Goal: Task Accomplishment & Management: Manage account settings

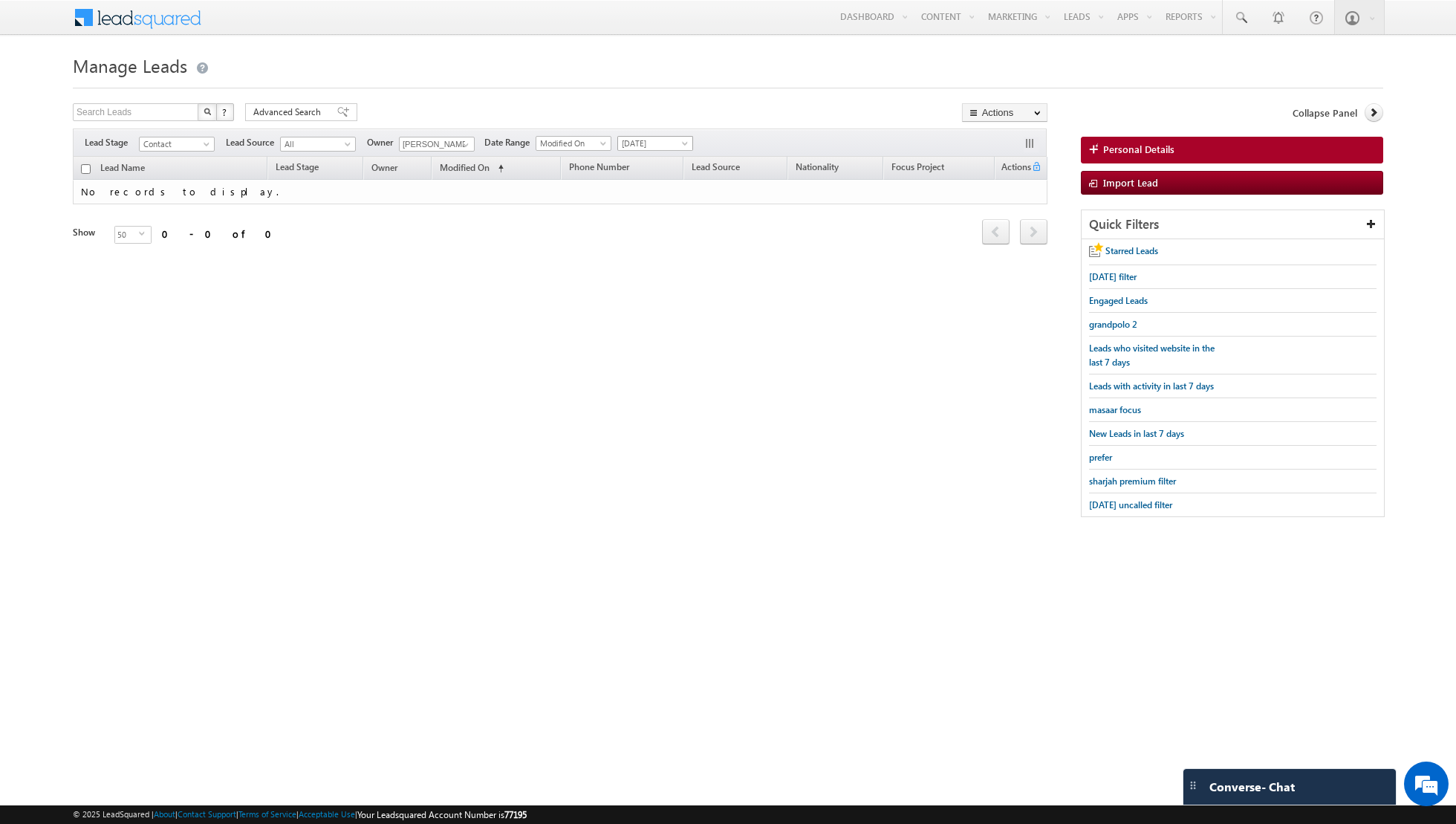
click at [662, 138] on span "[DATE]" at bounding box center [653, 143] width 70 height 14
click at [662, 158] on link "All Time" at bounding box center [649, 158] width 75 height 14
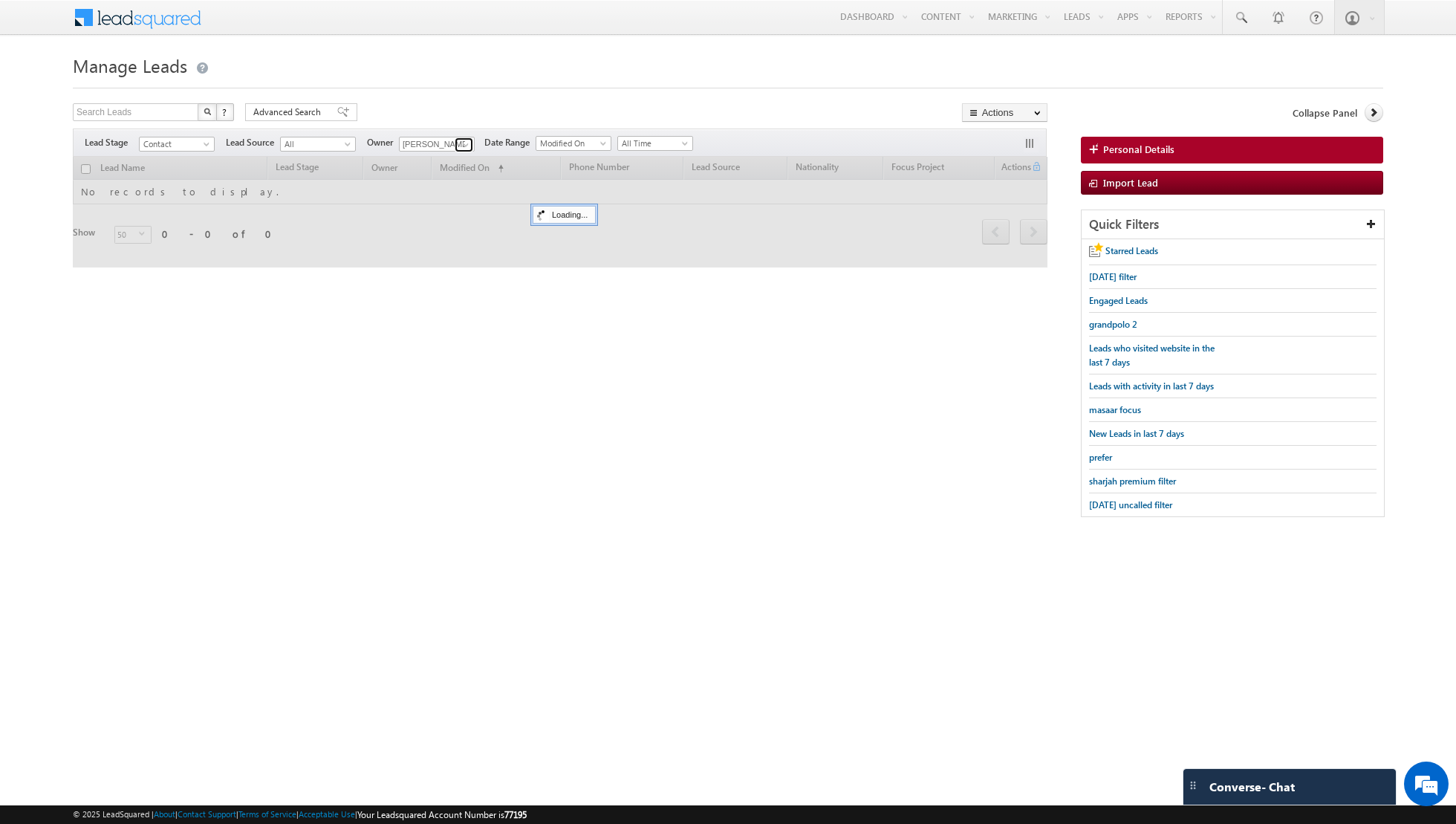
click at [455, 143] on link at bounding box center [464, 144] width 18 height 15
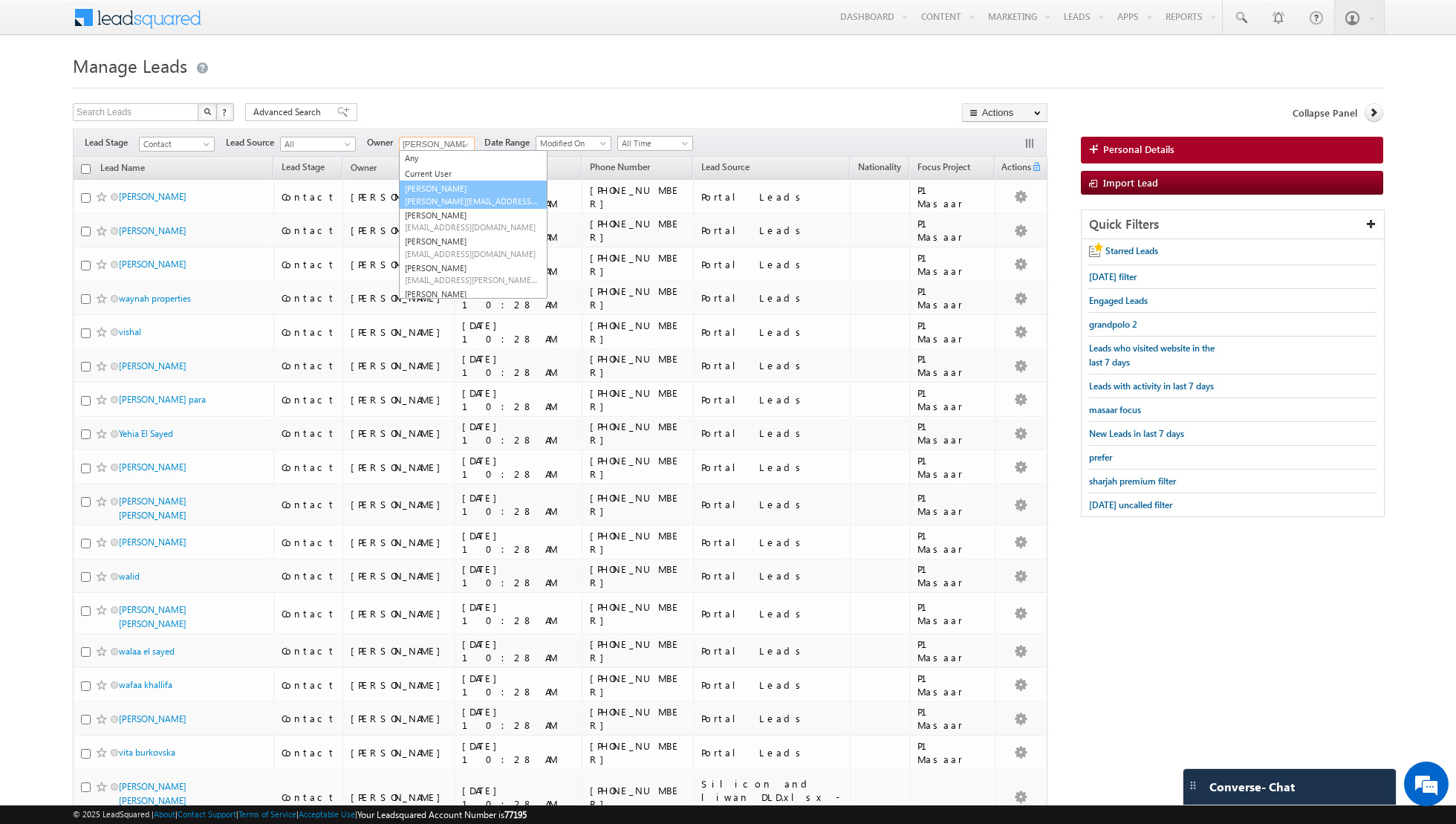
click at [438, 189] on link "[PERSON_NAME] [PERSON_NAME][EMAIL_ADDRESS][DOMAIN_NAME]" at bounding box center [473, 195] width 149 height 28
type input "[PERSON_NAME]"
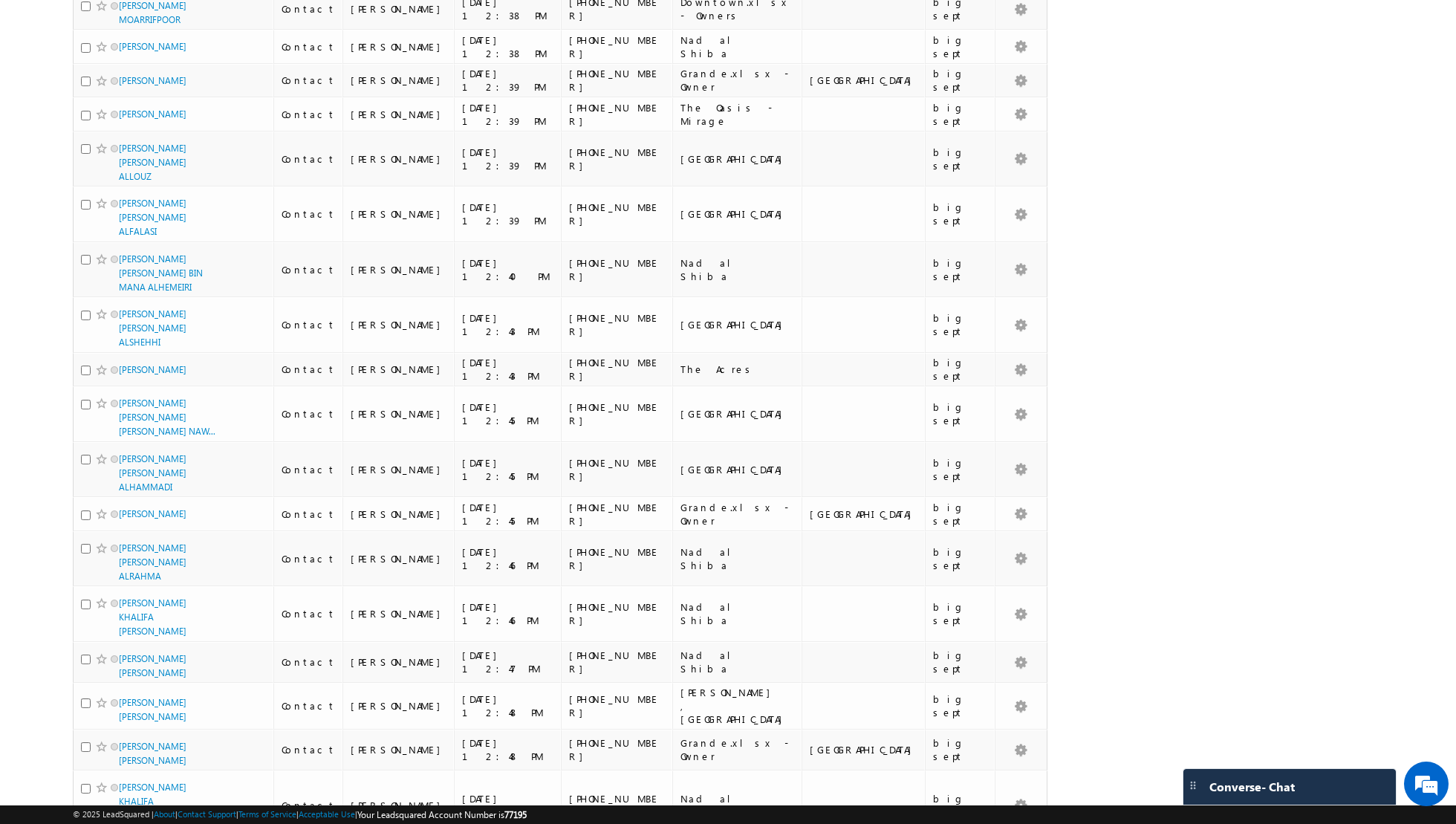
scroll to position [1590, 0]
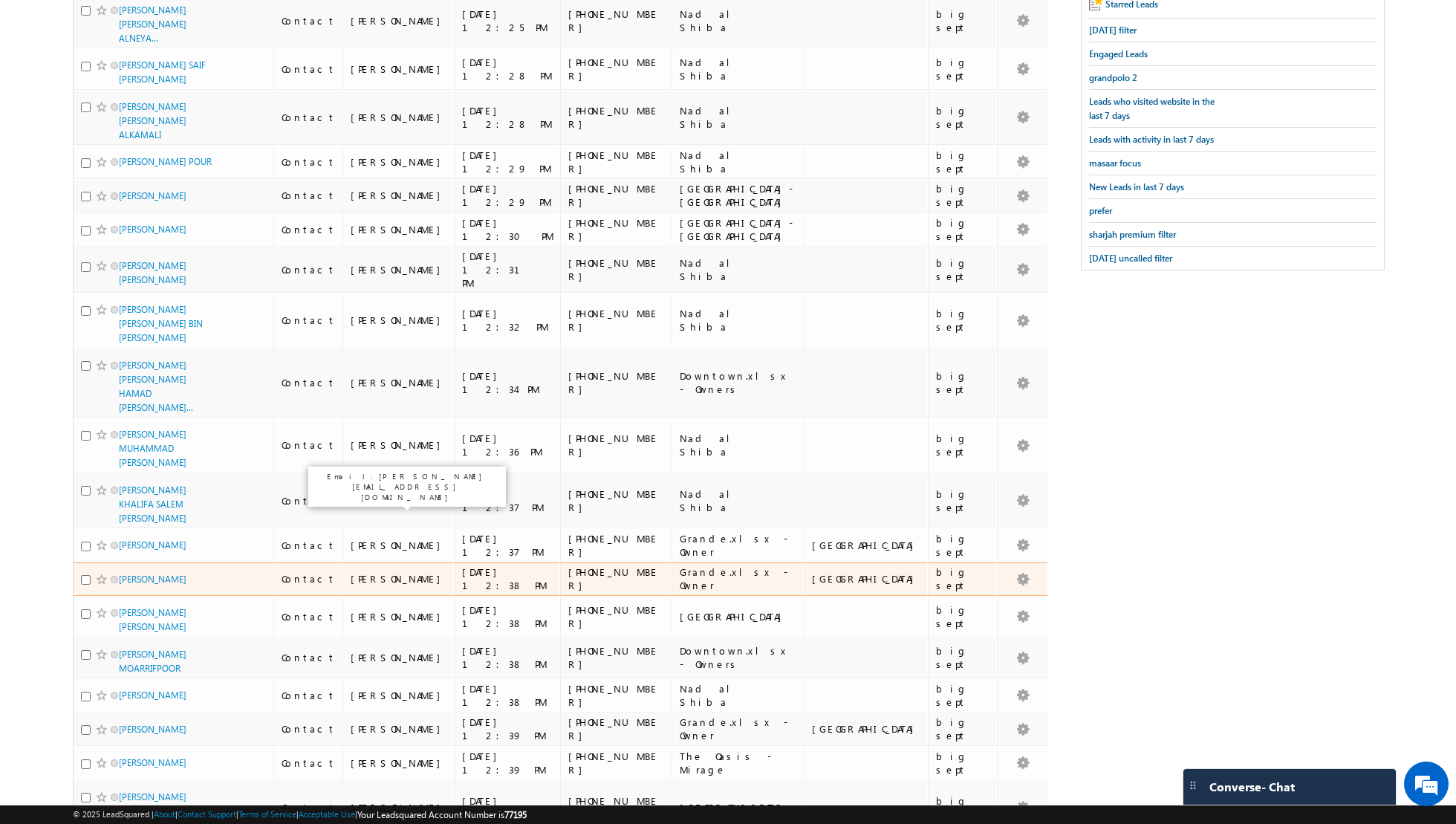
scroll to position [0, 0]
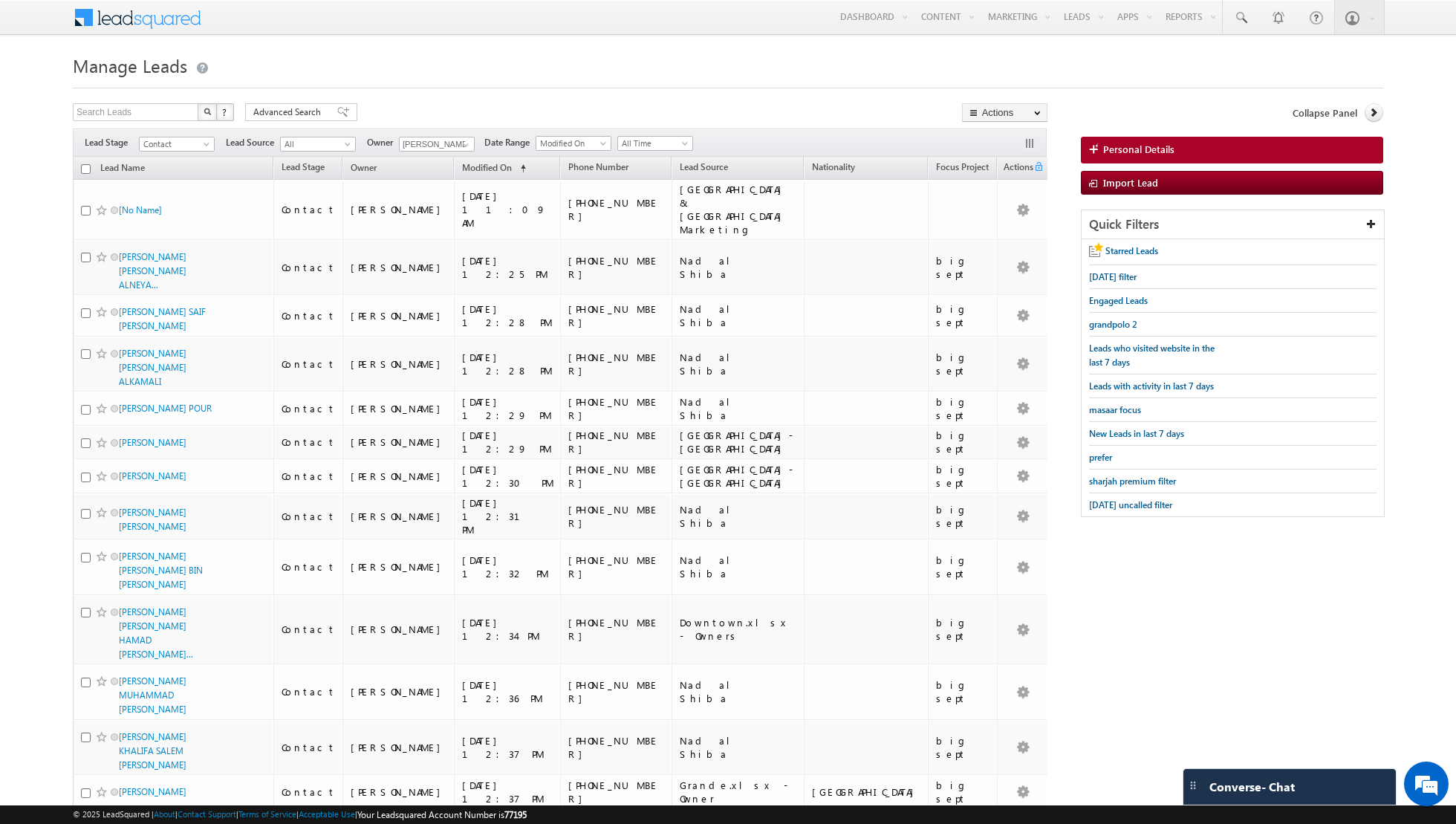
click at [85, 169] on input "checkbox" at bounding box center [86, 169] width 10 height 10
checkbox input "true"
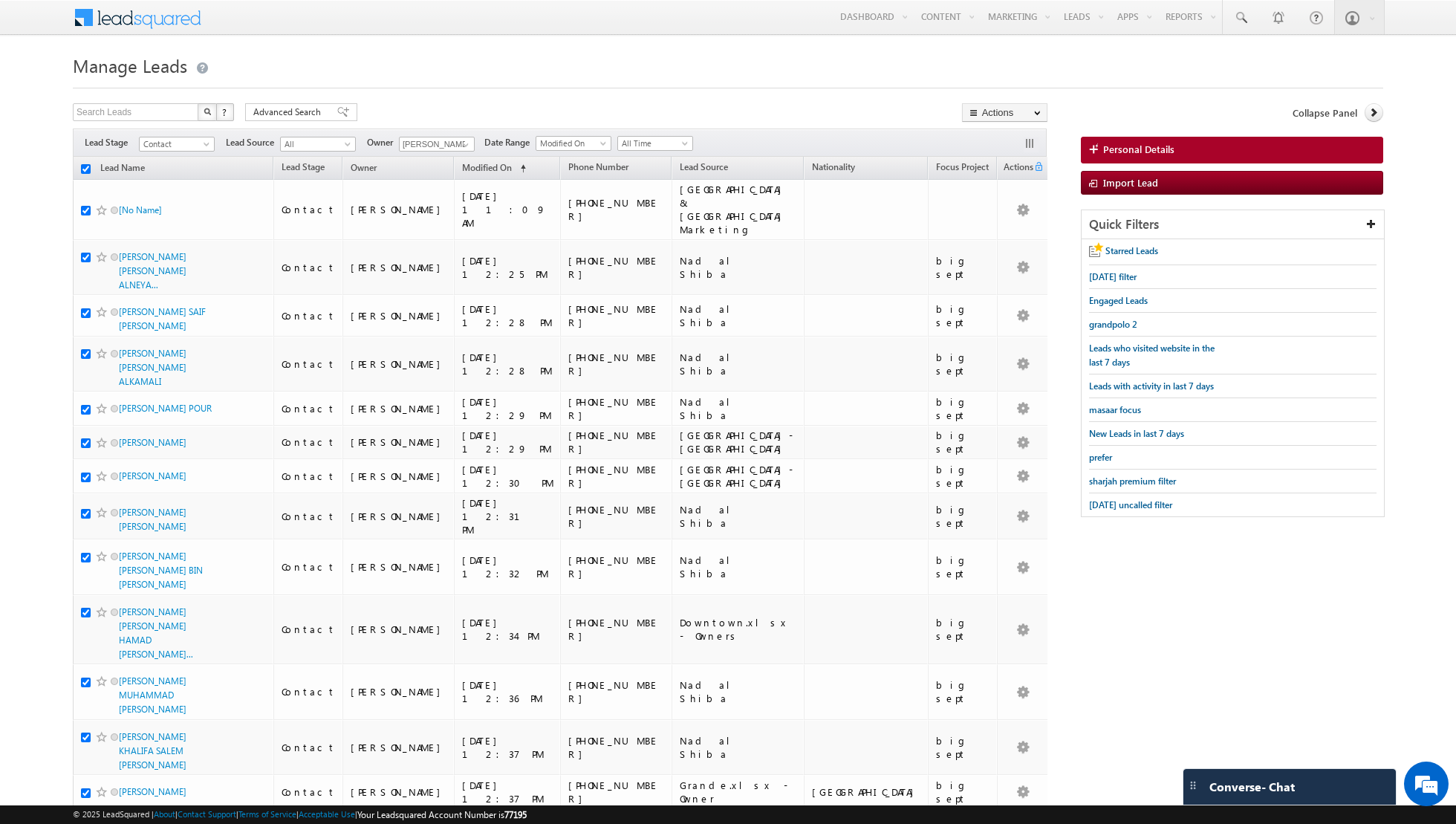
checkbox input "true"
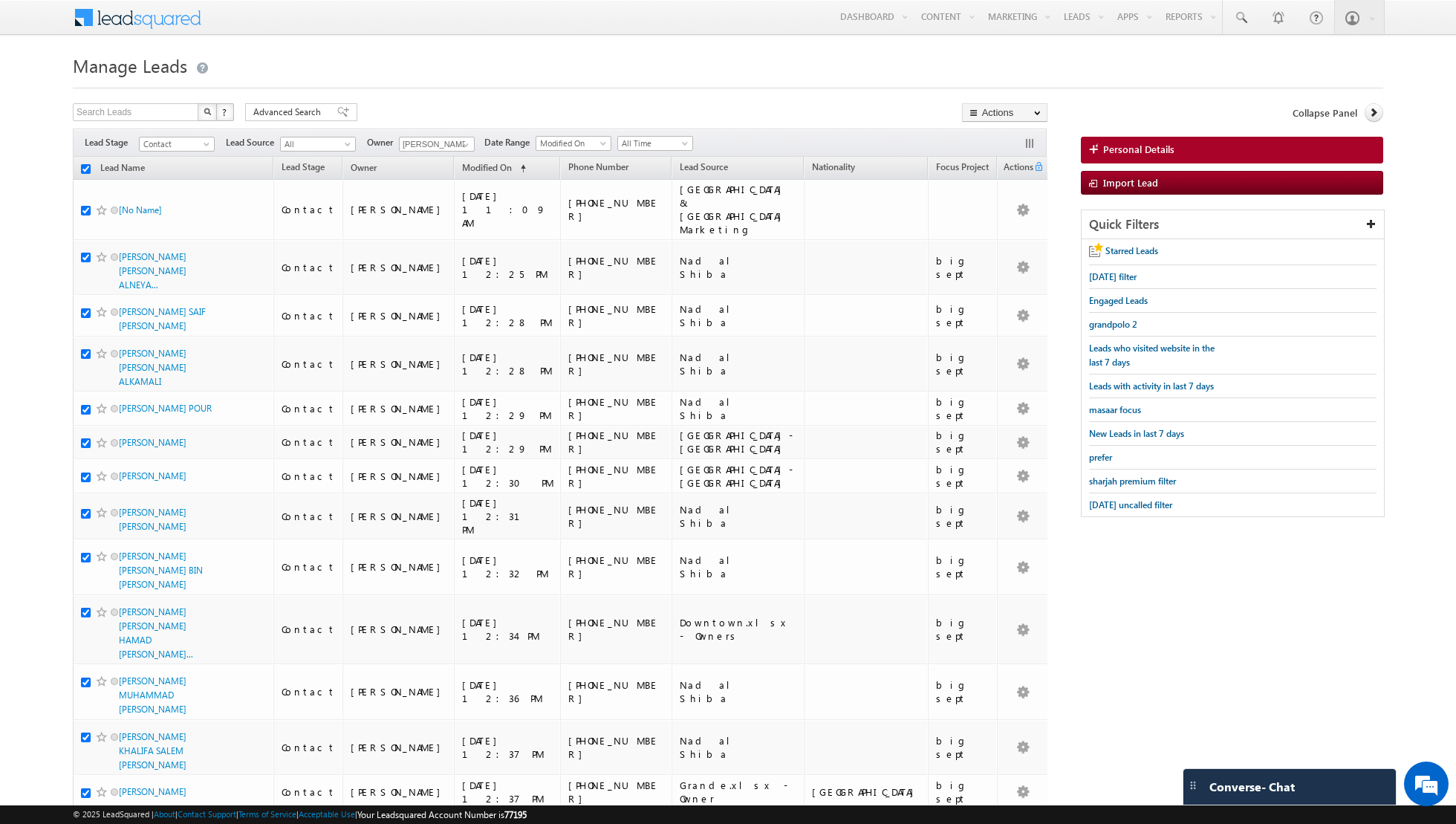
checkbox input "true"
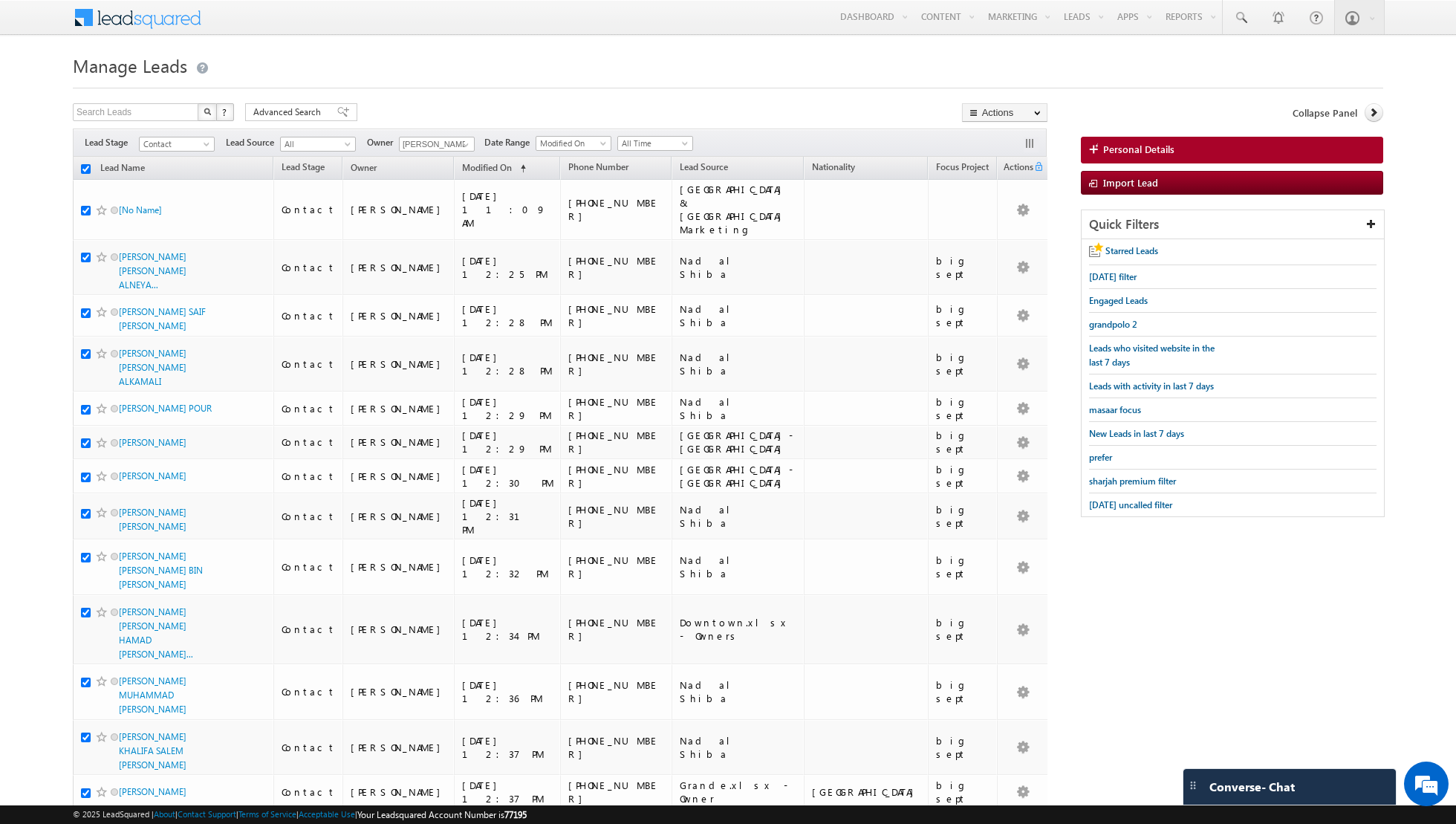
checkbox input "true"
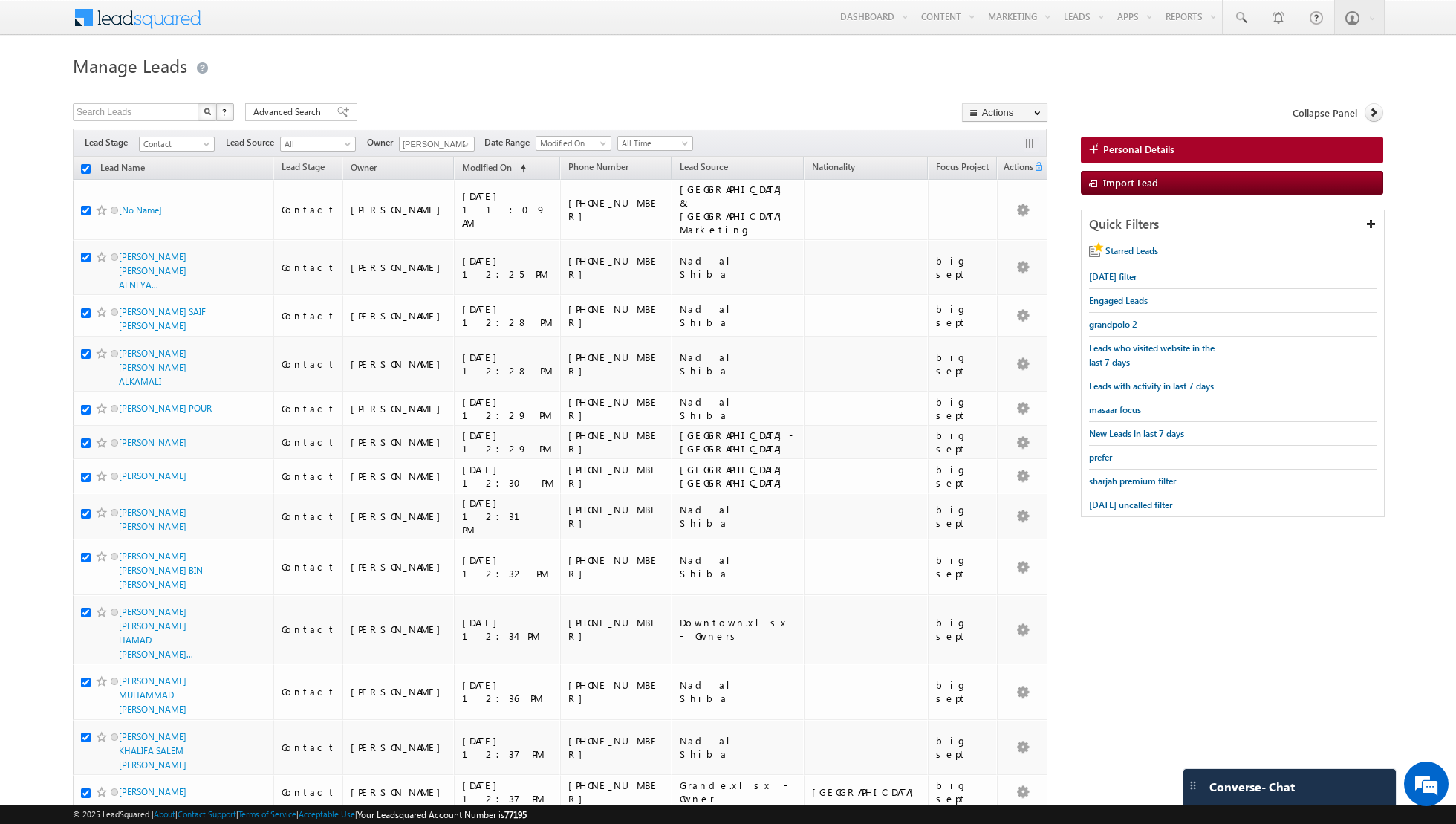
checkbox input "true"
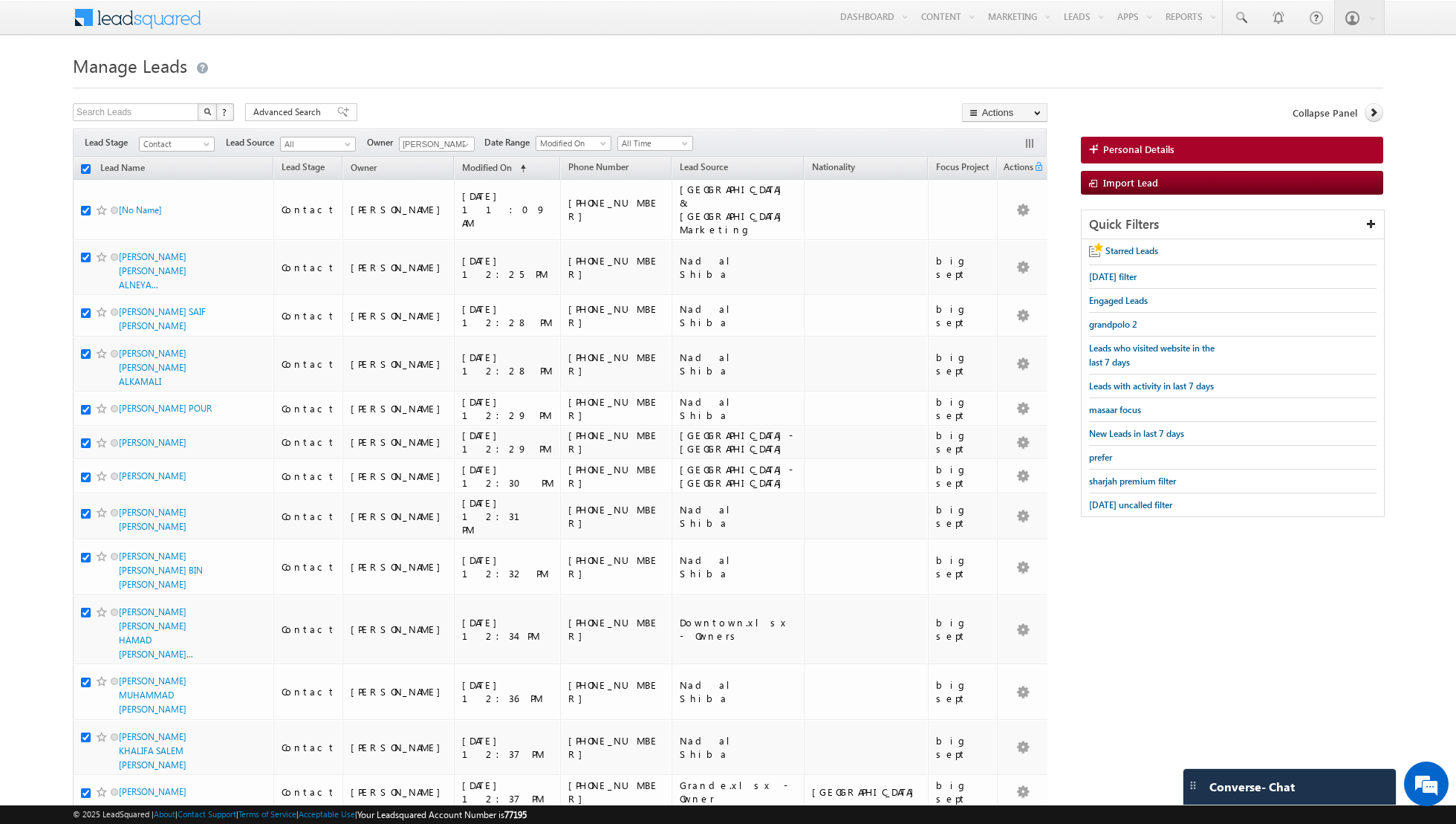
checkbox input "true"
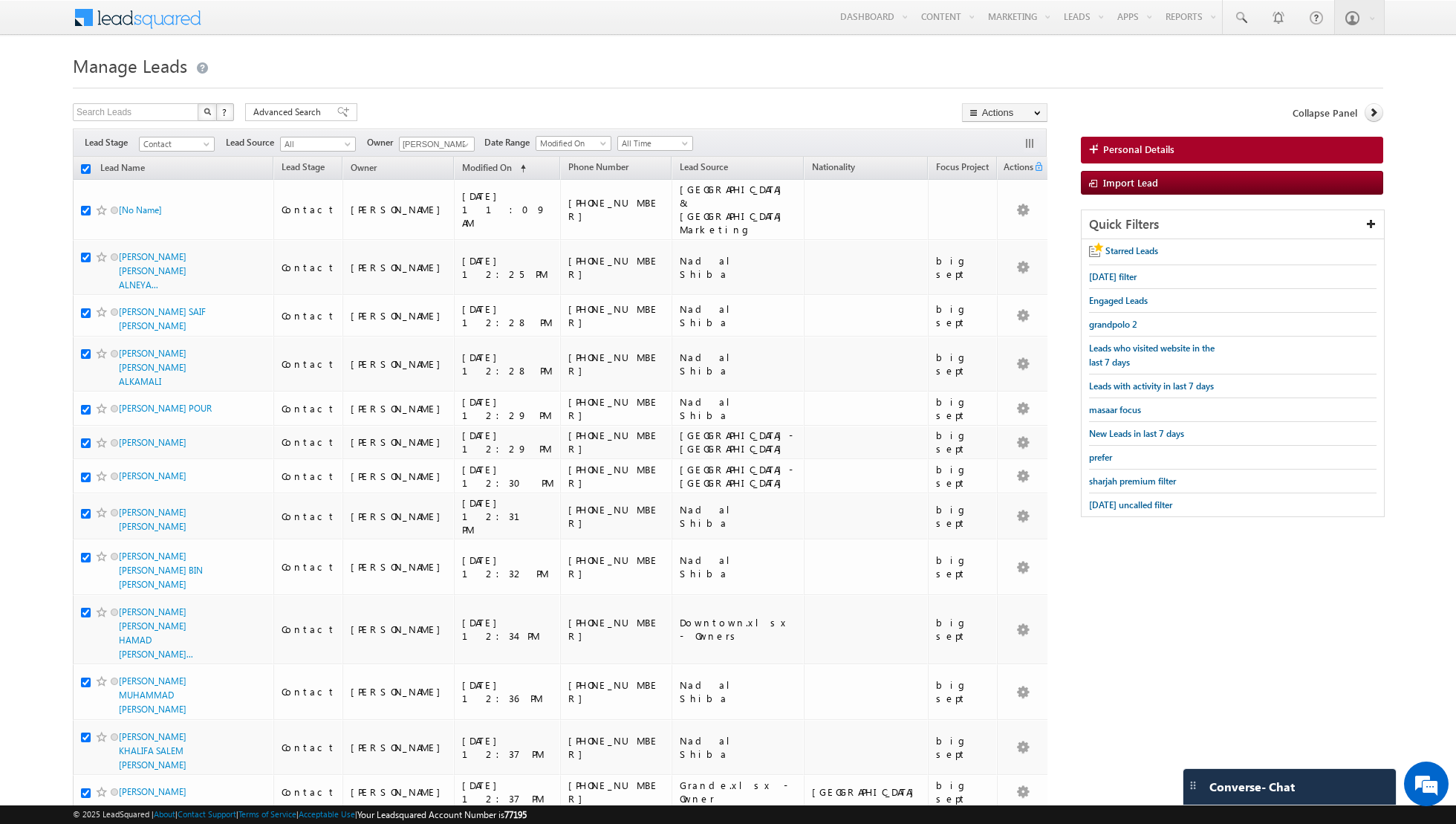
checkbox input "true"
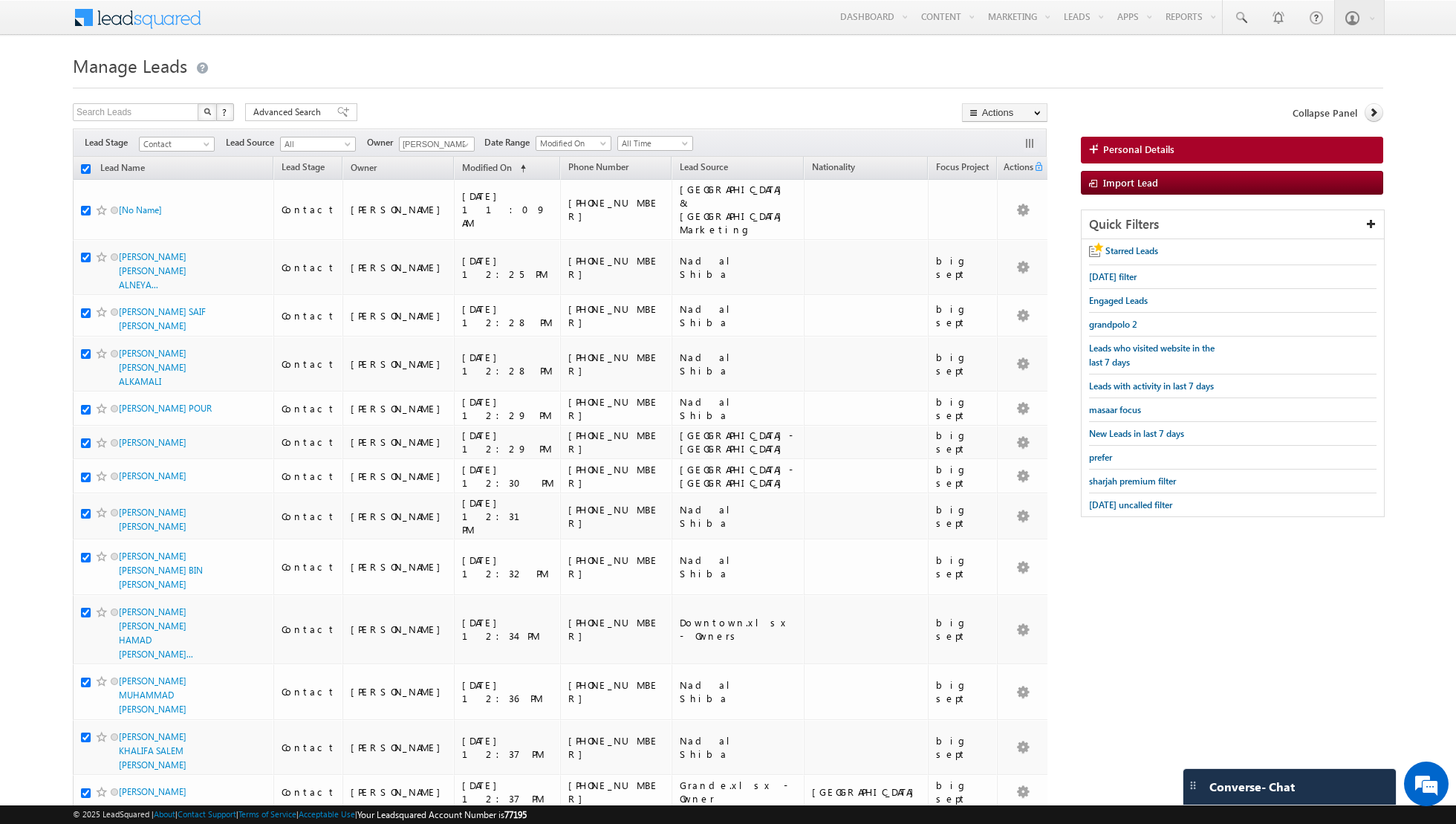
checkbox input "true"
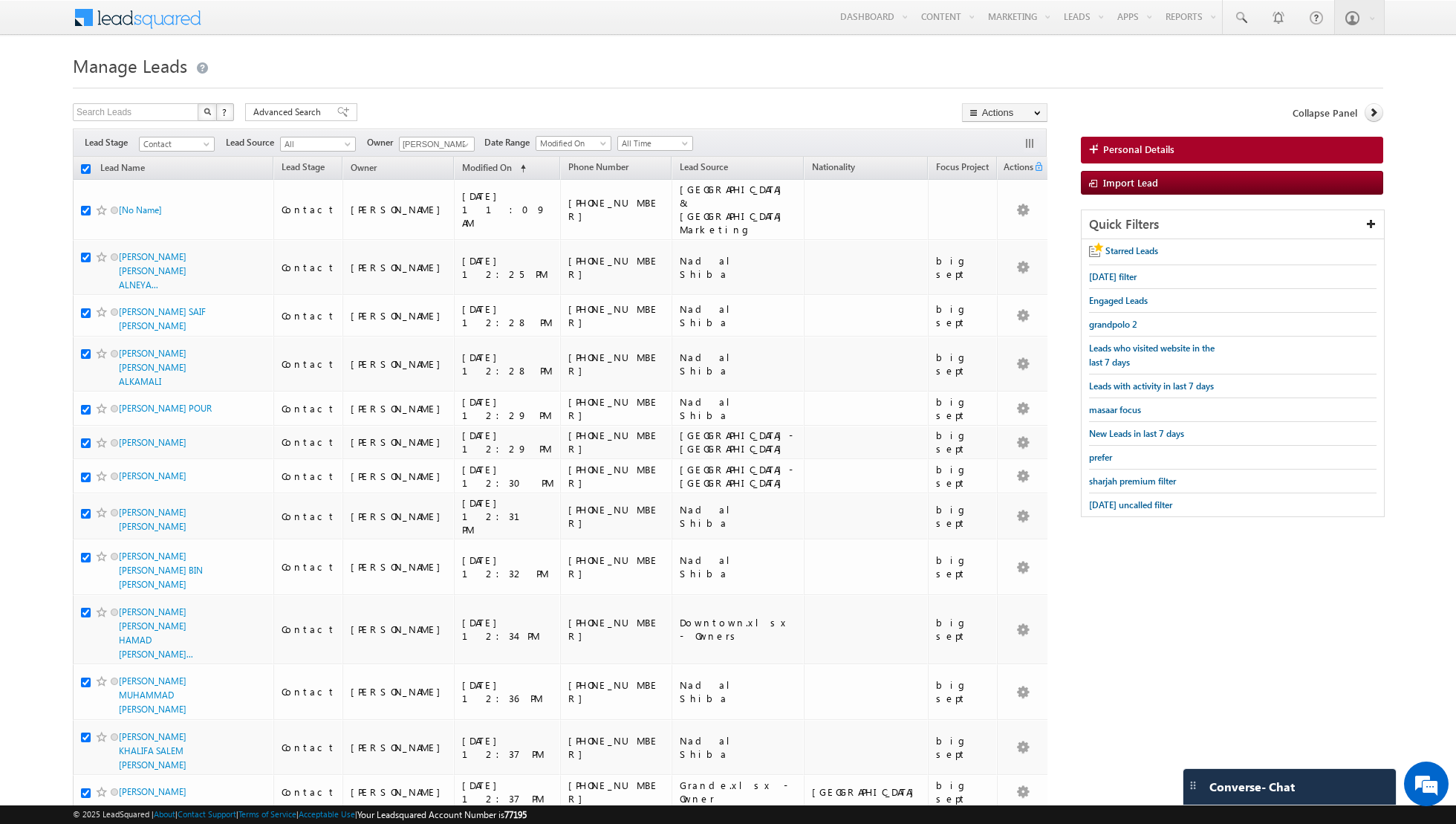
checkbox input "true"
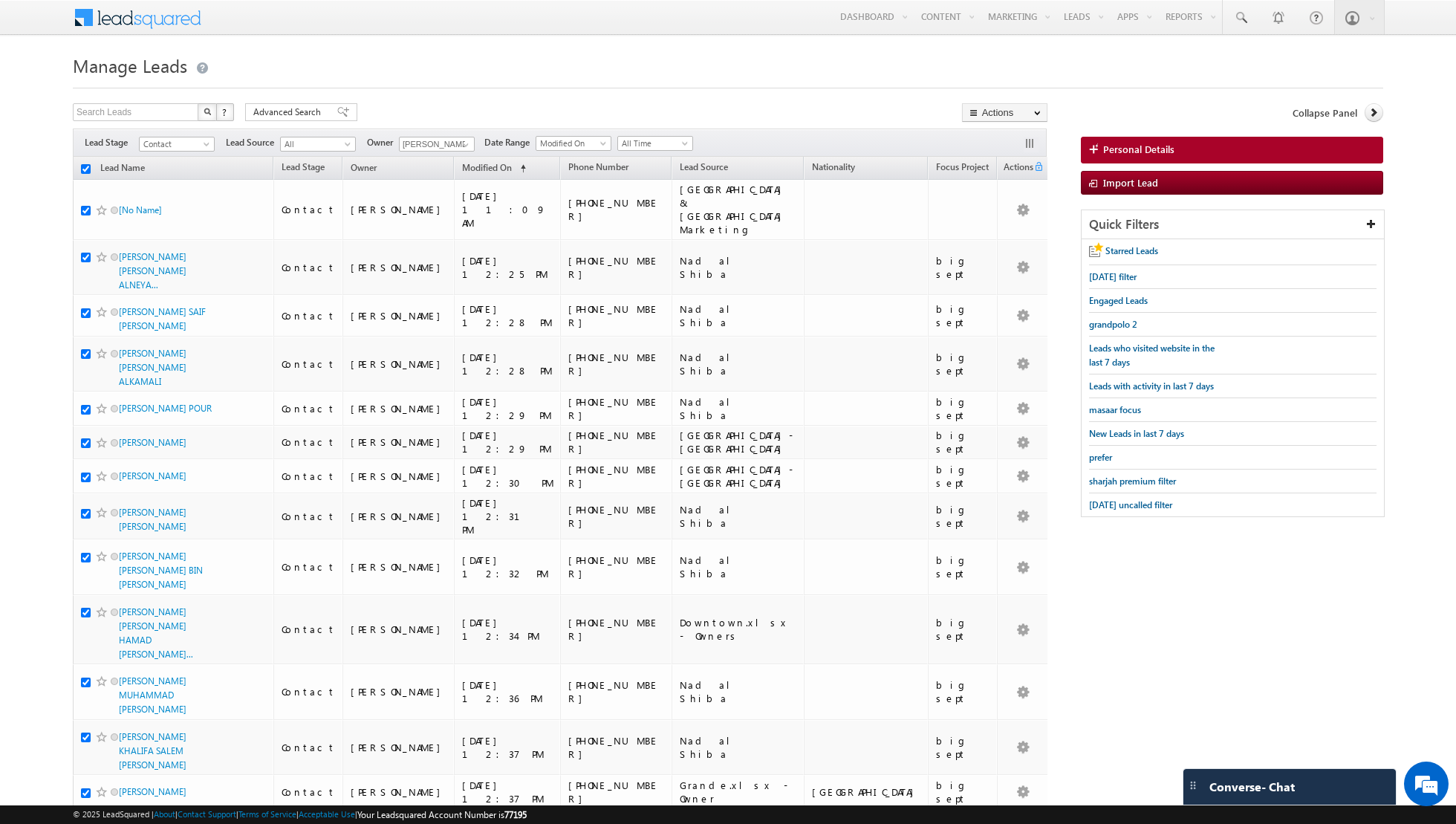
checkbox input "true"
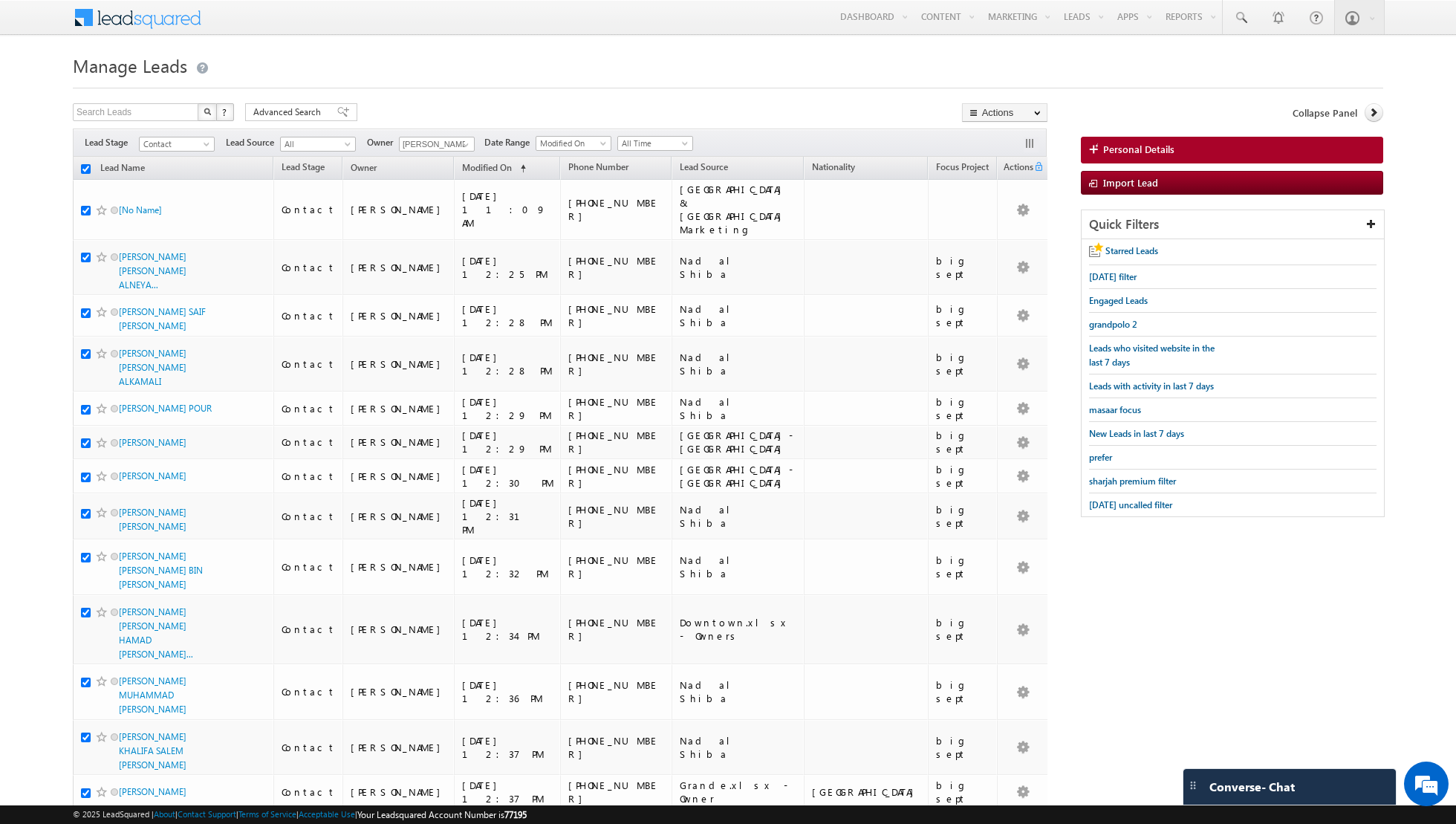
checkbox input "true"
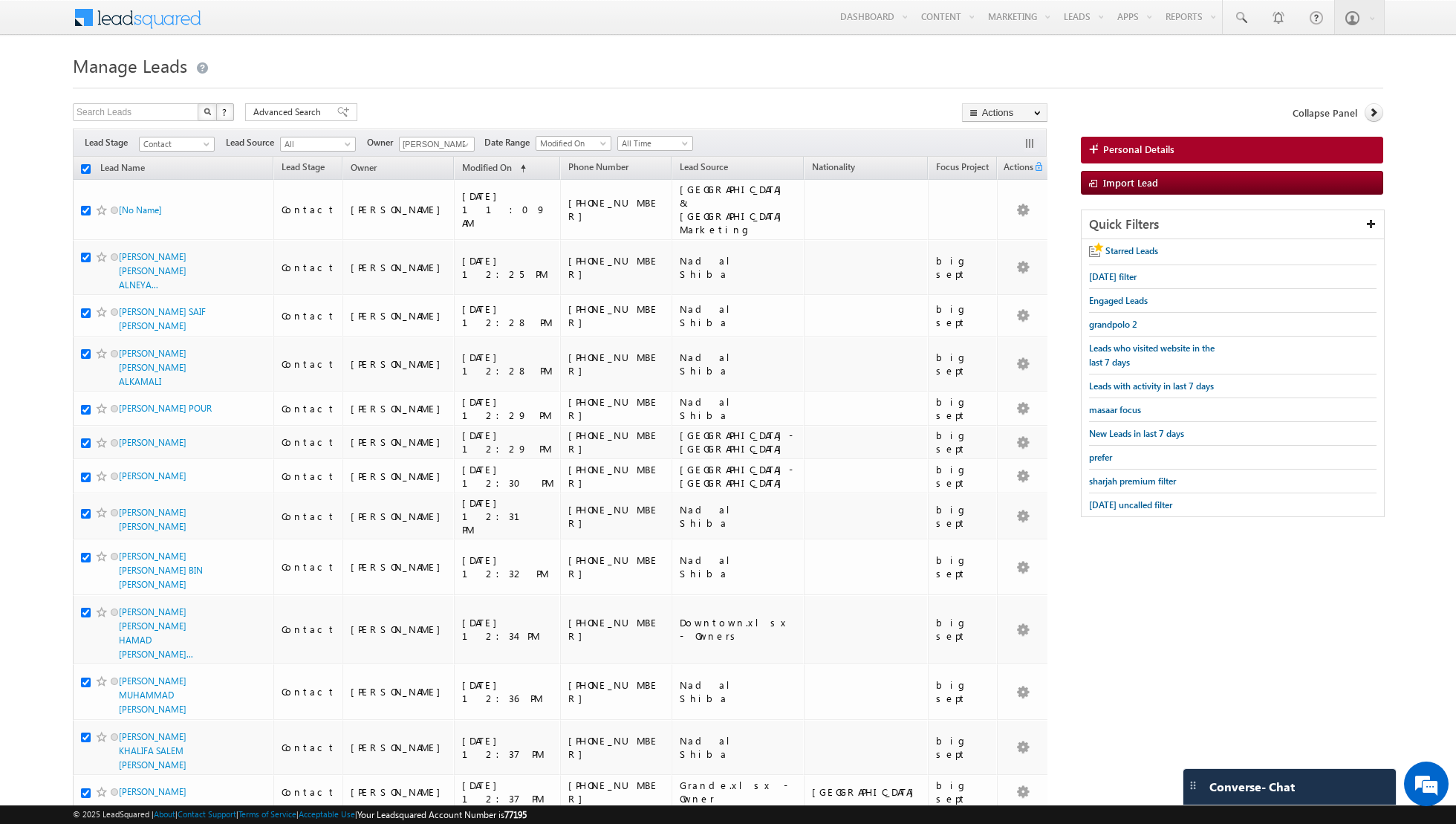
checkbox input "true"
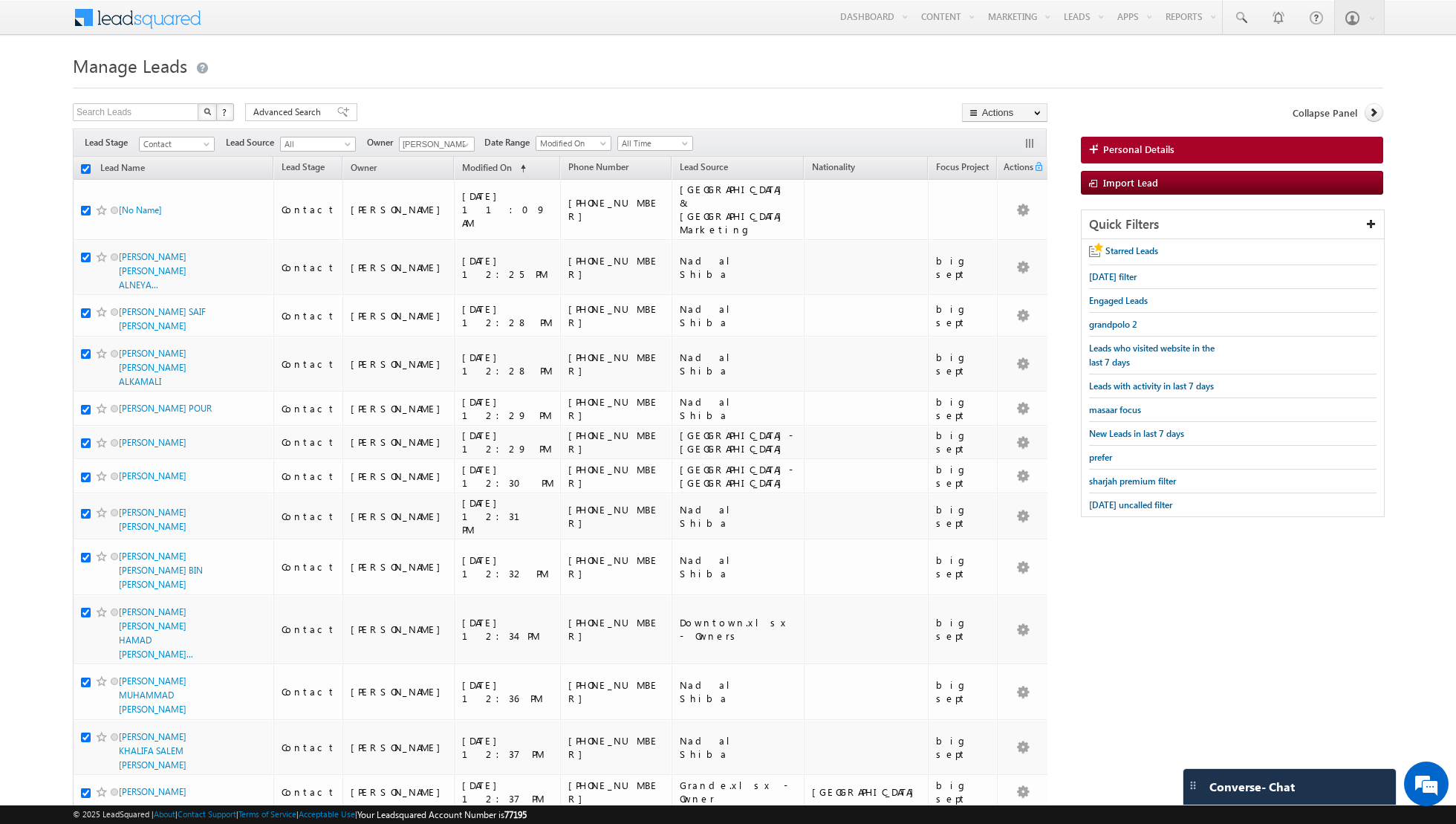
checkbox input "true"
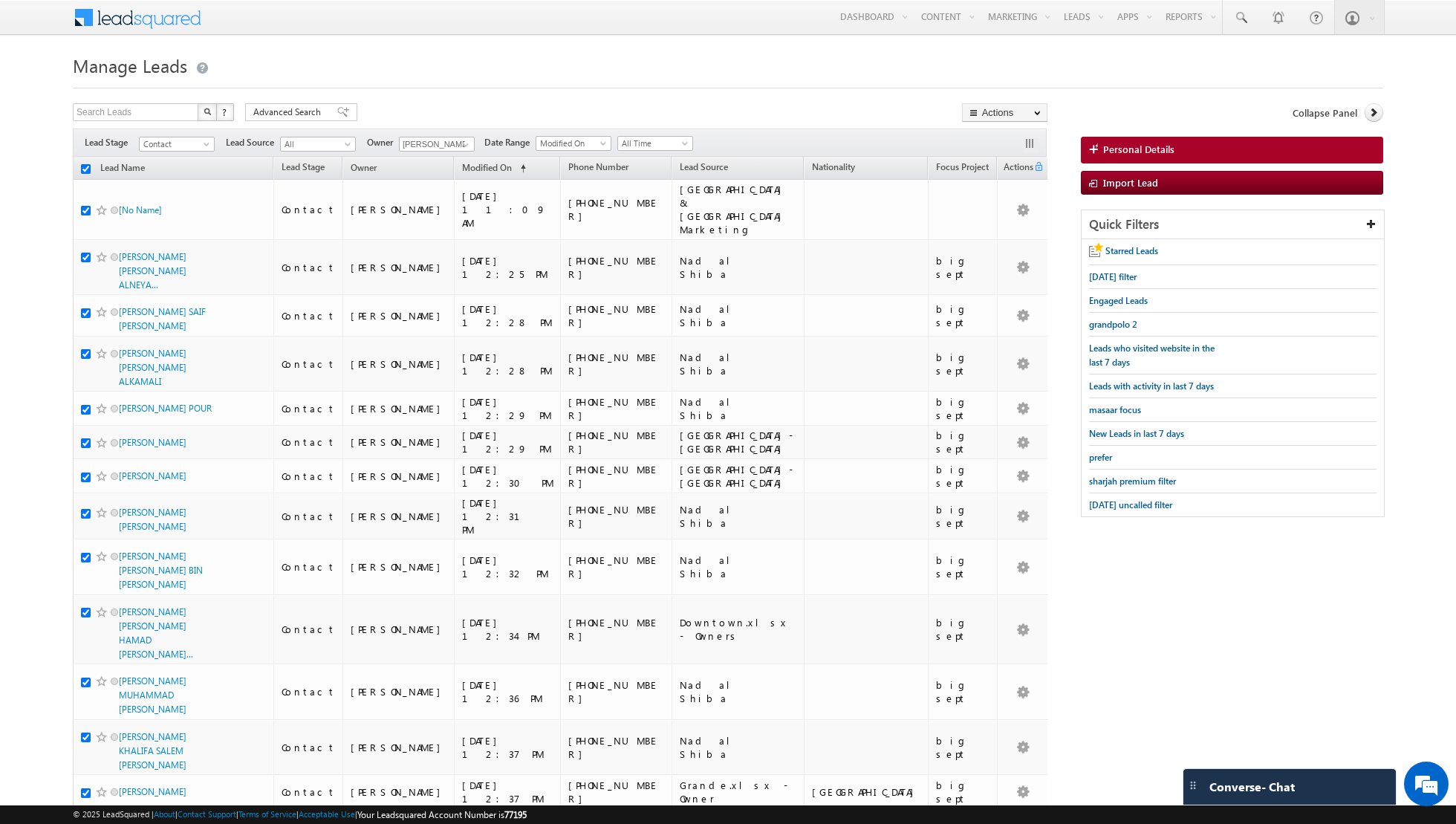
checkbox input "true"
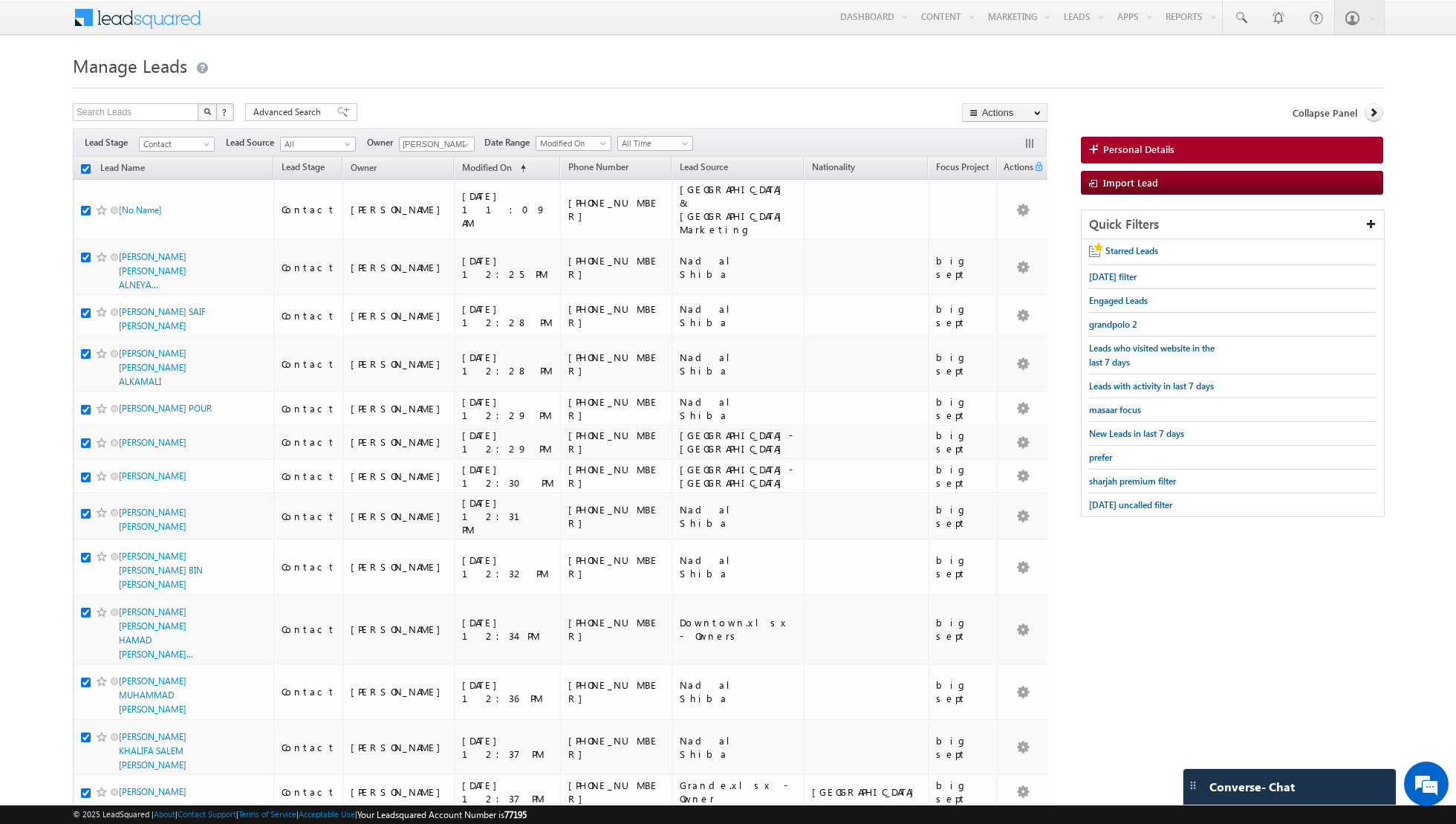
checkbox input "true"
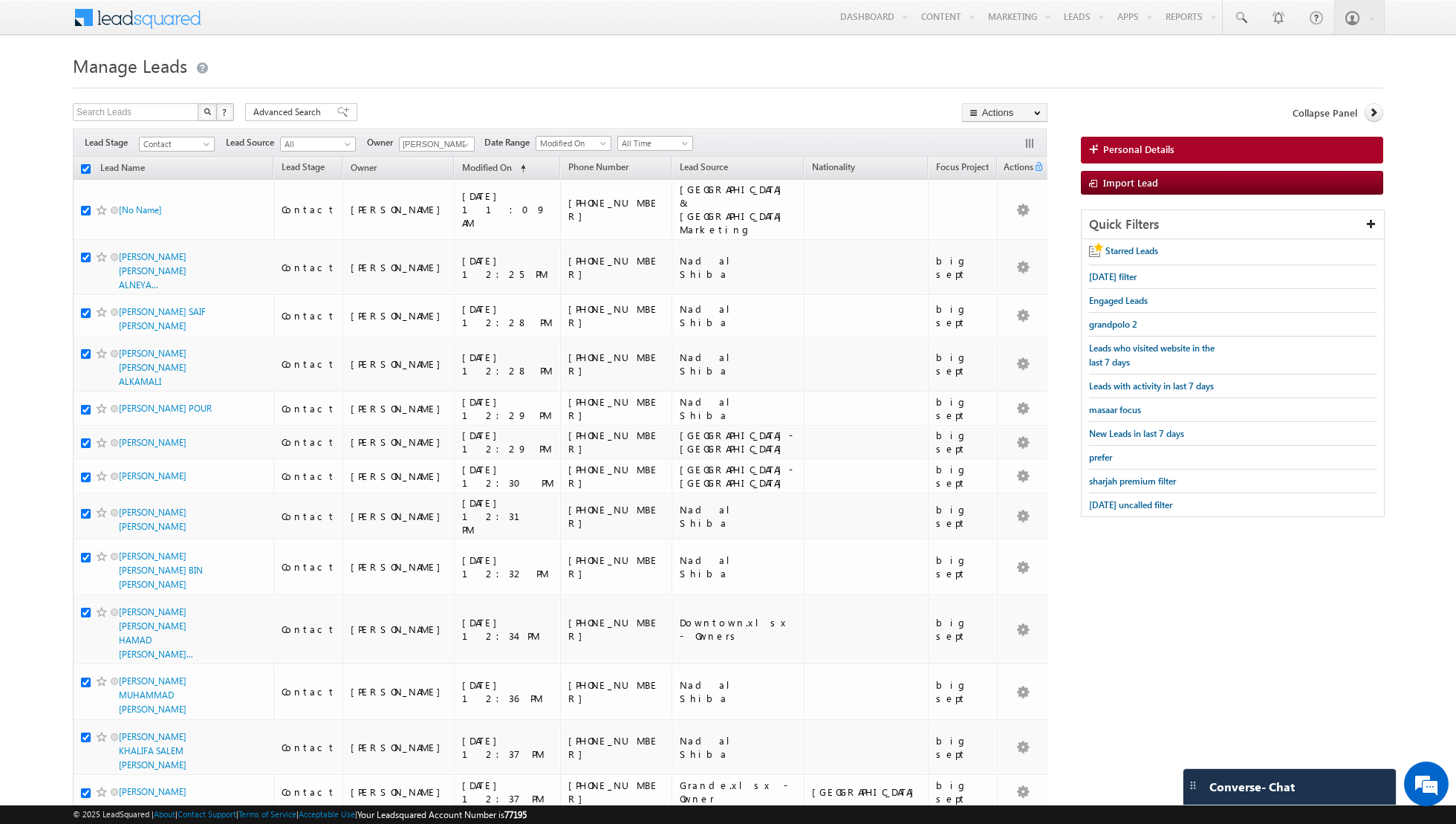
checkbox input "true"
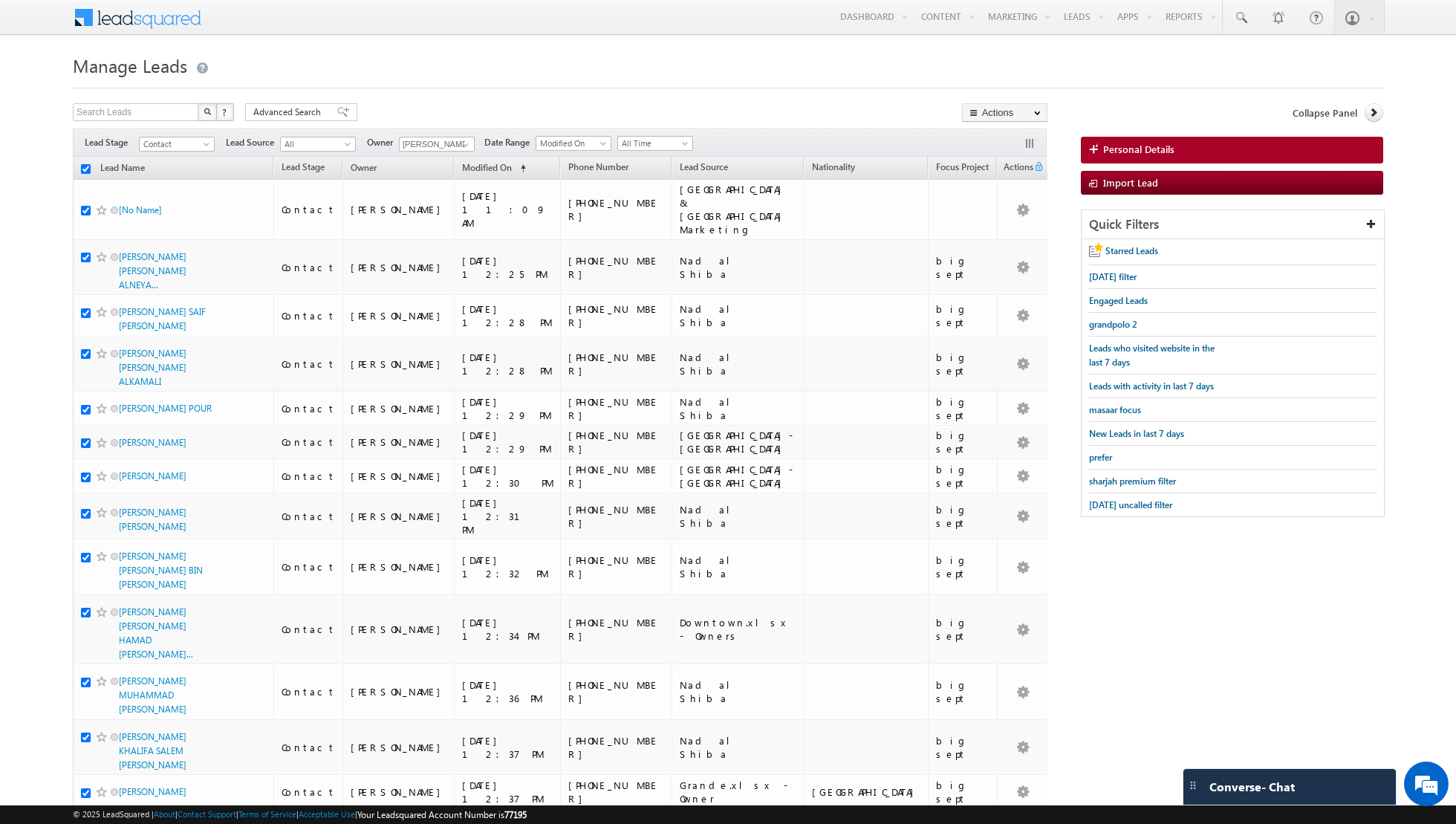
checkbox input "true"
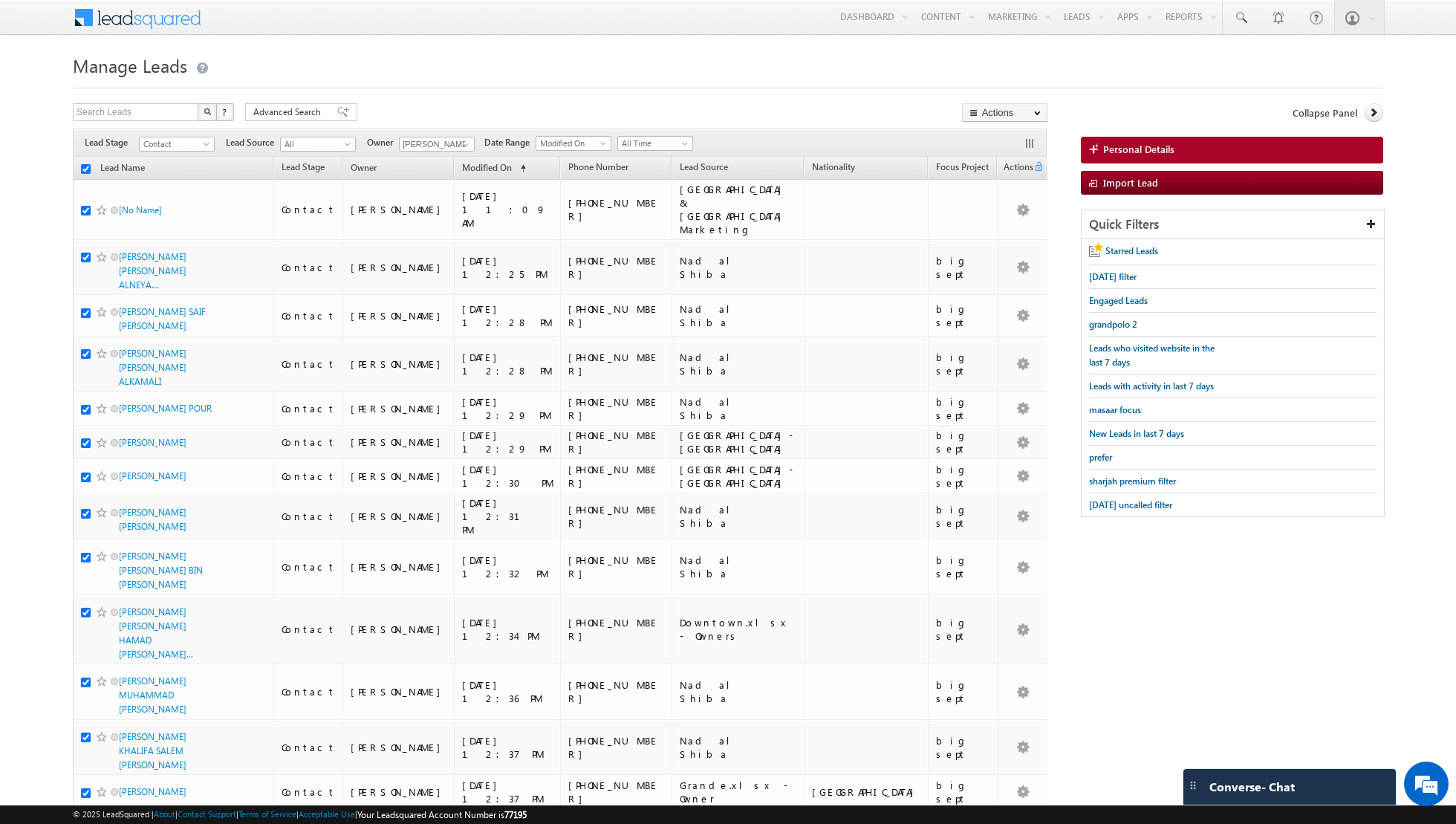
checkbox input "true"
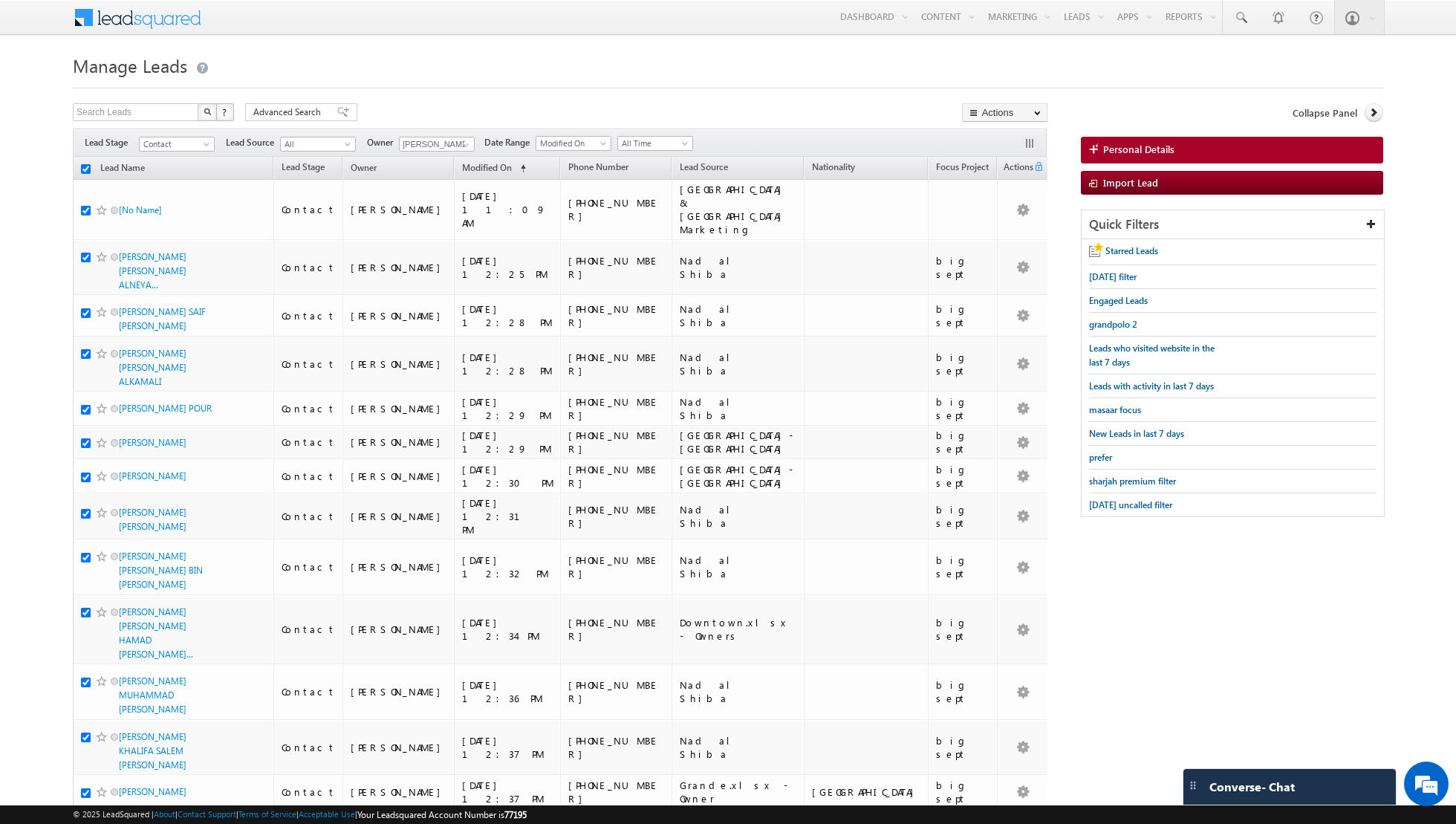
checkbox input "true"
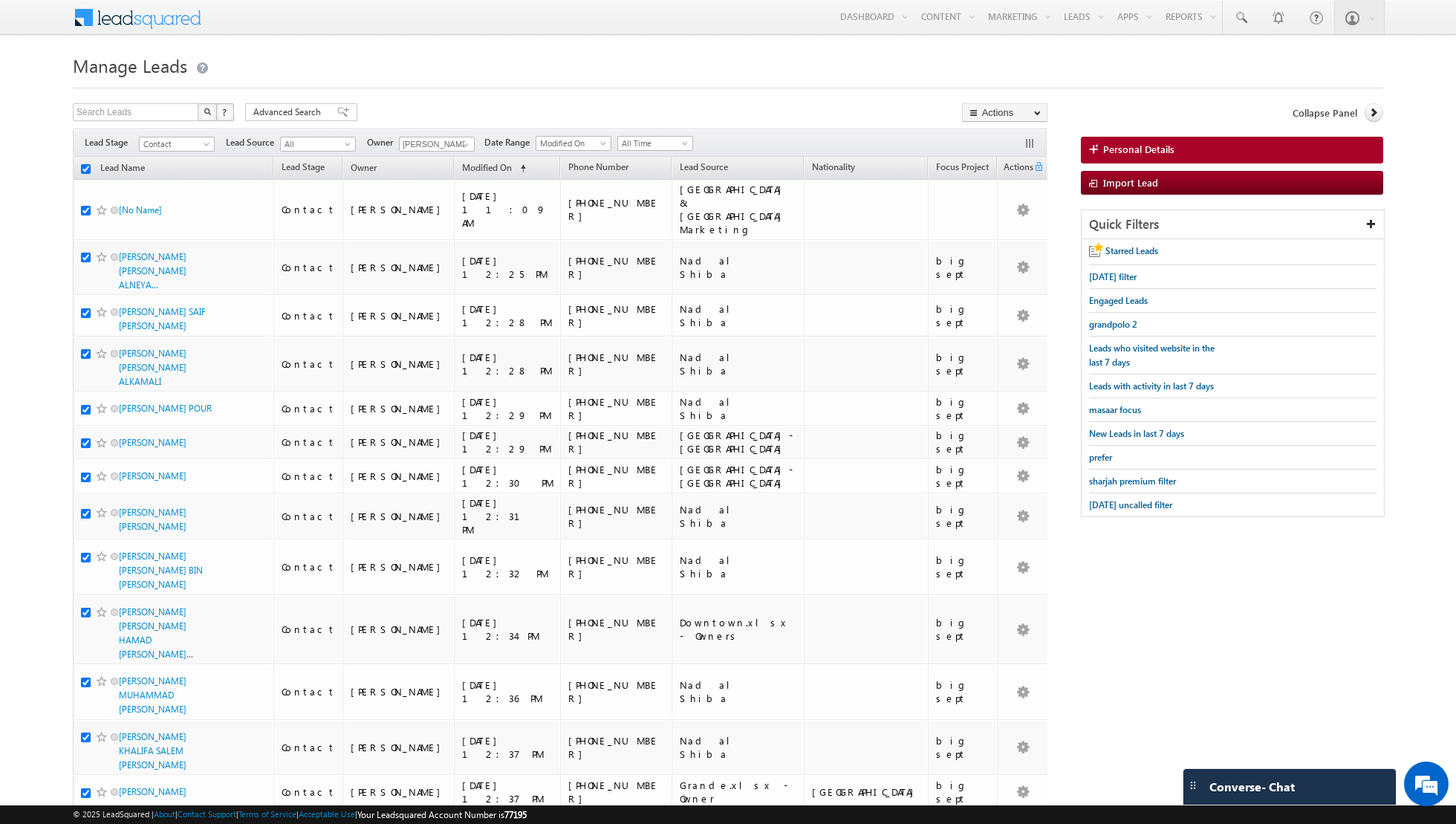
checkbox input "true"
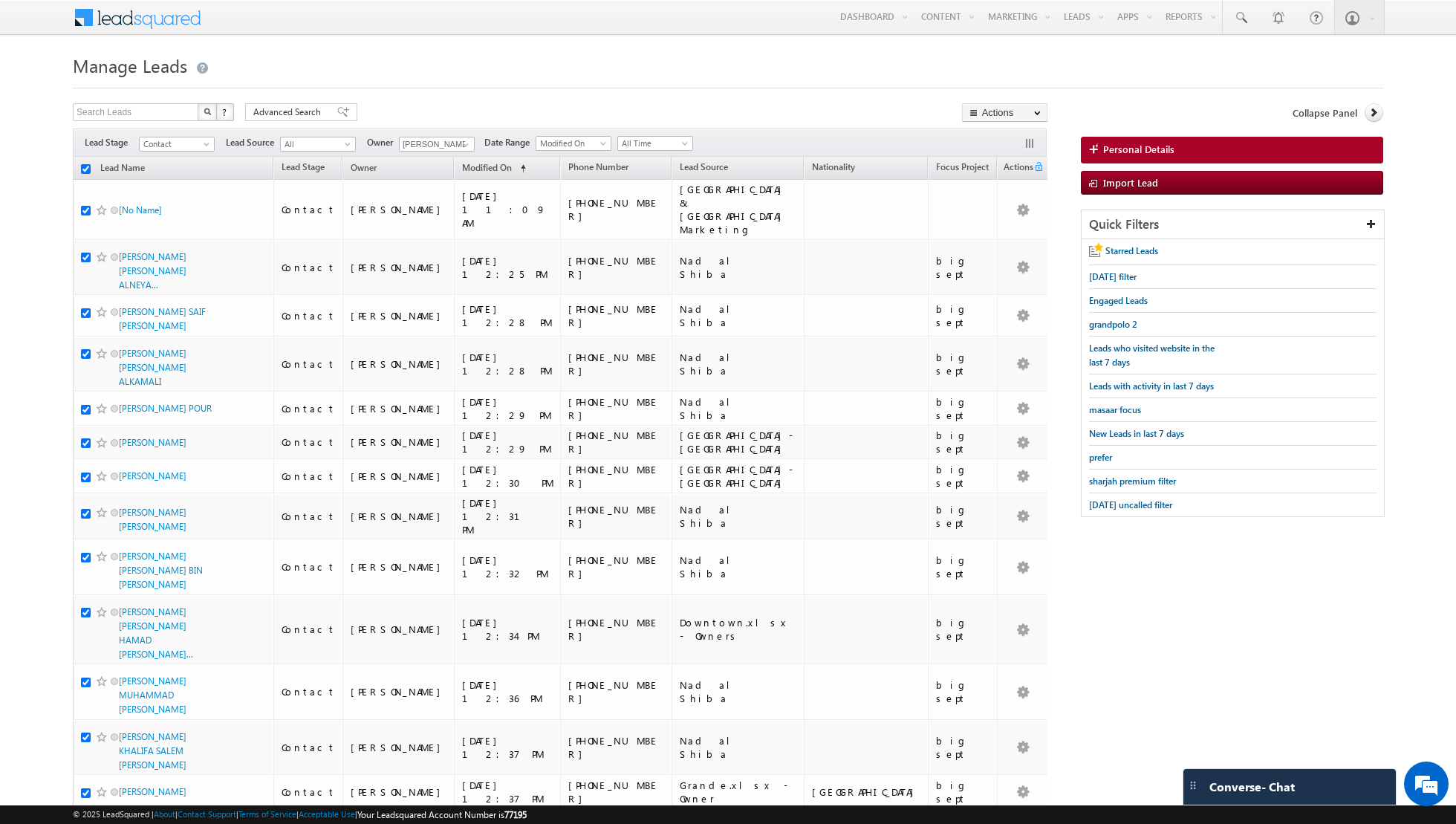
checkbox input "true"
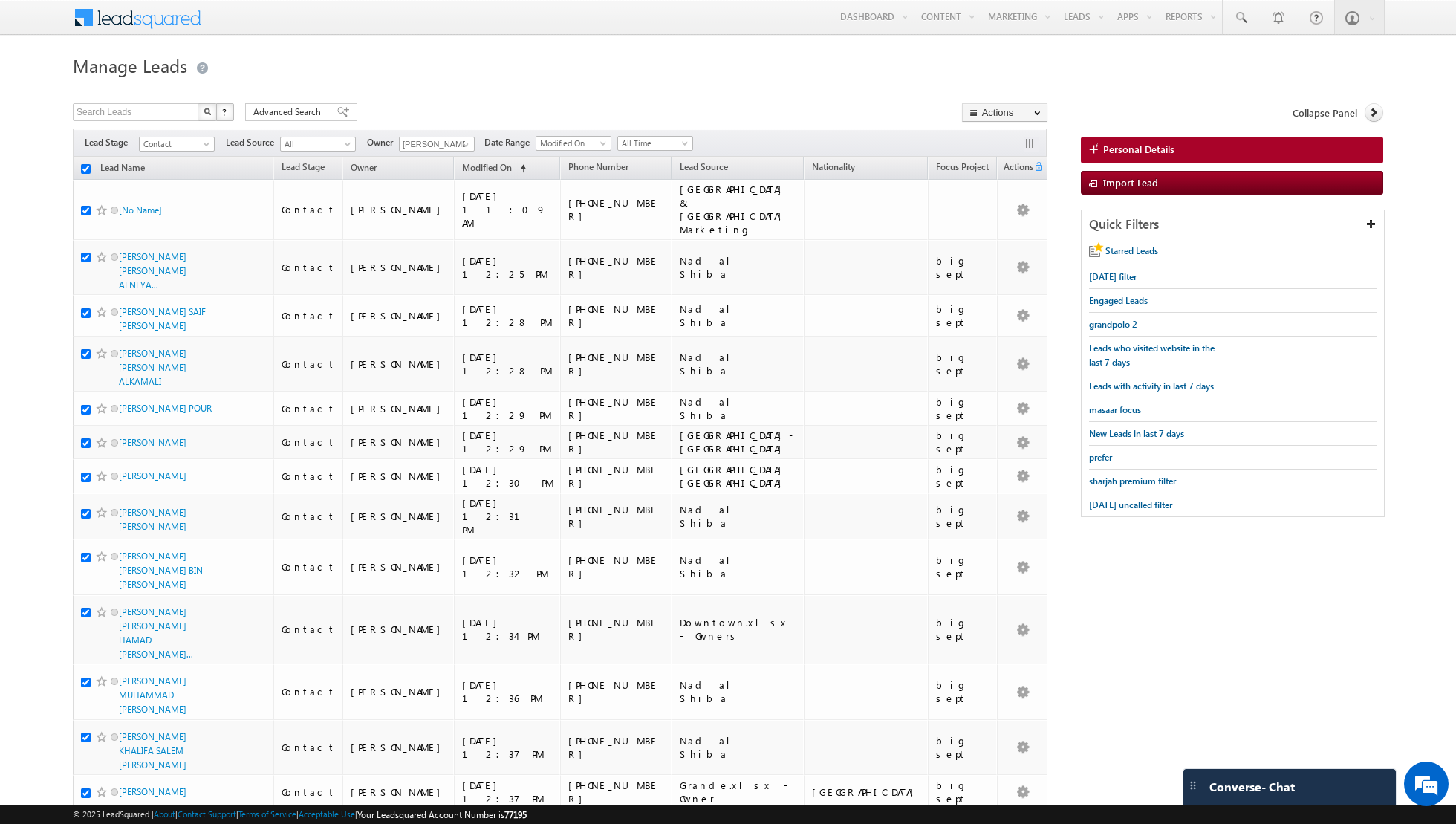
checkbox input "true"
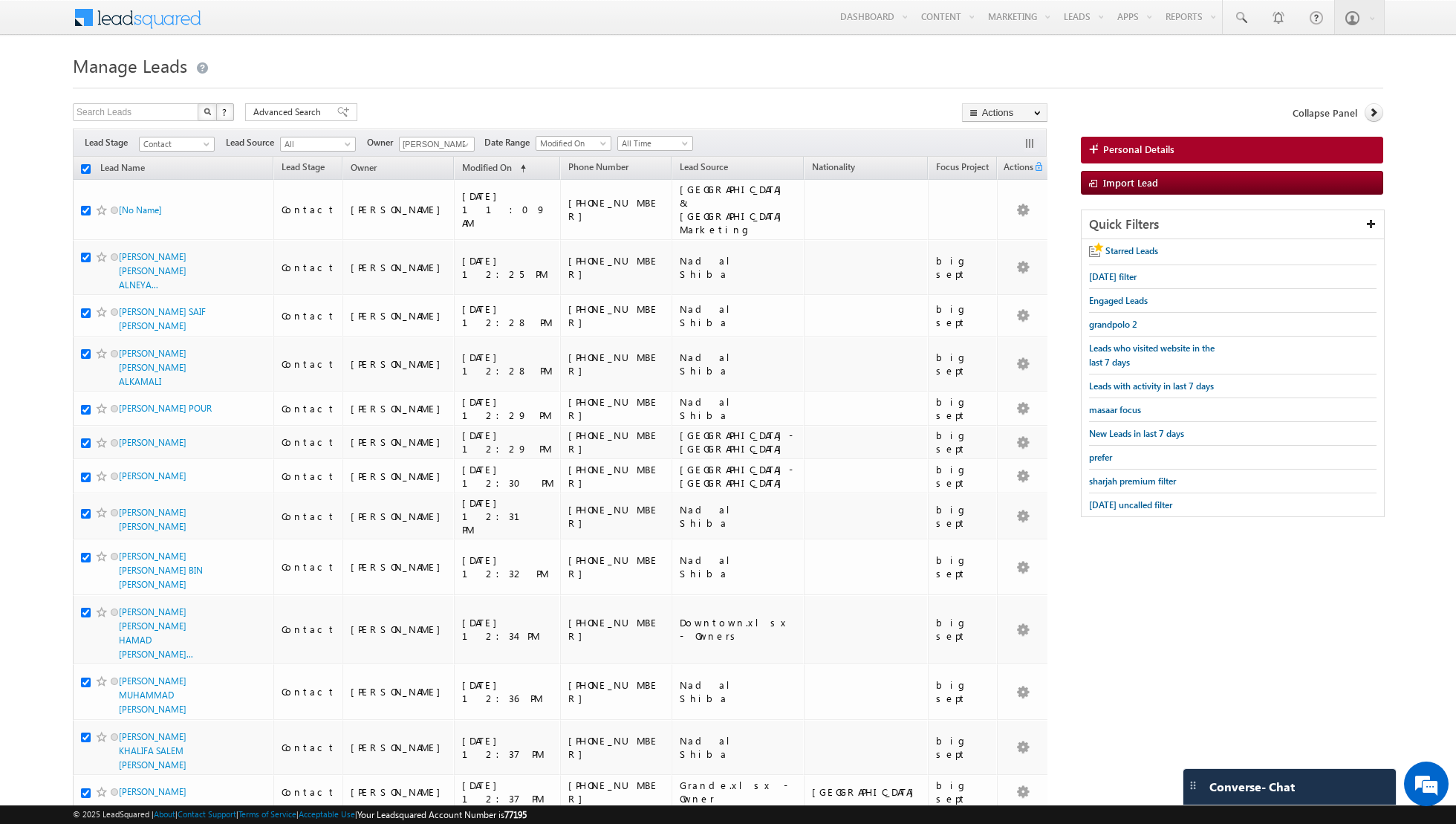
checkbox input "true"
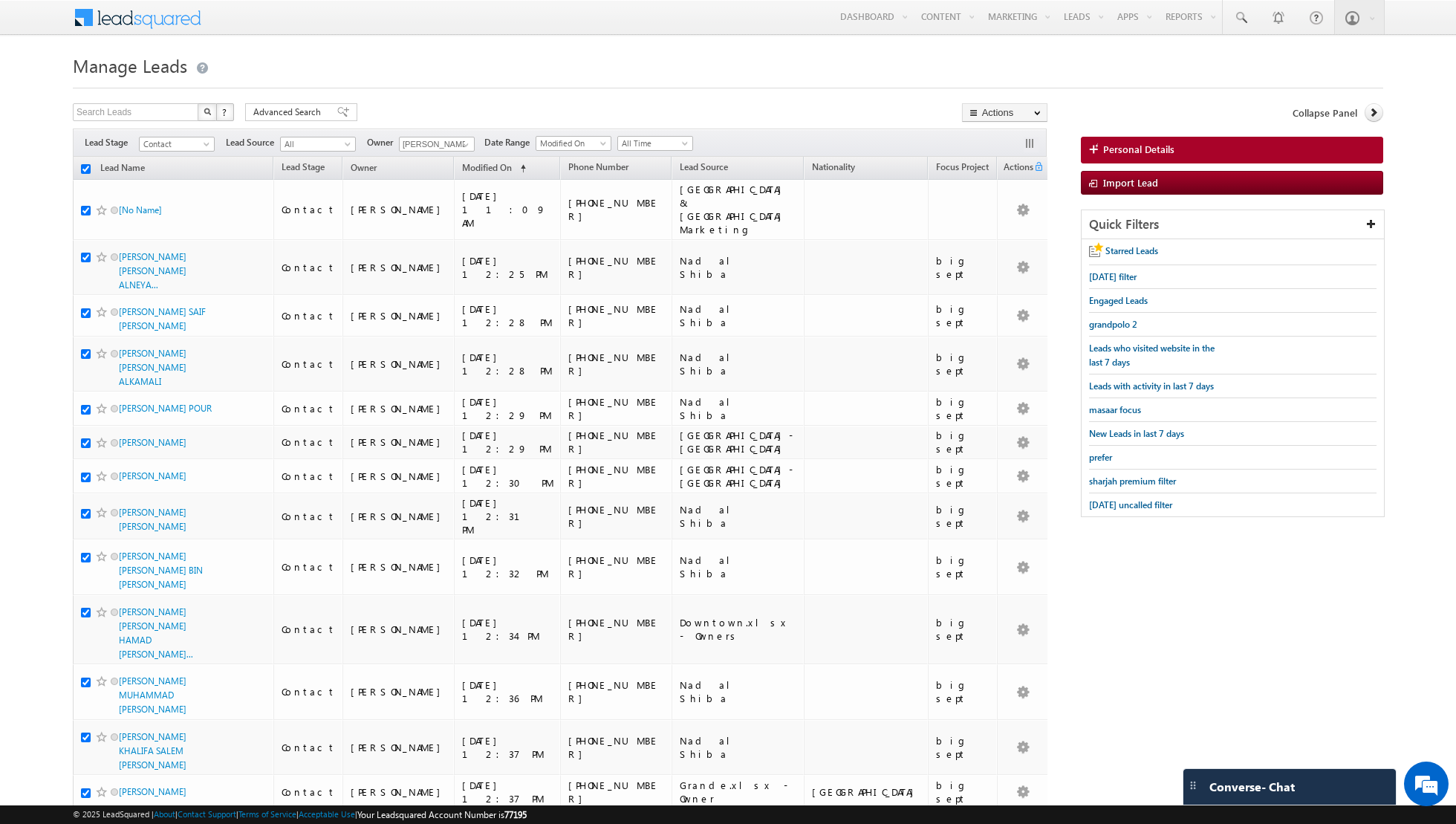
checkbox input "true"
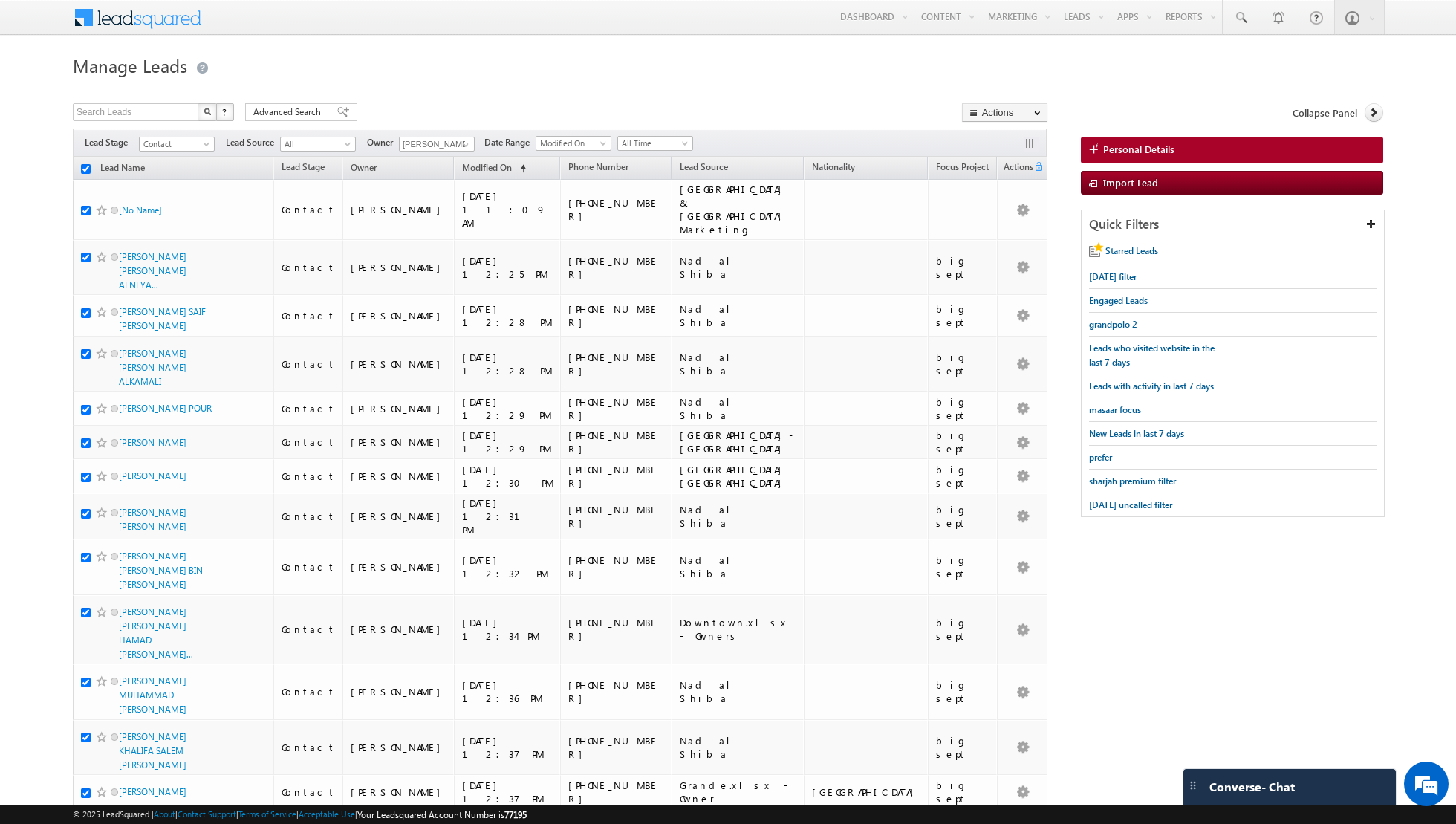
checkbox input "true"
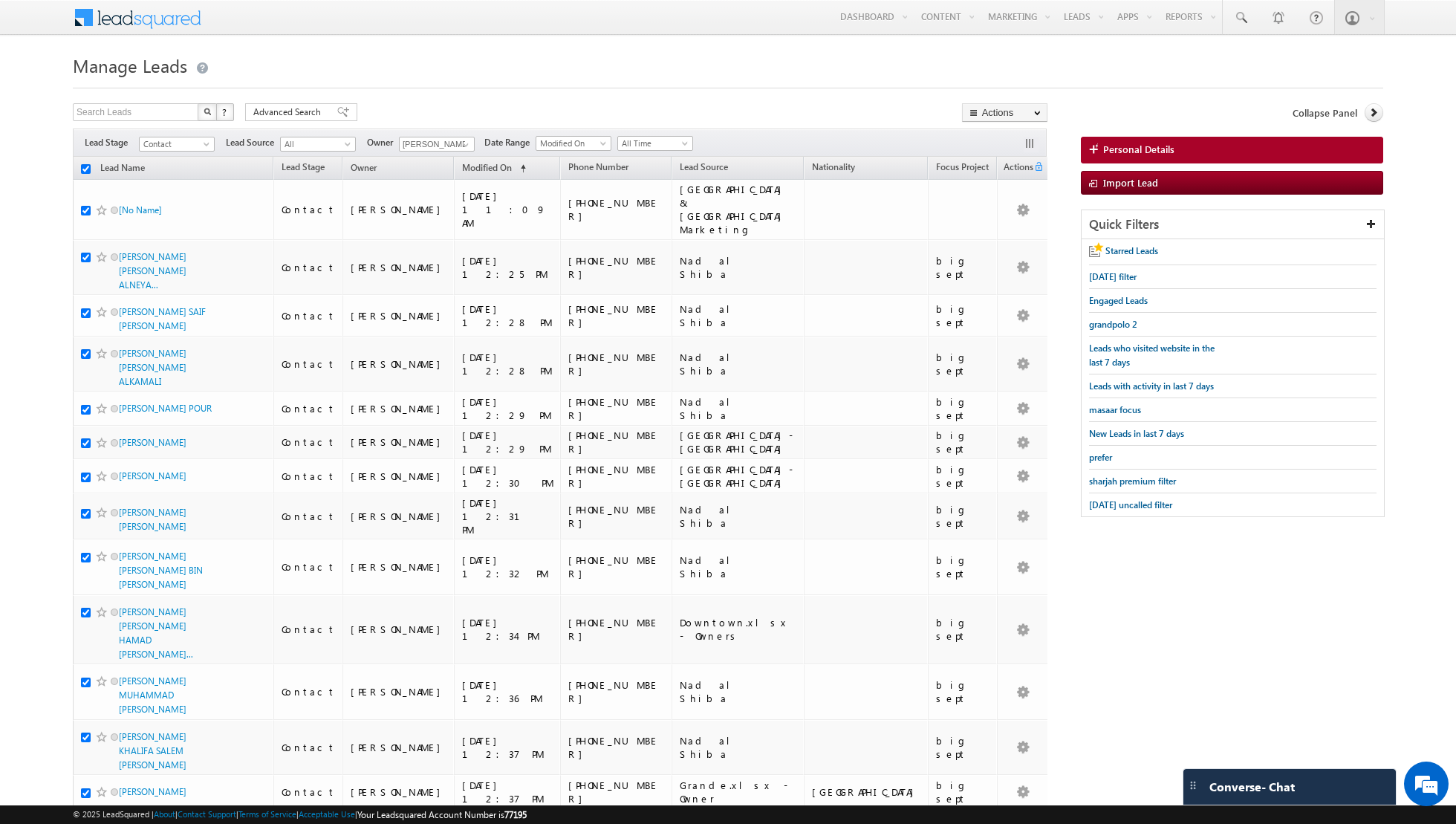
checkbox input "true"
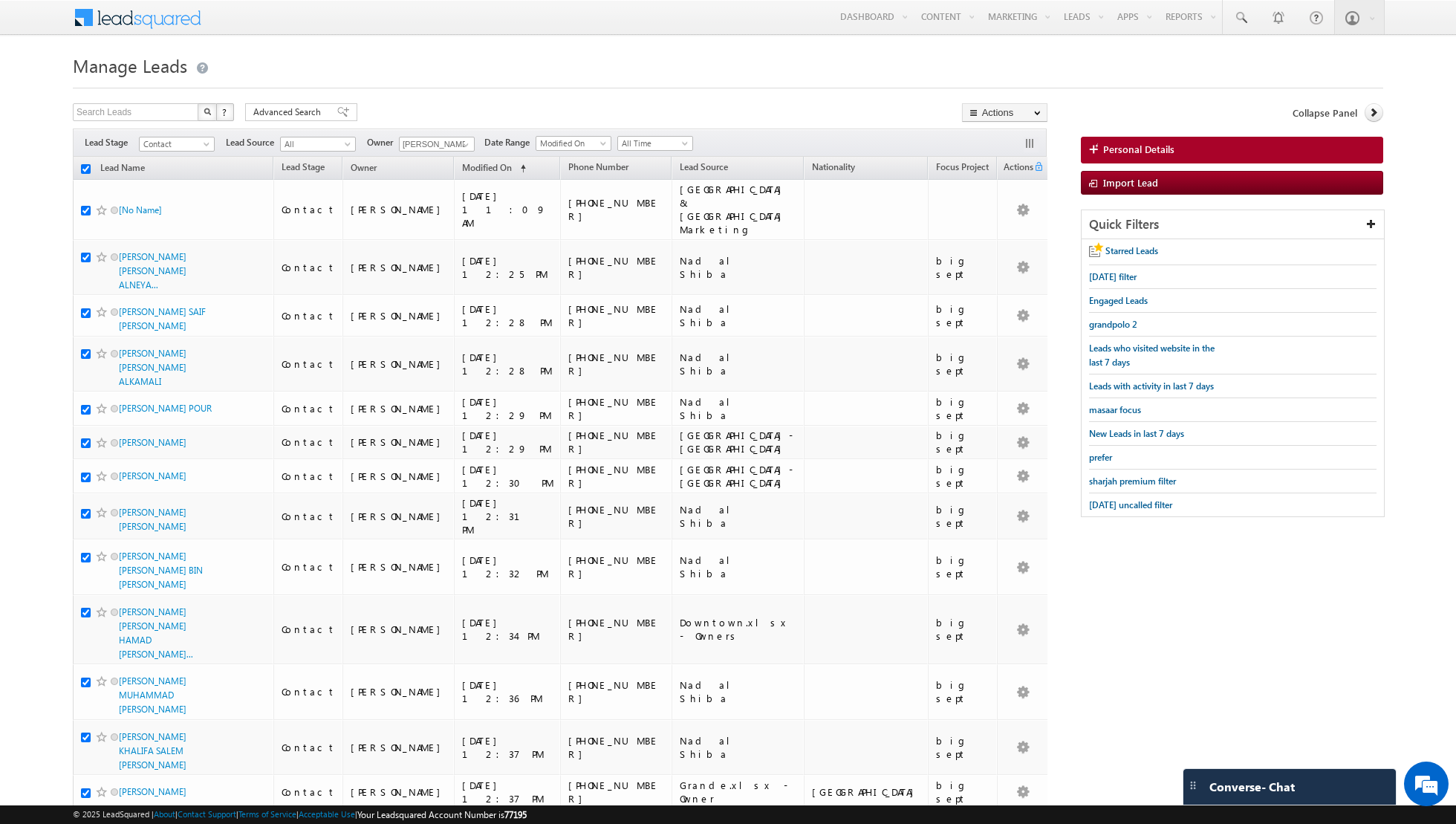
checkbox input "true"
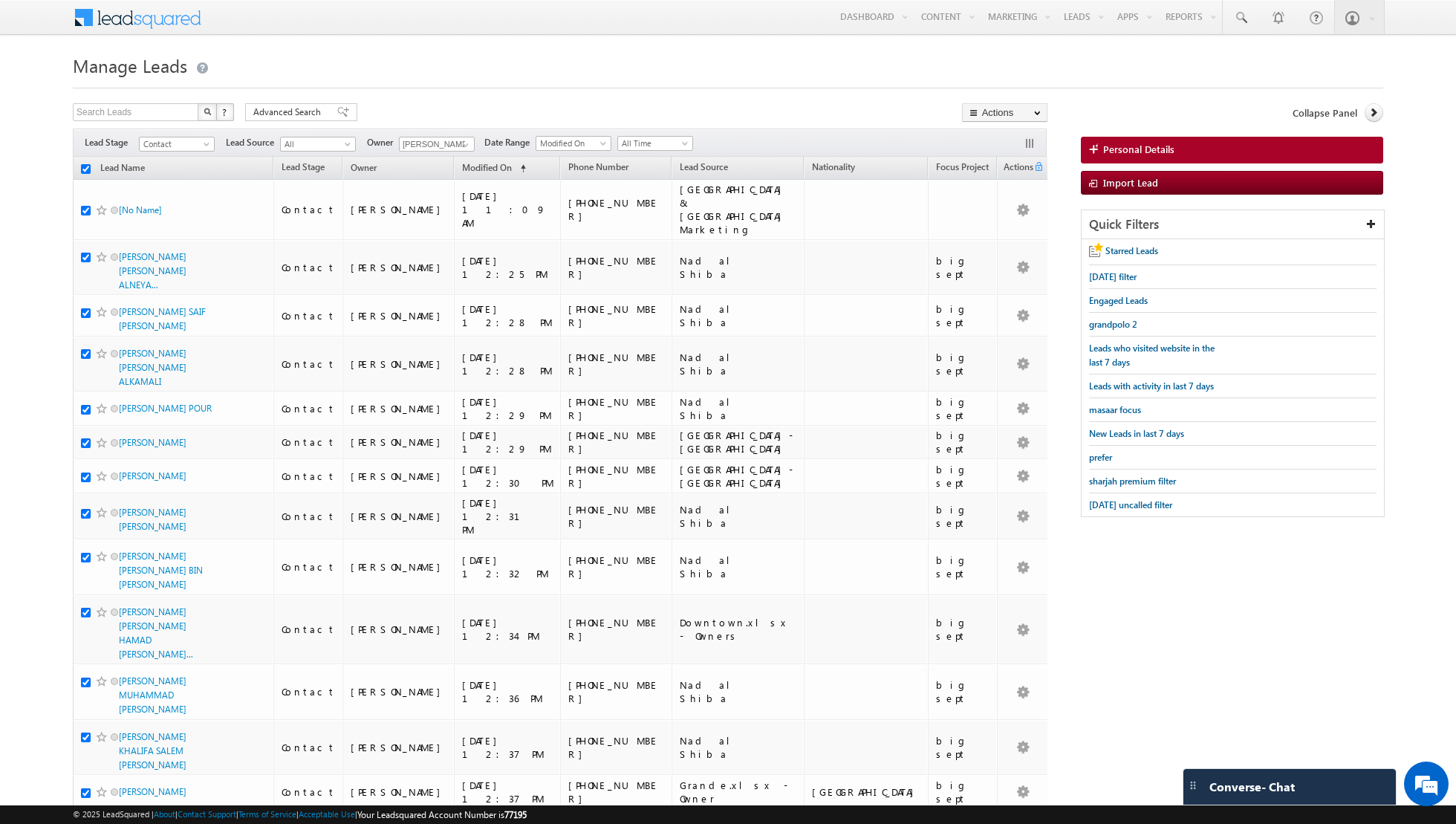
checkbox input "true"
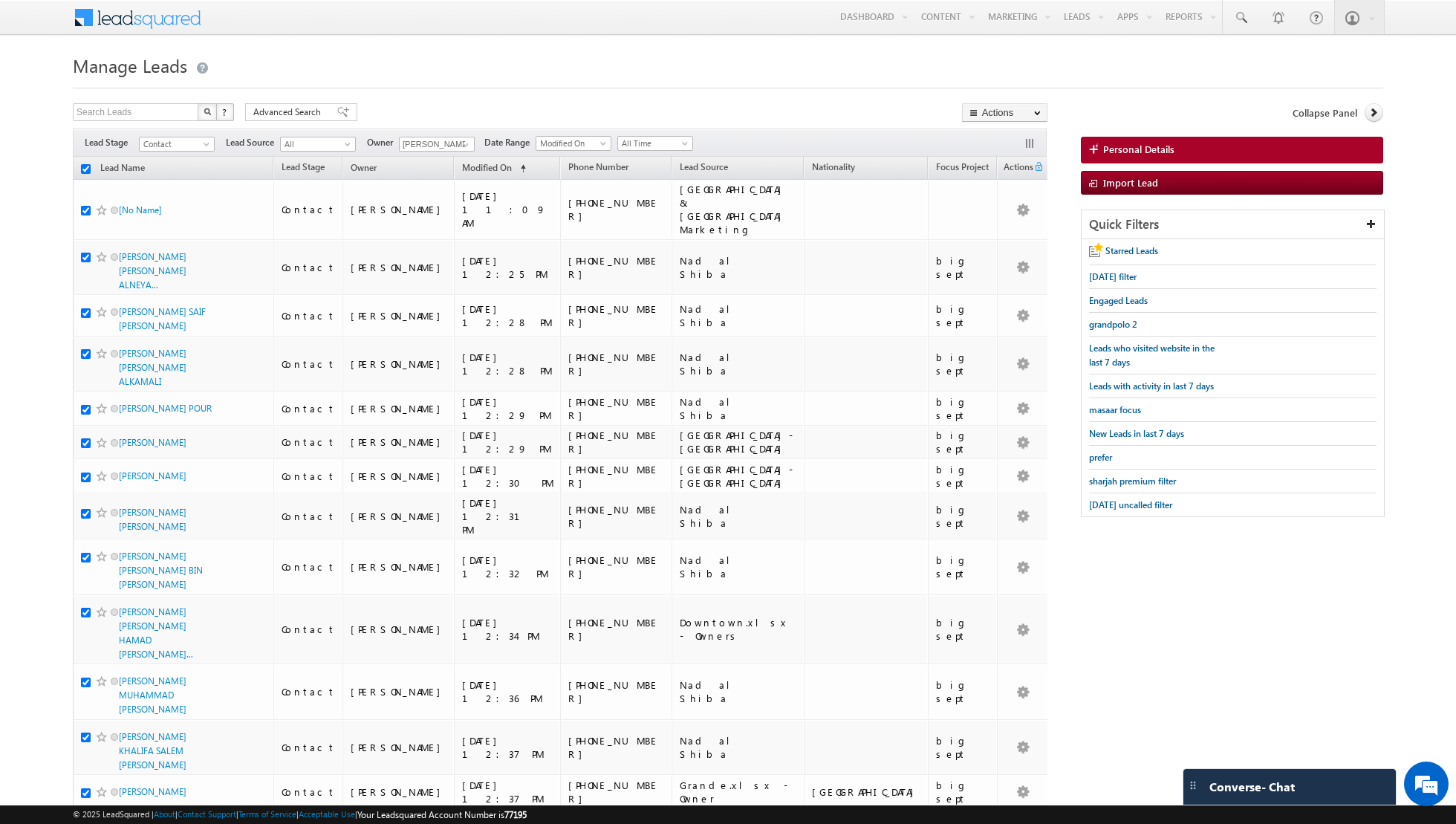
checkbox input "true"
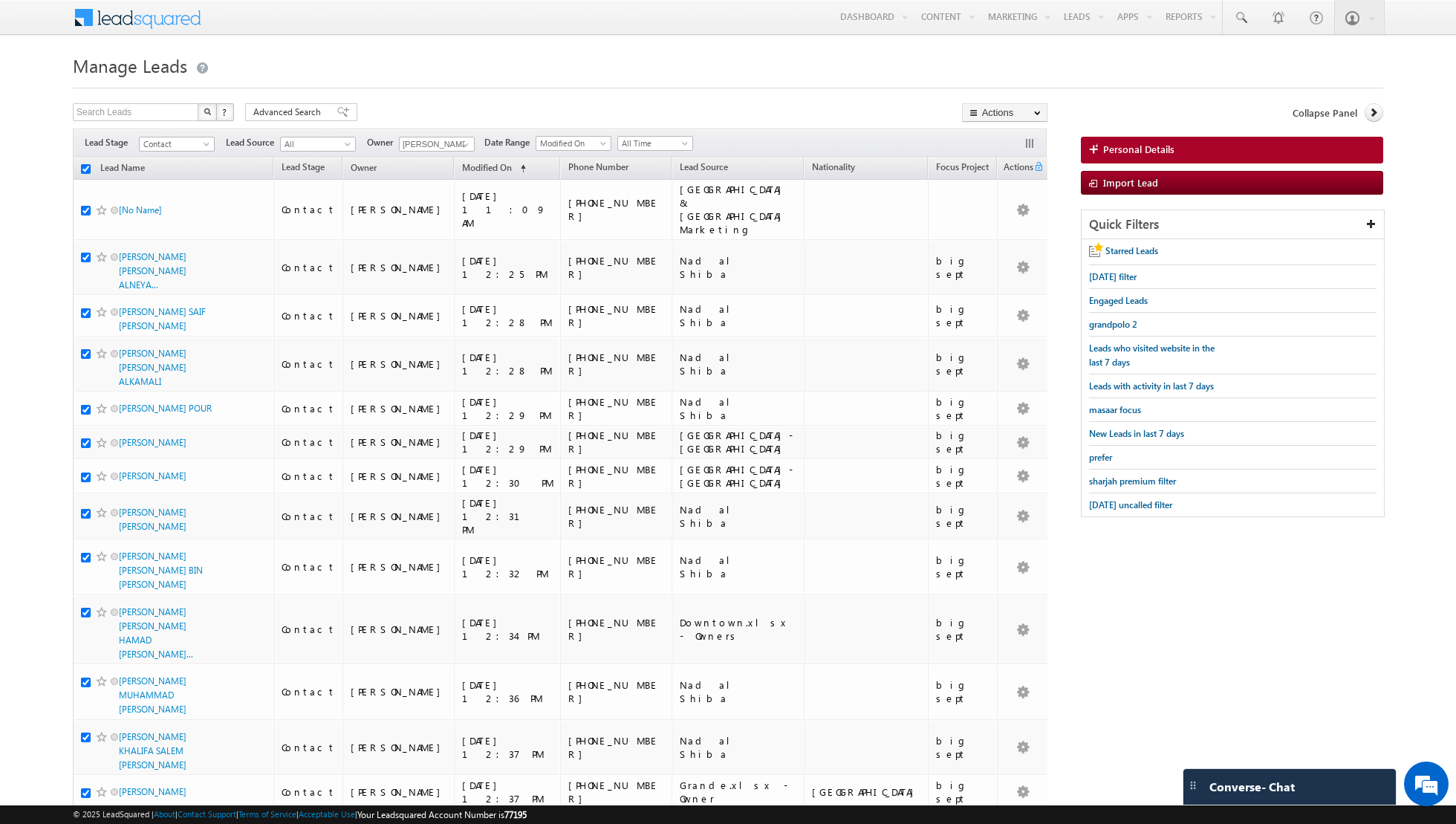
checkbox input "true"
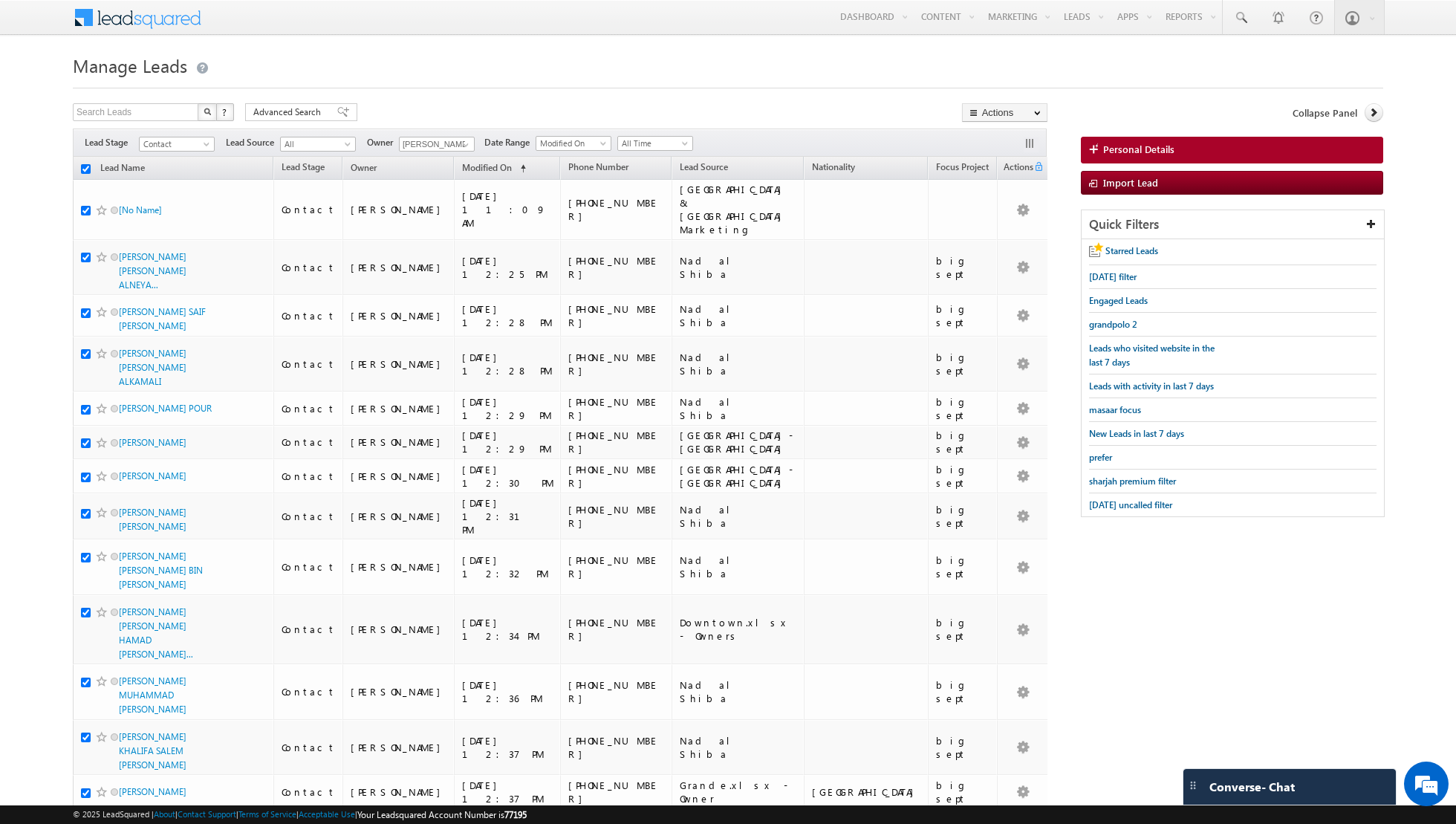
checkbox input "true"
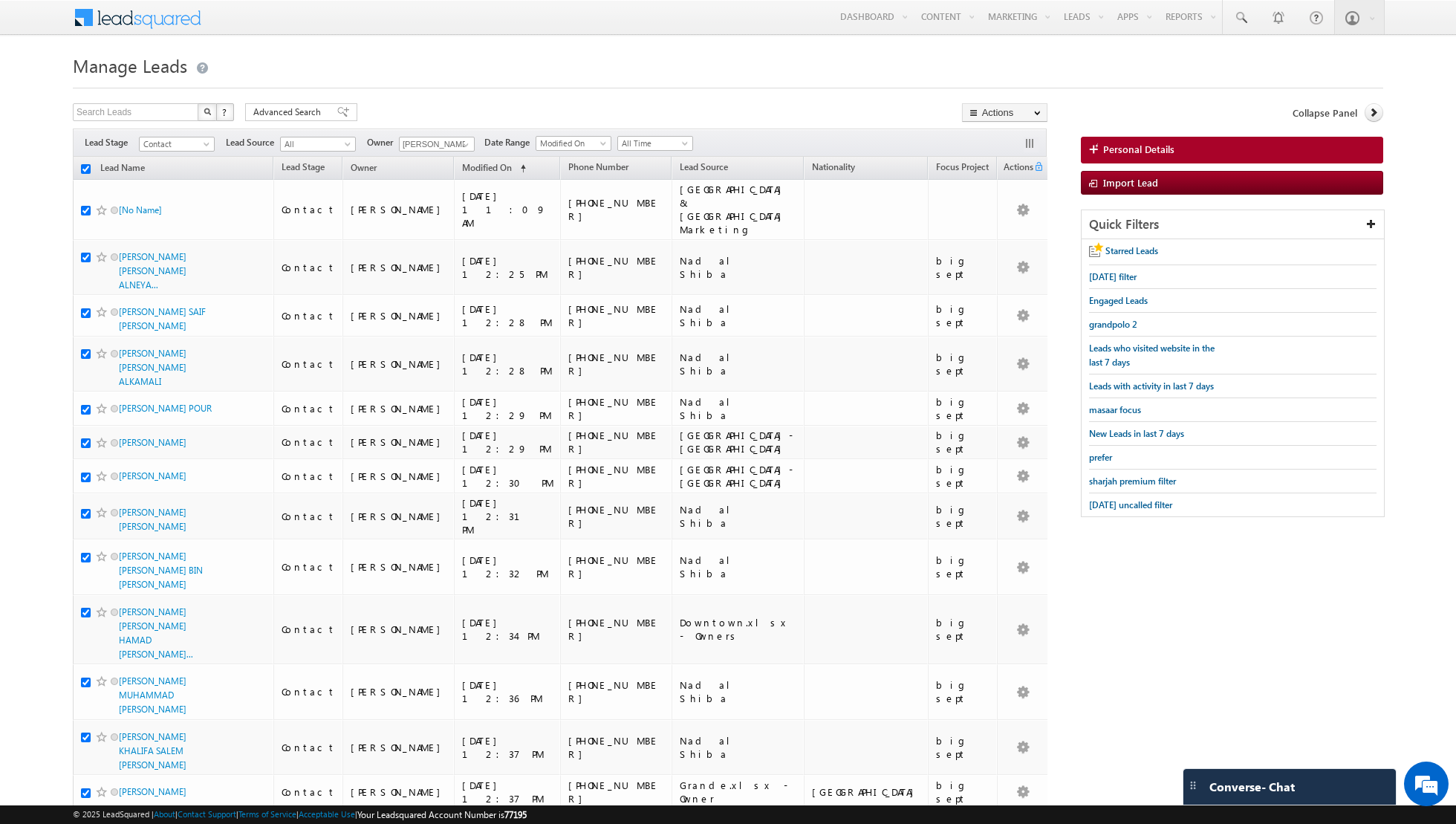
checkbox input "true"
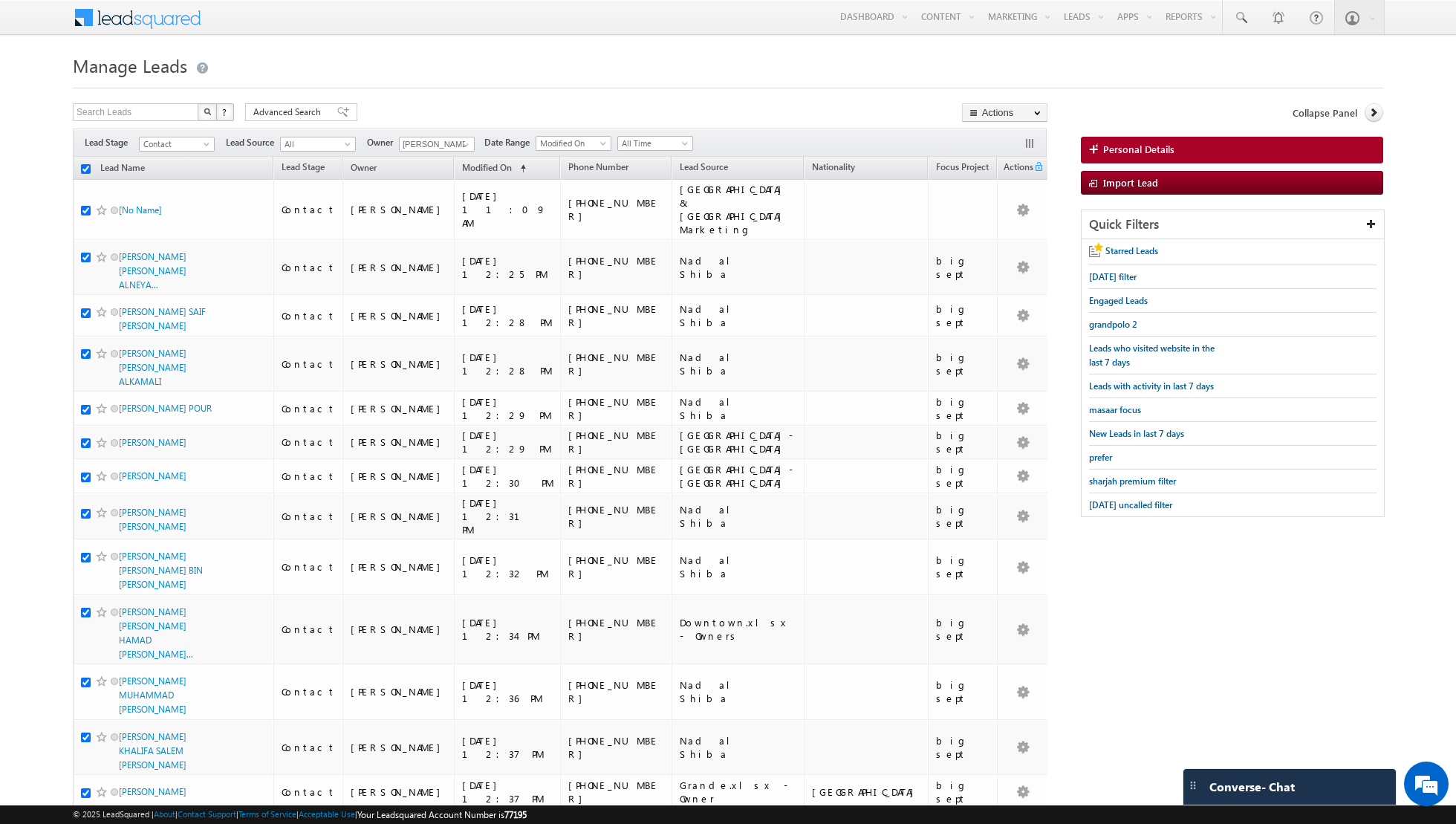
checkbox input "true"
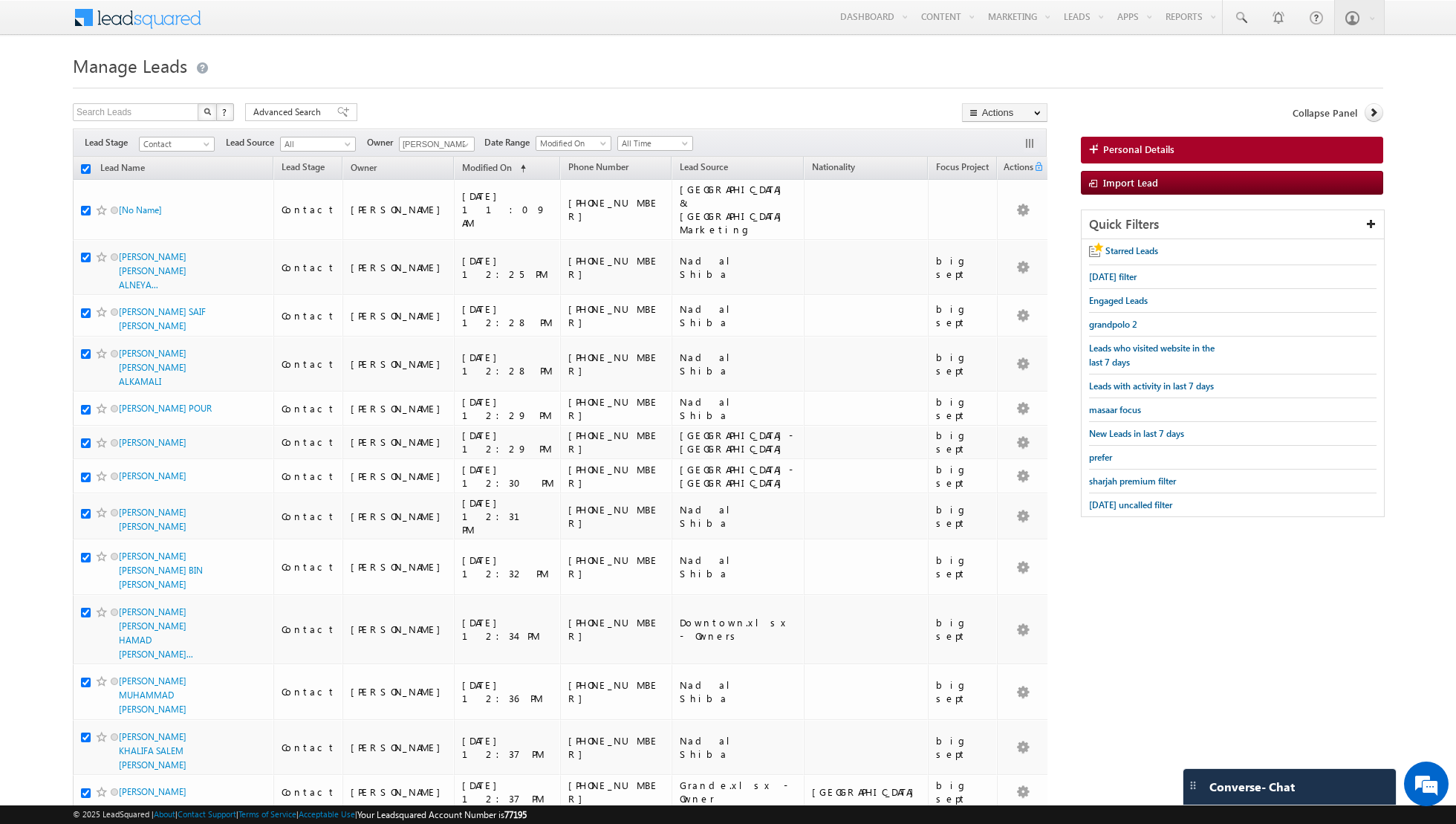
checkbox input "true"
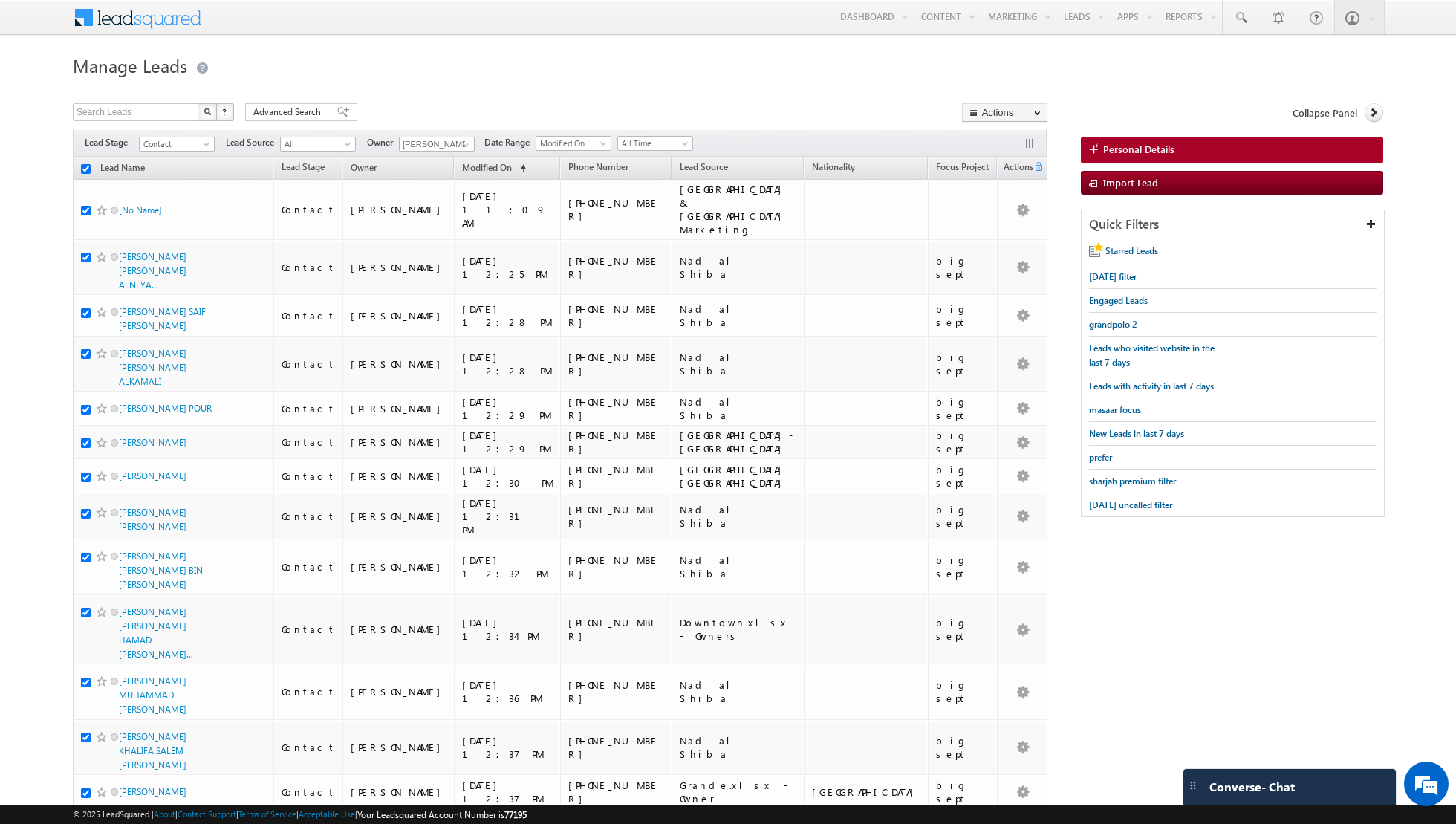
checkbox input "true"
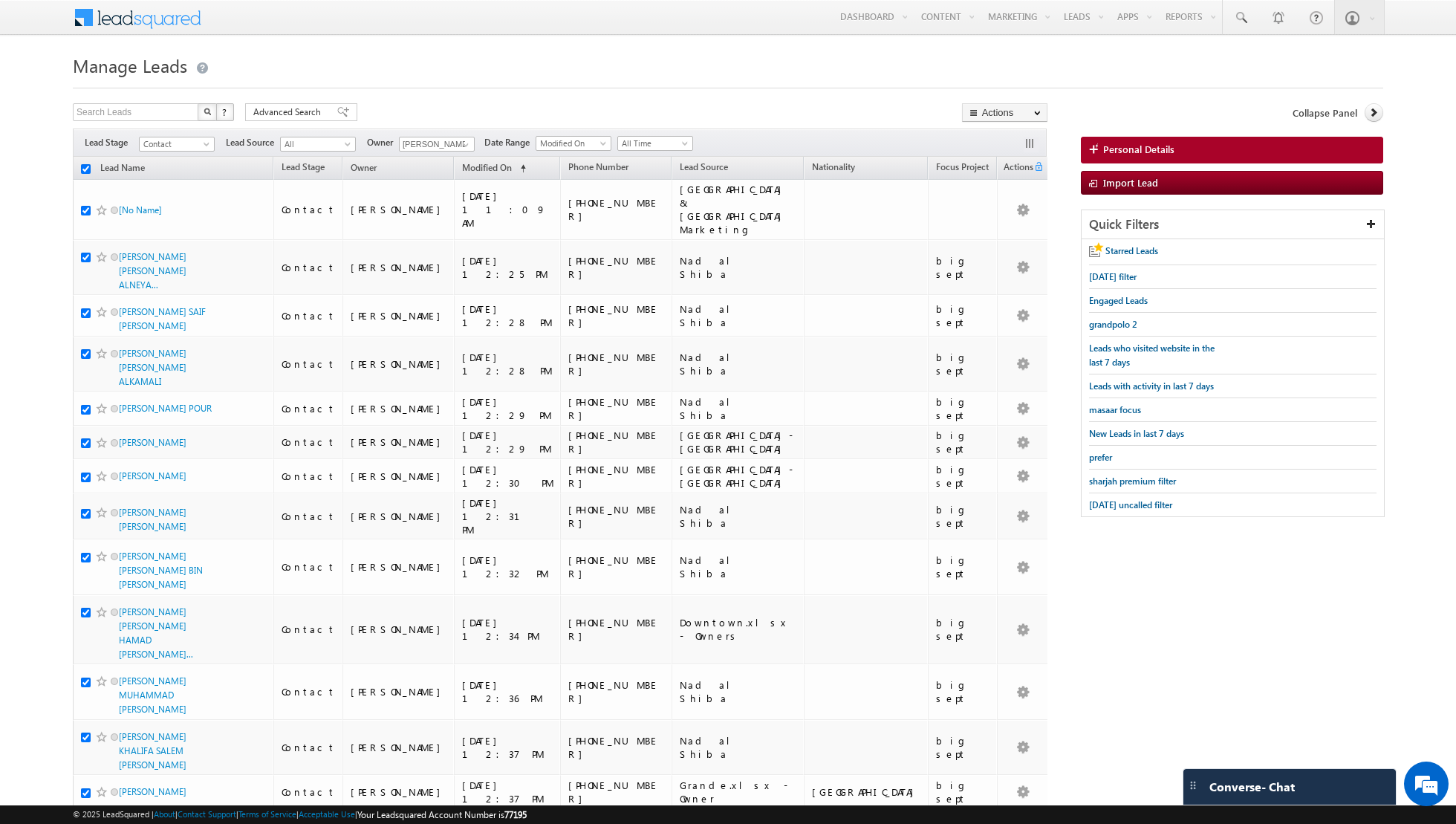
checkbox input "true"
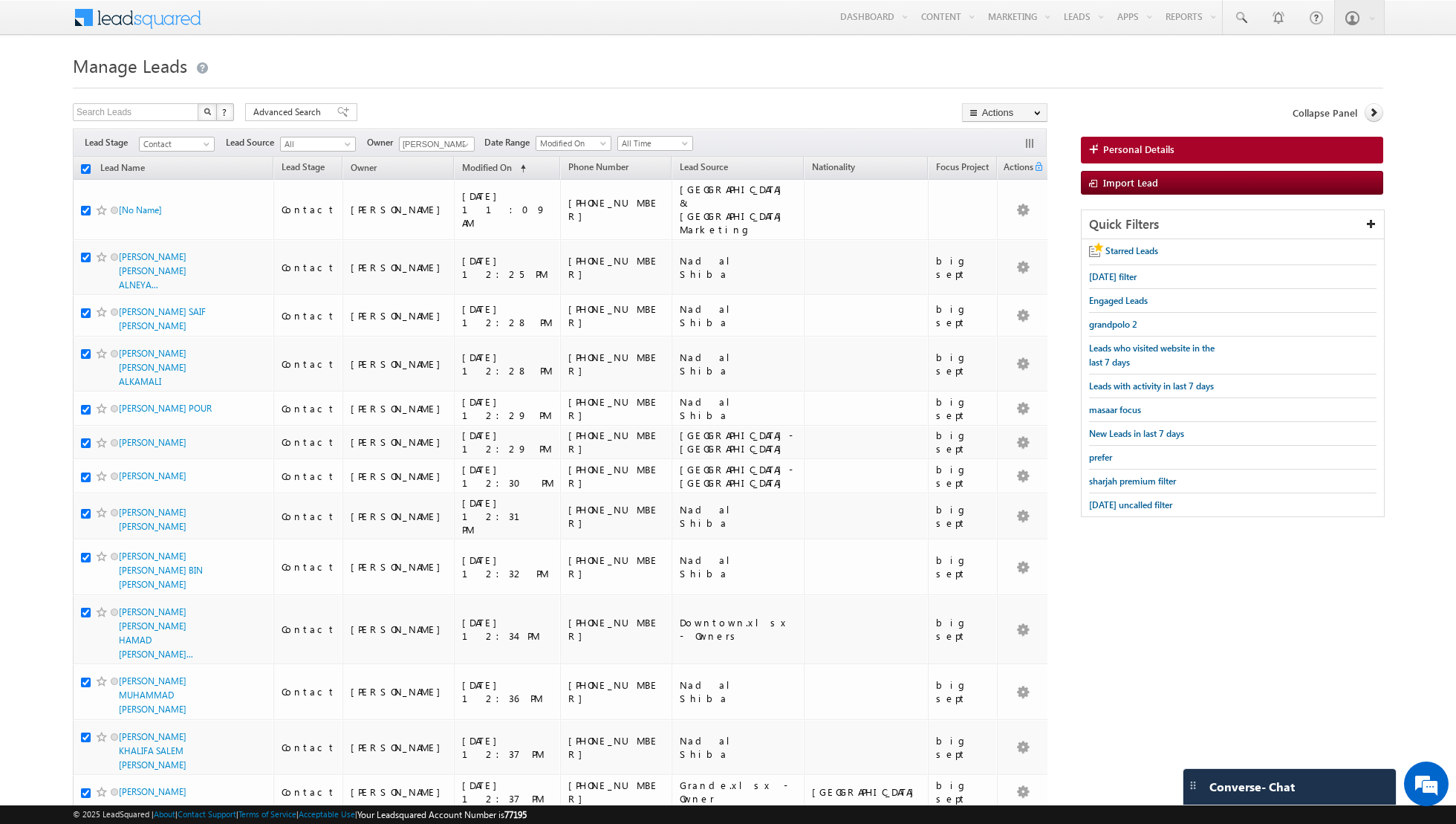
checkbox input "true"
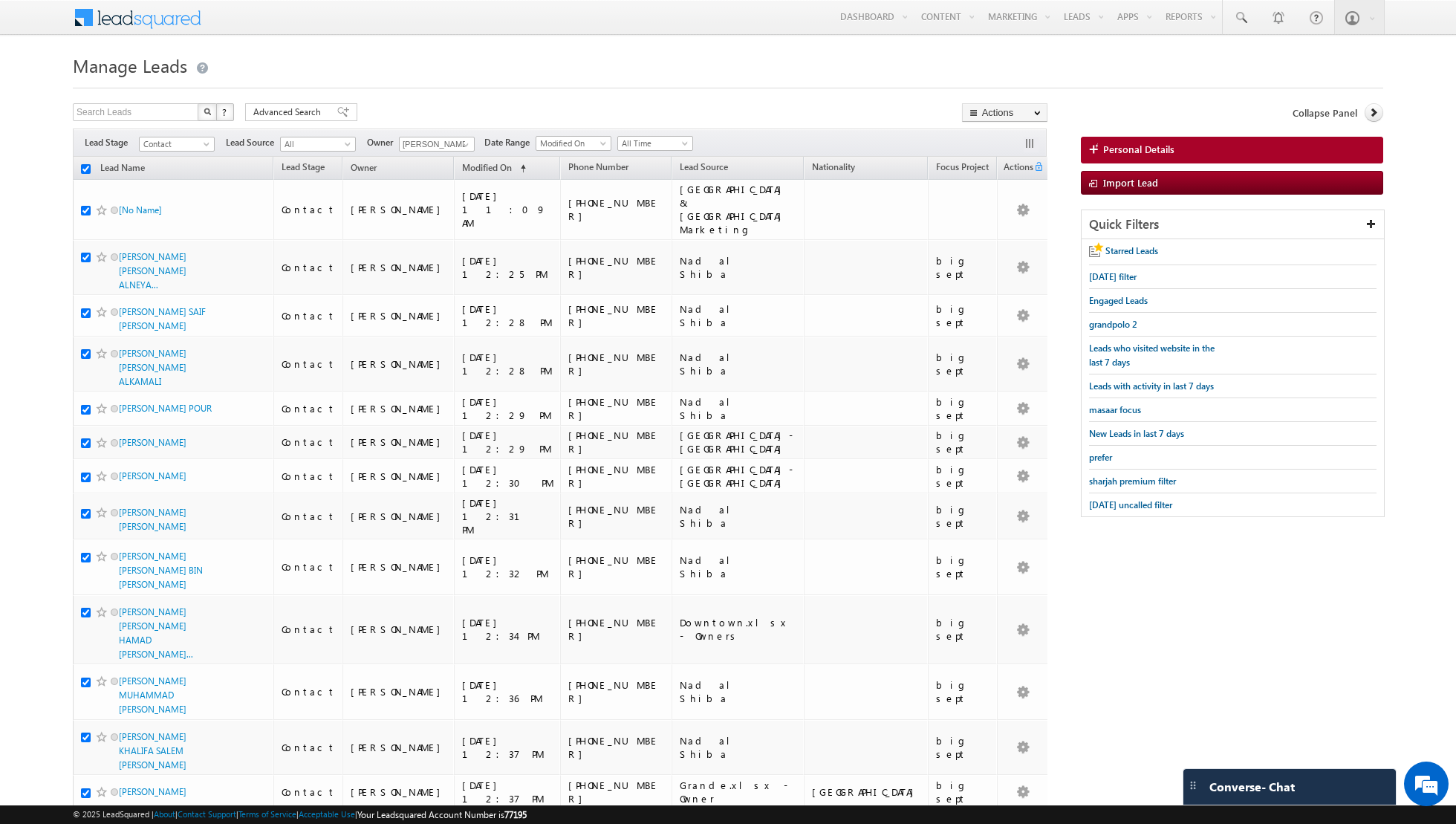
checkbox input "true"
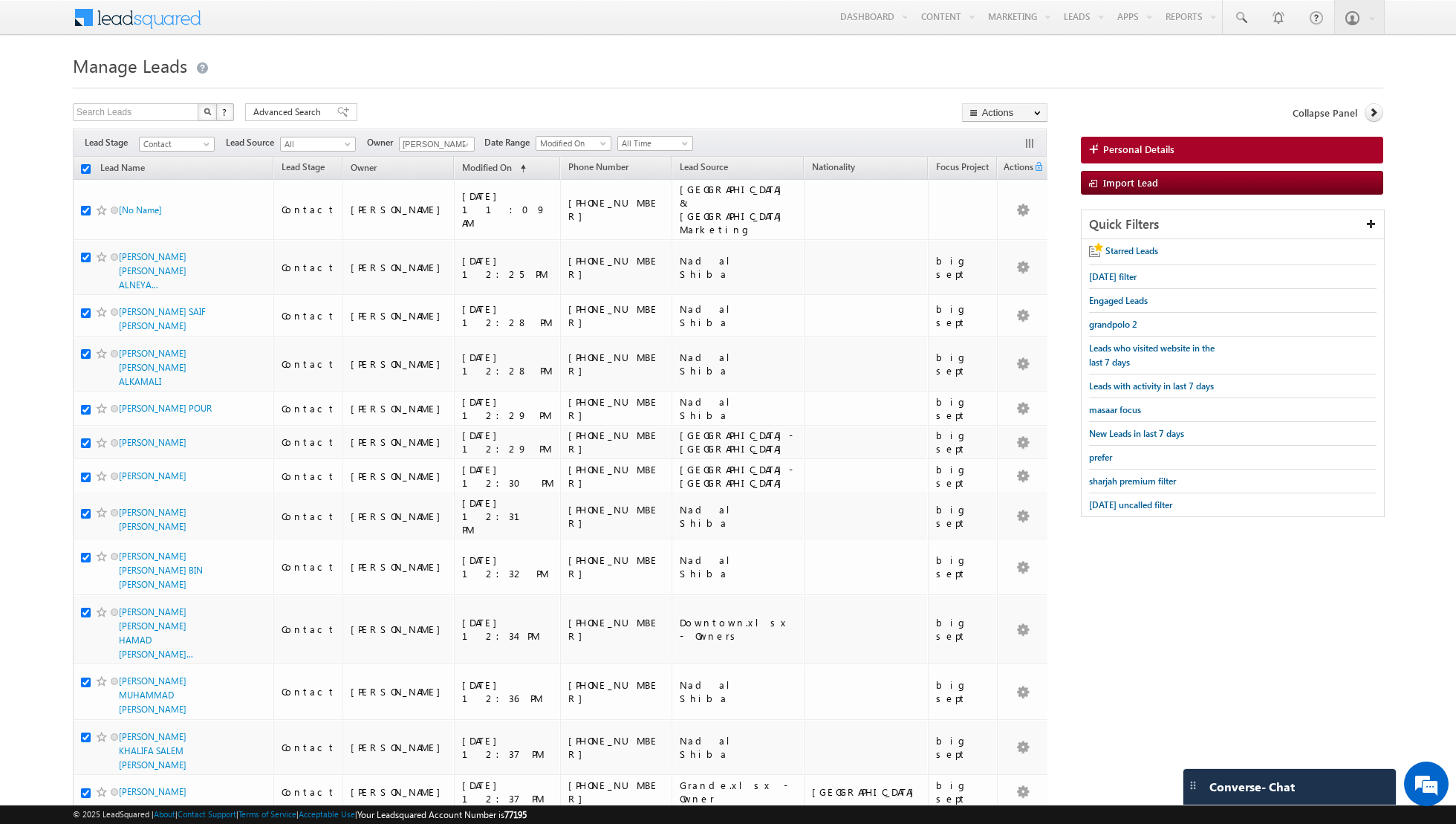
checkbox input "true"
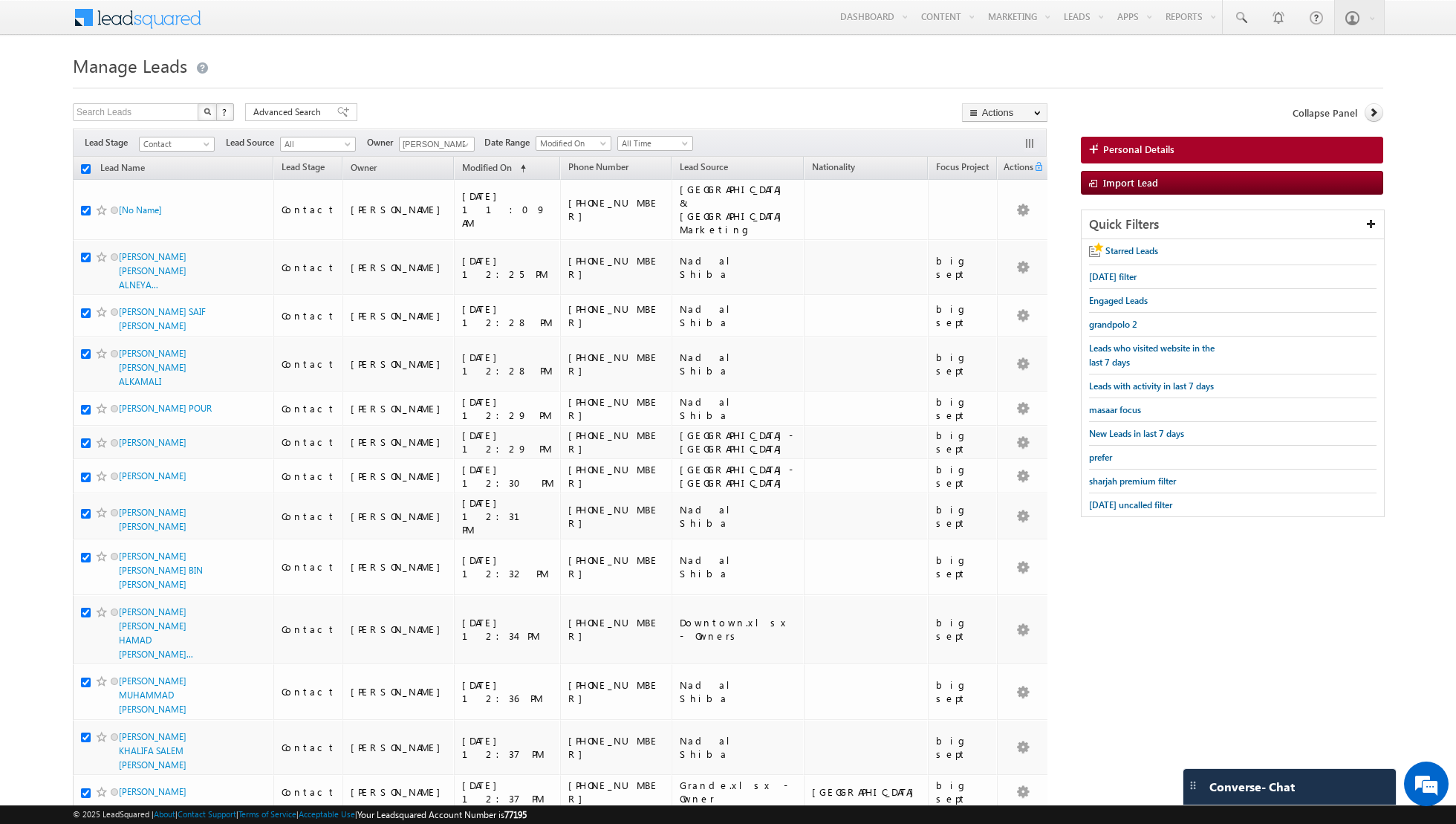
checkbox input "true"
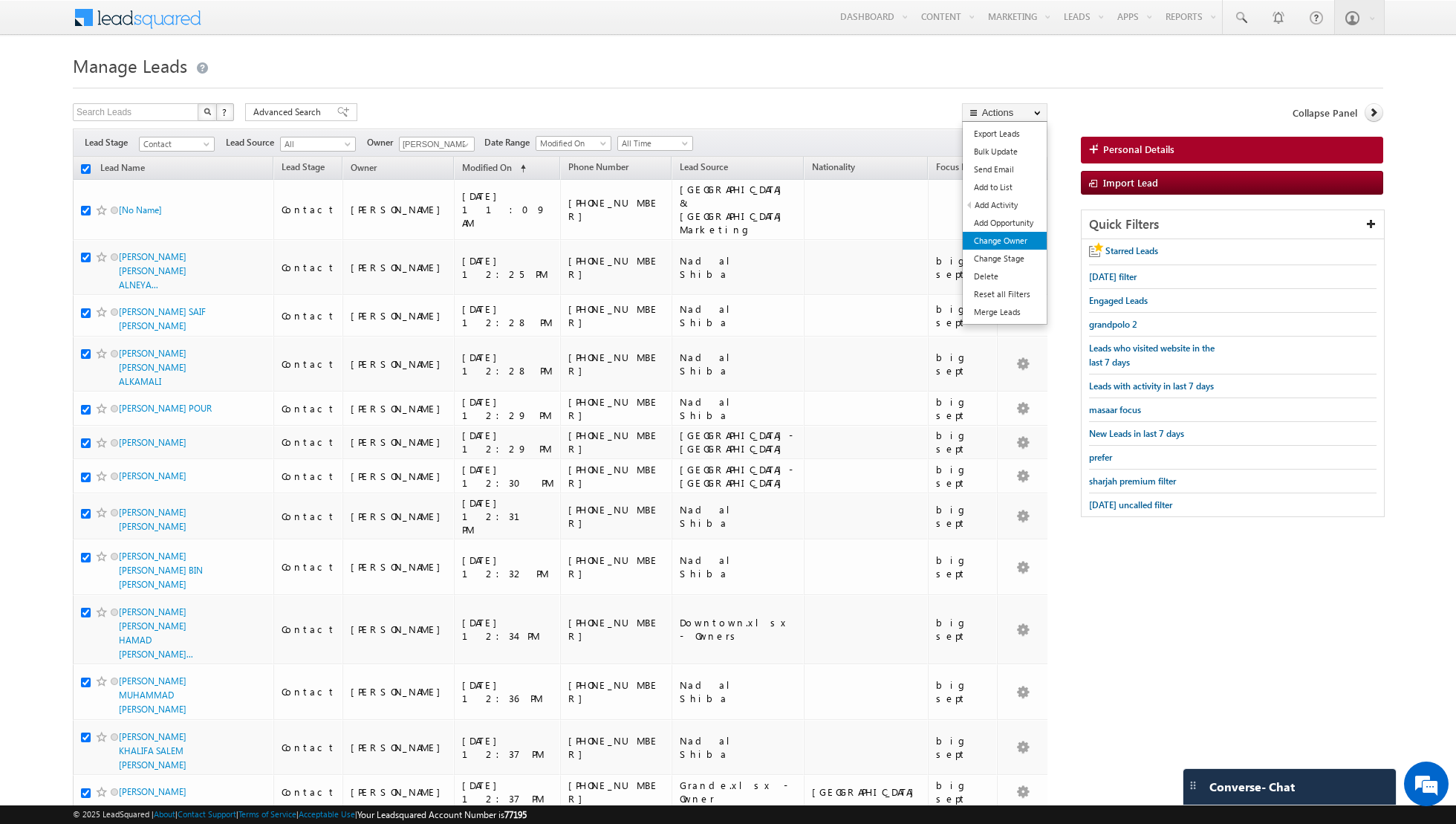
click at [1012, 237] on link "Change Owner" at bounding box center [1005, 241] width 84 height 18
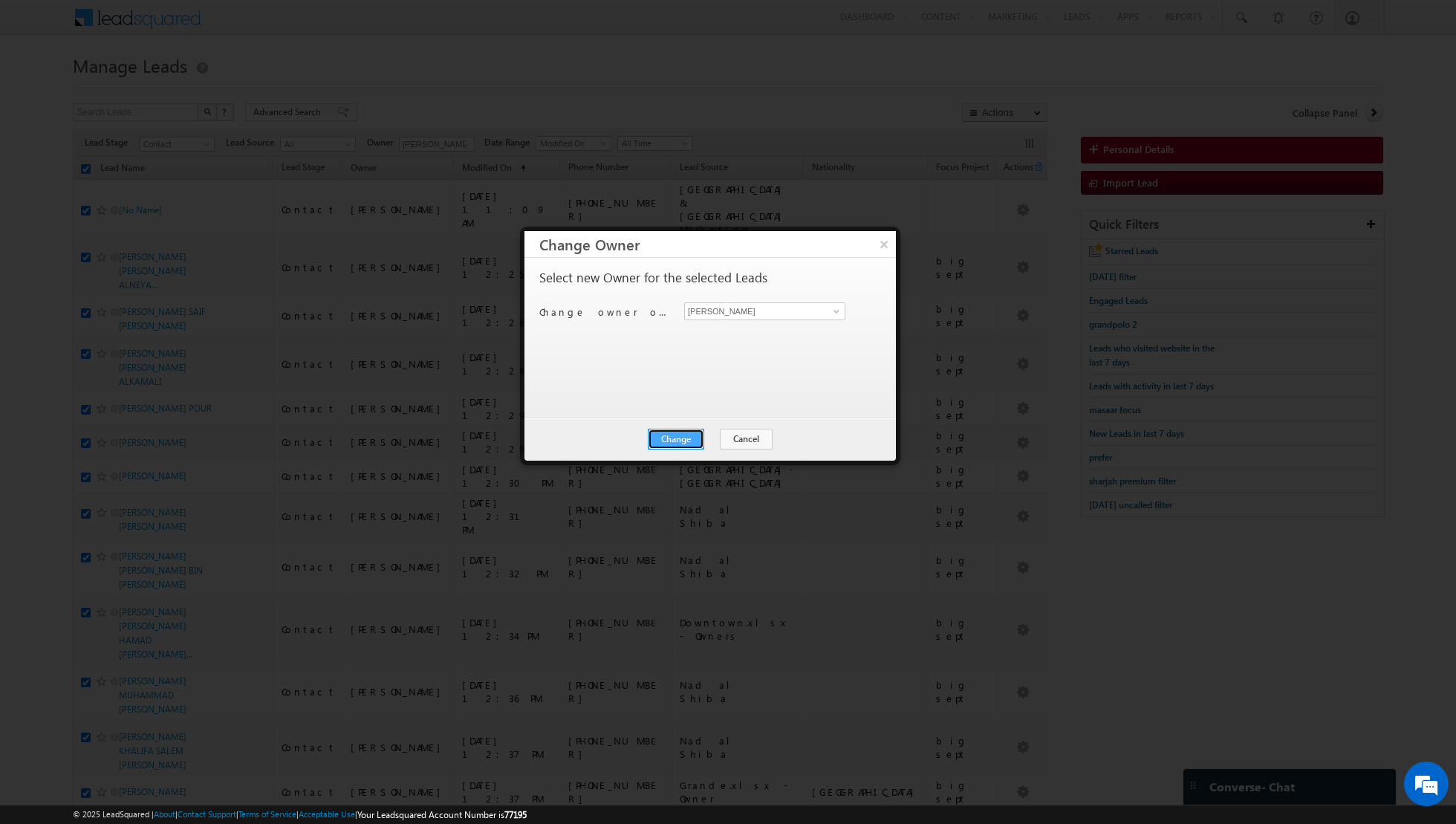
click at [687, 442] on button "Change" at bounding box center [676, 438] width 57 height 21
click at [725, 439] on button "Close" at bounding box center [712, 438] width 47 height 21
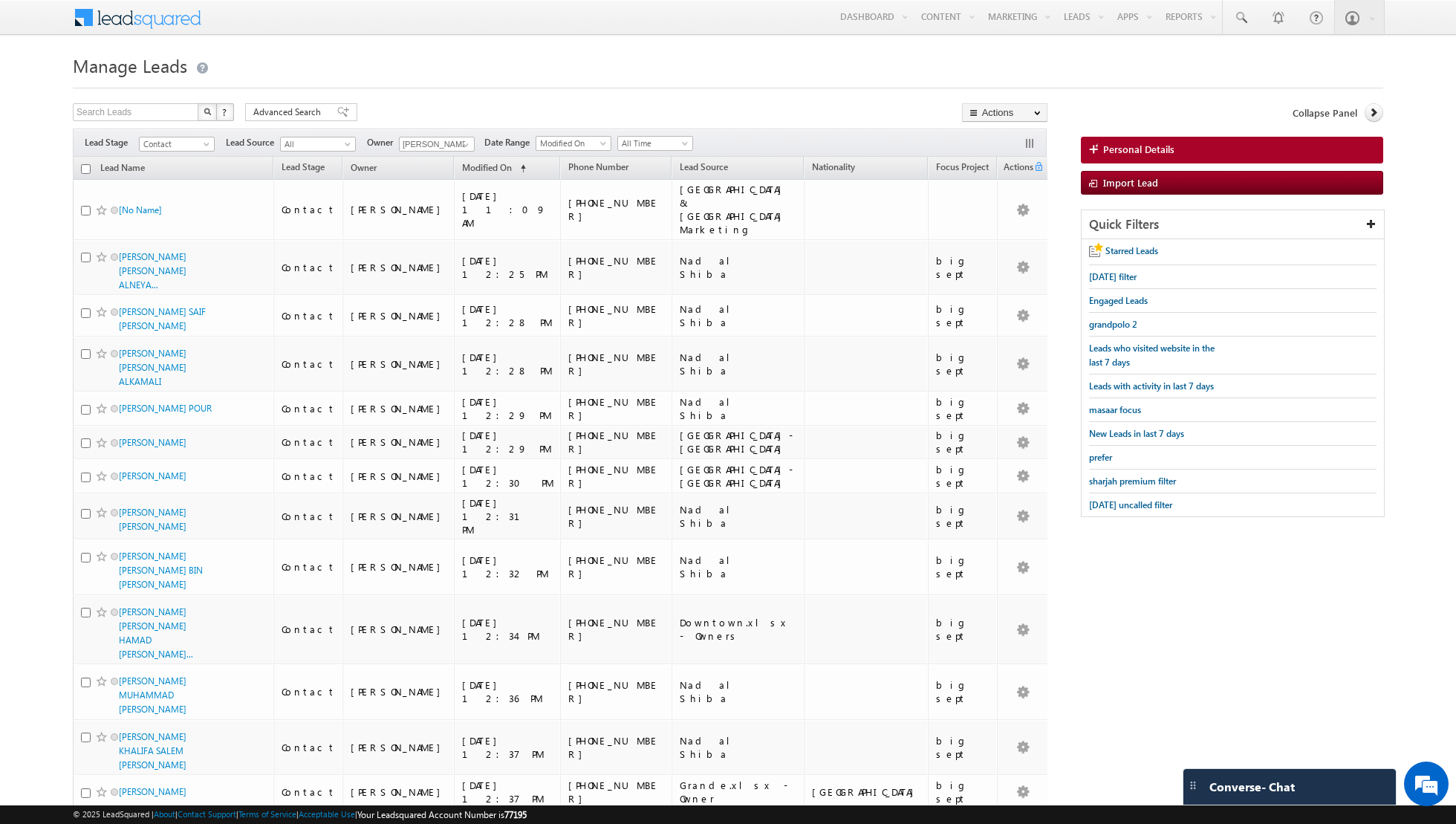
click at [85, 167] on input "checkbox" at bounding box center [86, 169] width 10 height 10
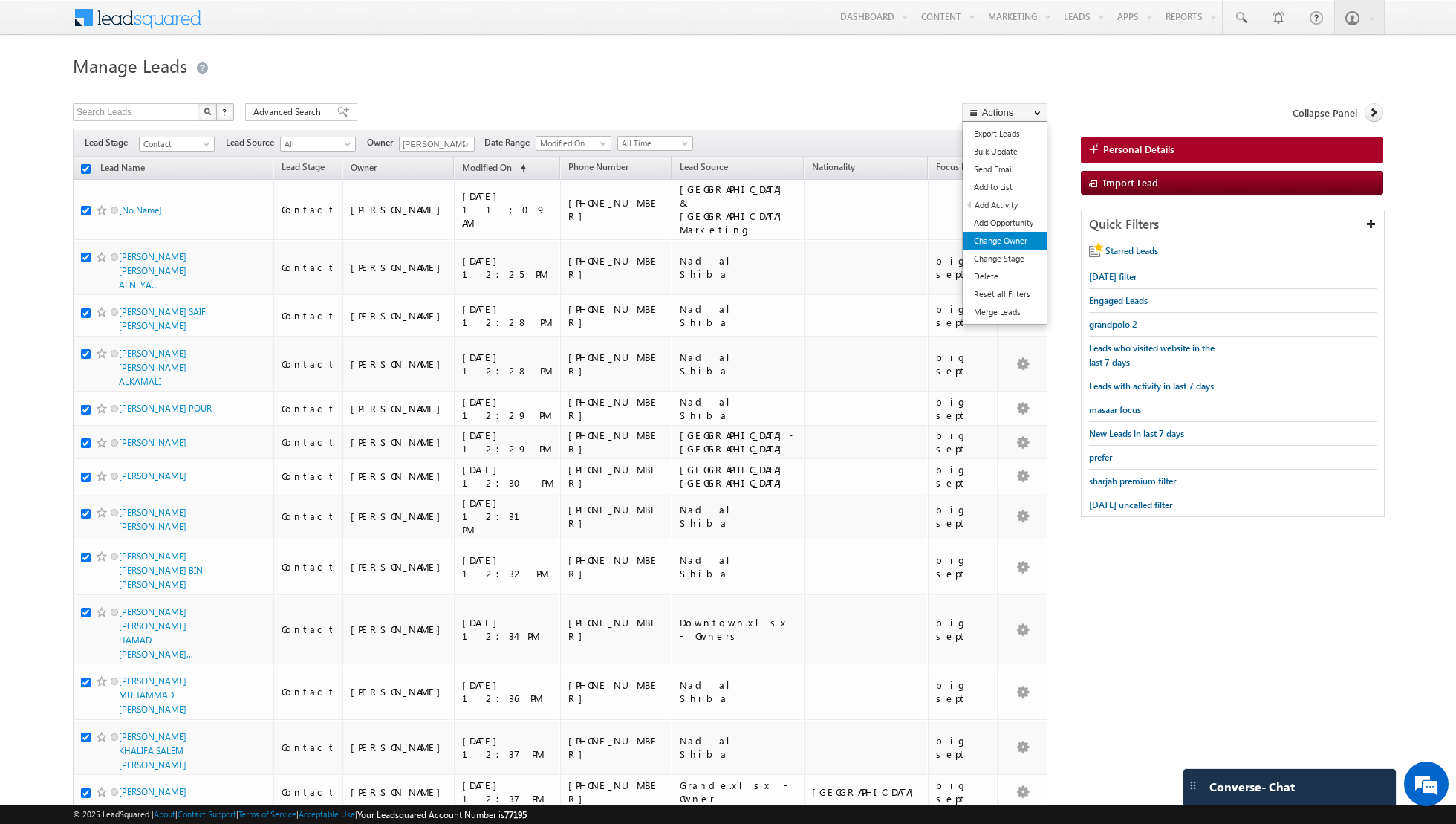
click at [1012, 237] on link "Change Owner" at bounding box center [1005, 241] width 84 height 18
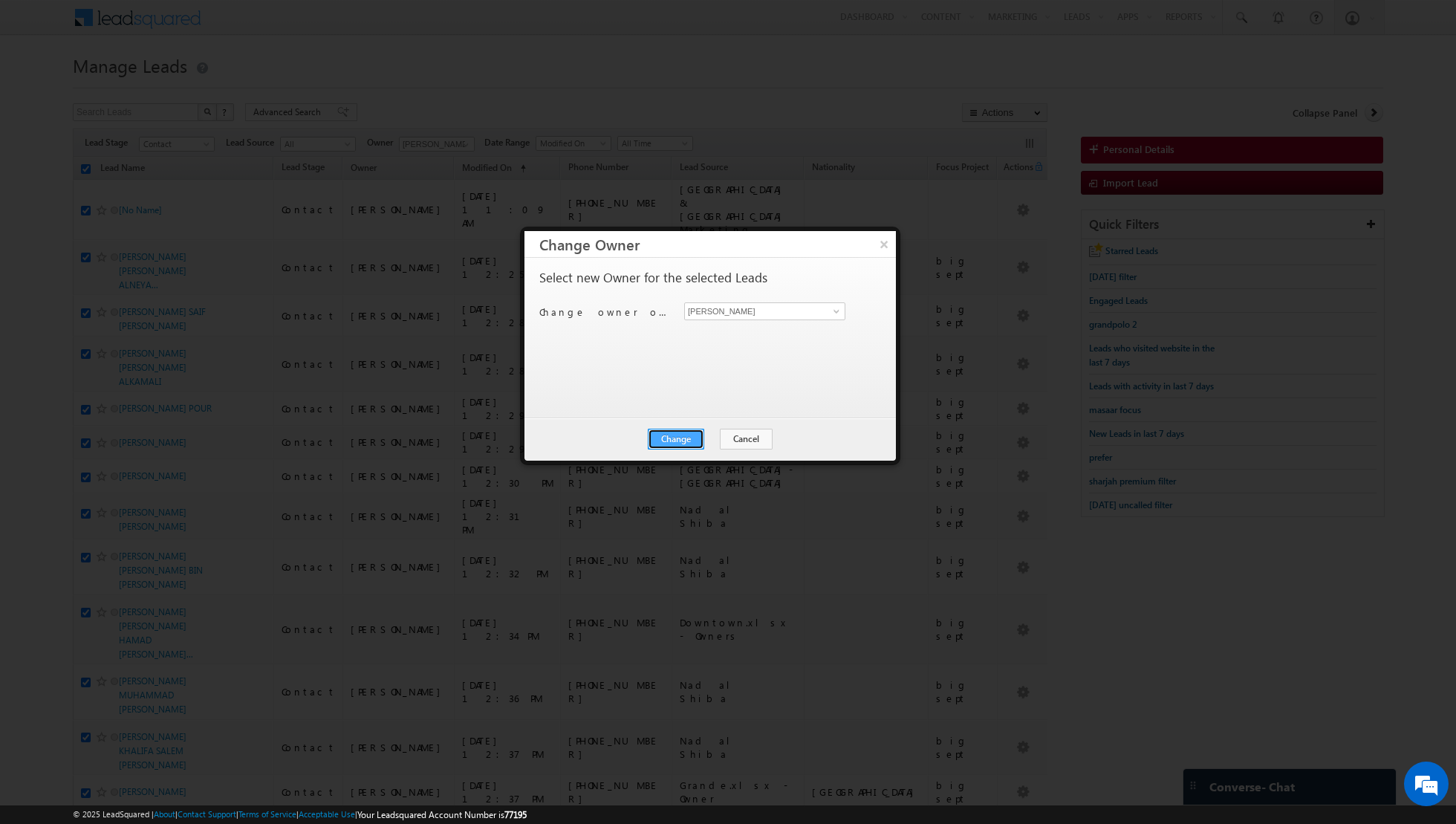
click at [680, 439] on button "Change" at bounding box center [676, 438] width 57 height 21
click at [710, 439] on button "Close" at bounding box center [712, 438] width 47 height 21
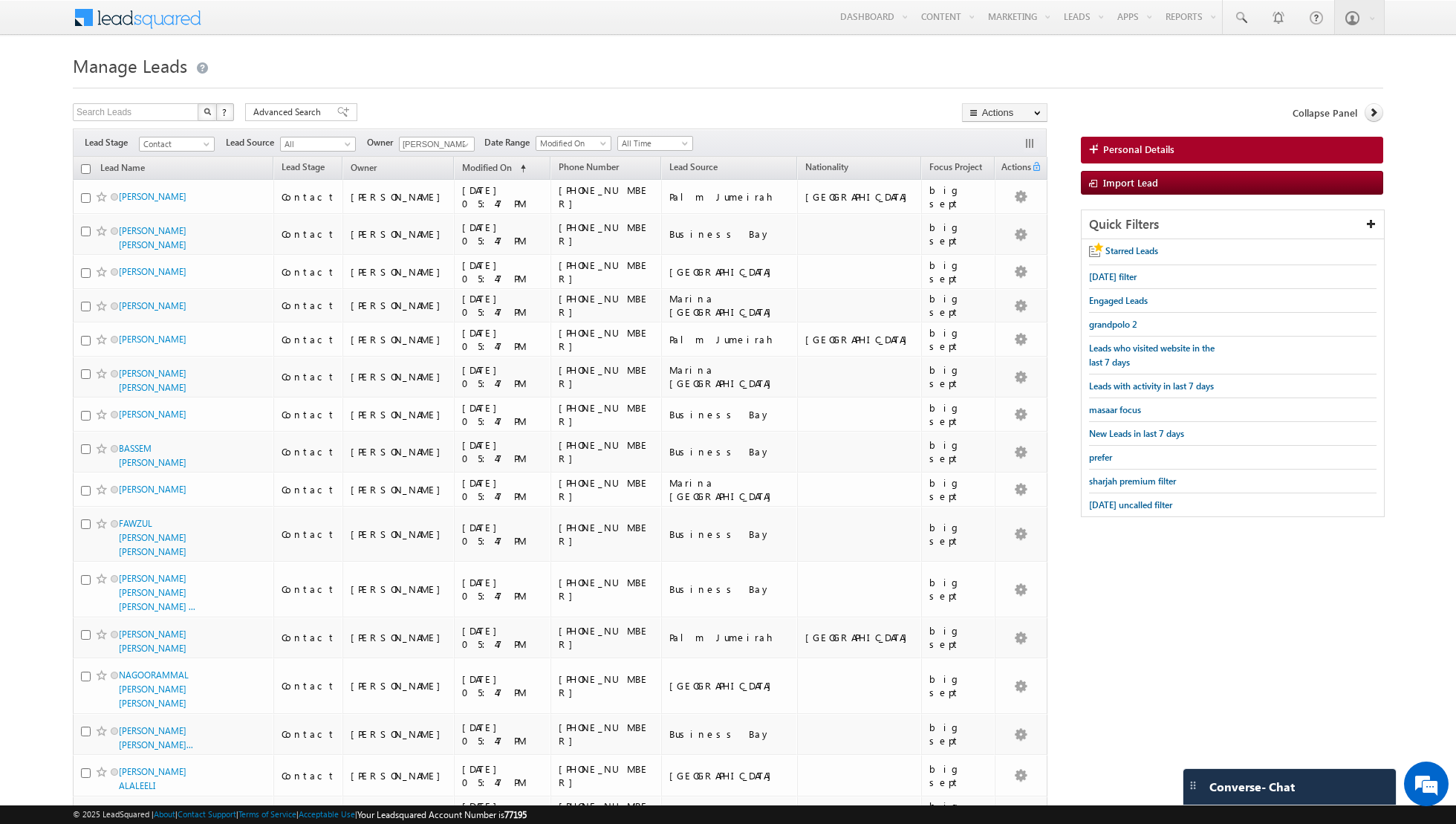
click at [86, 165] on input "checkbox" at bounding box center [86, 169] width 10 height 10
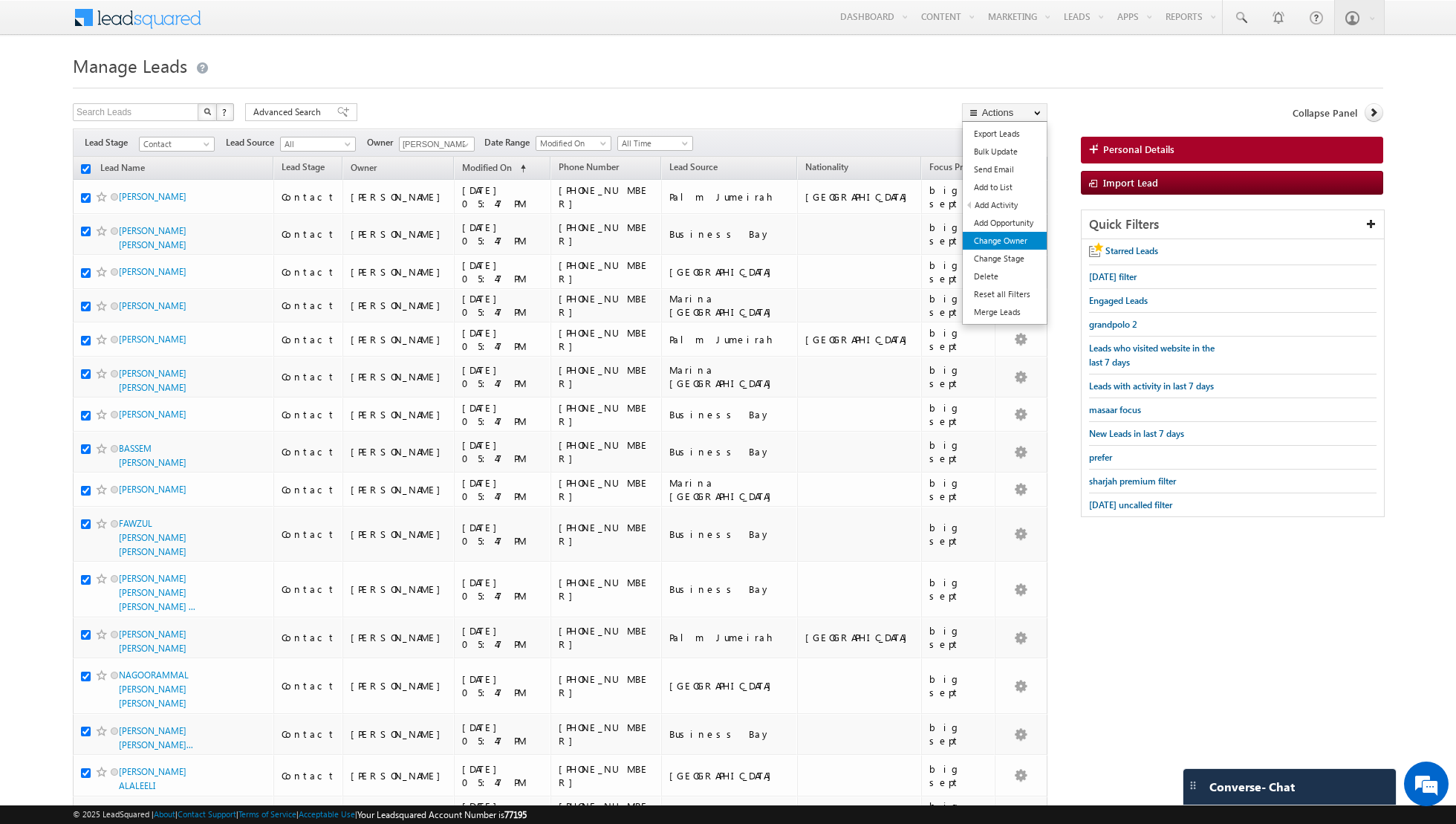
click at [1006, 238] on link "Change Owner" at bounding box center [1005, 241] width 84 height 18
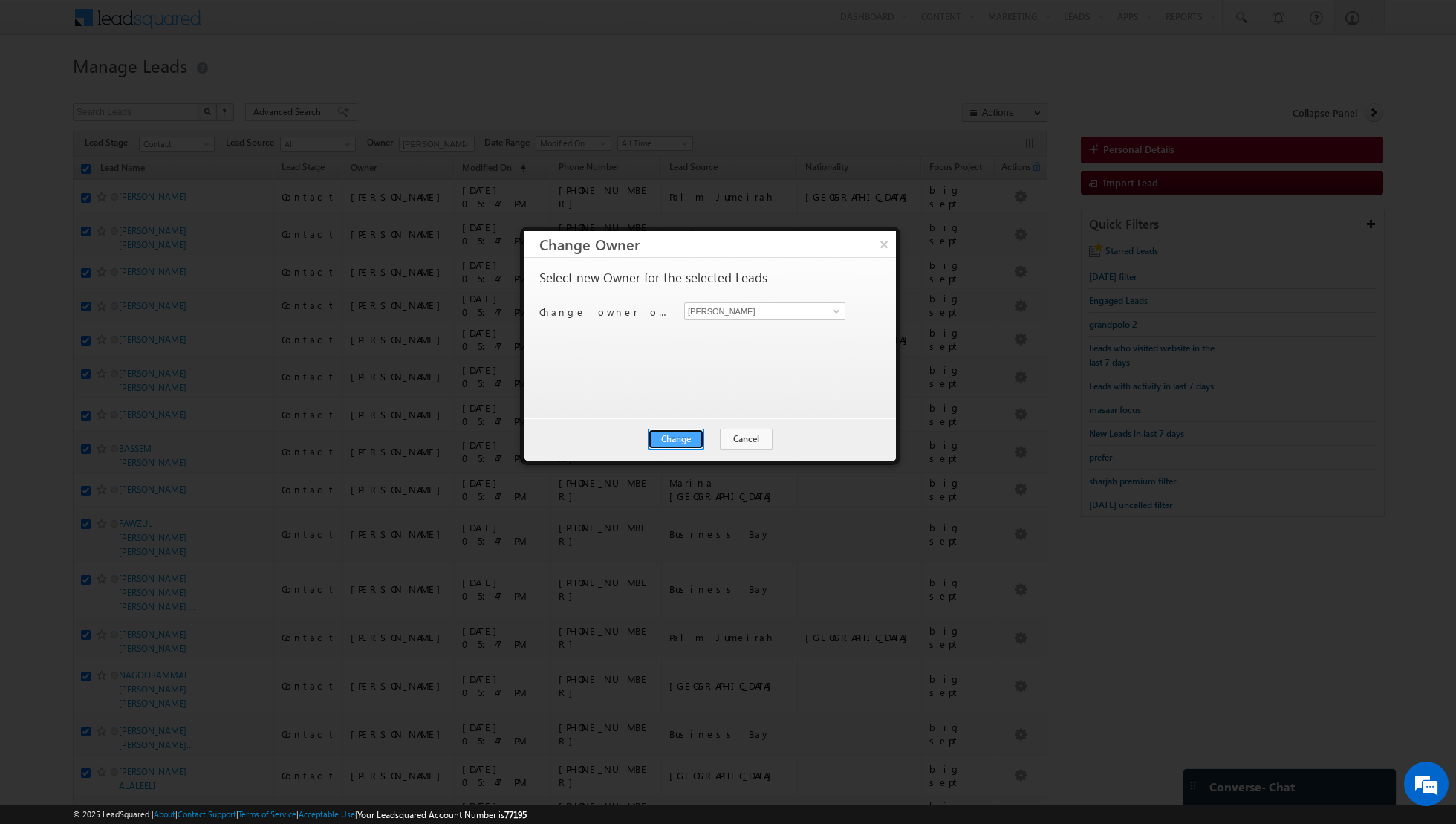
click at [676, 440] on button "Change" at bounding box center [676, 438] width 57 height 21
click at [708, 438] on button "Close" at bounding box center [712, 438] width 47 height 21
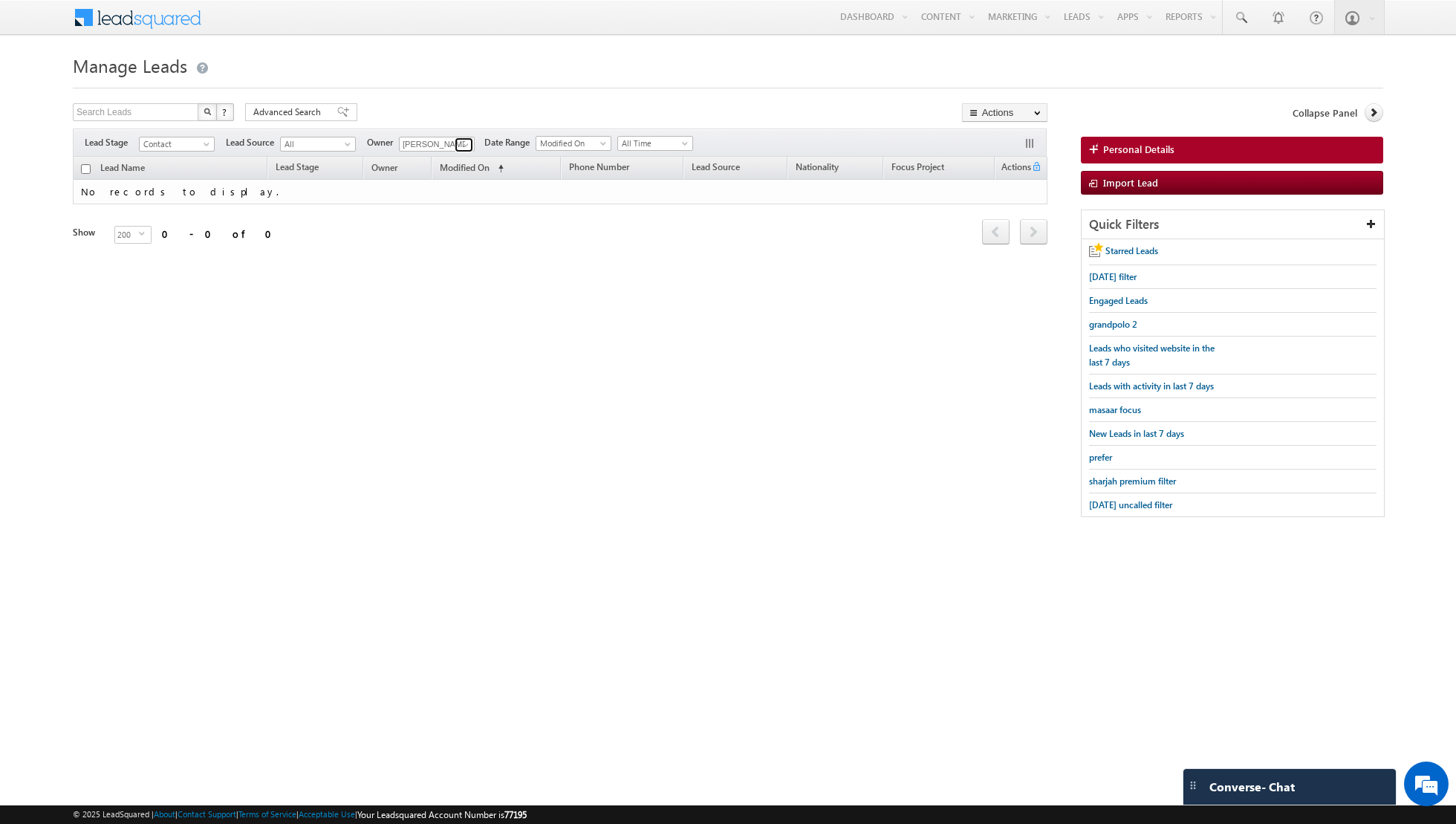
click at [461, 143] on span at bounding box center [465, 144] width 12 height 12
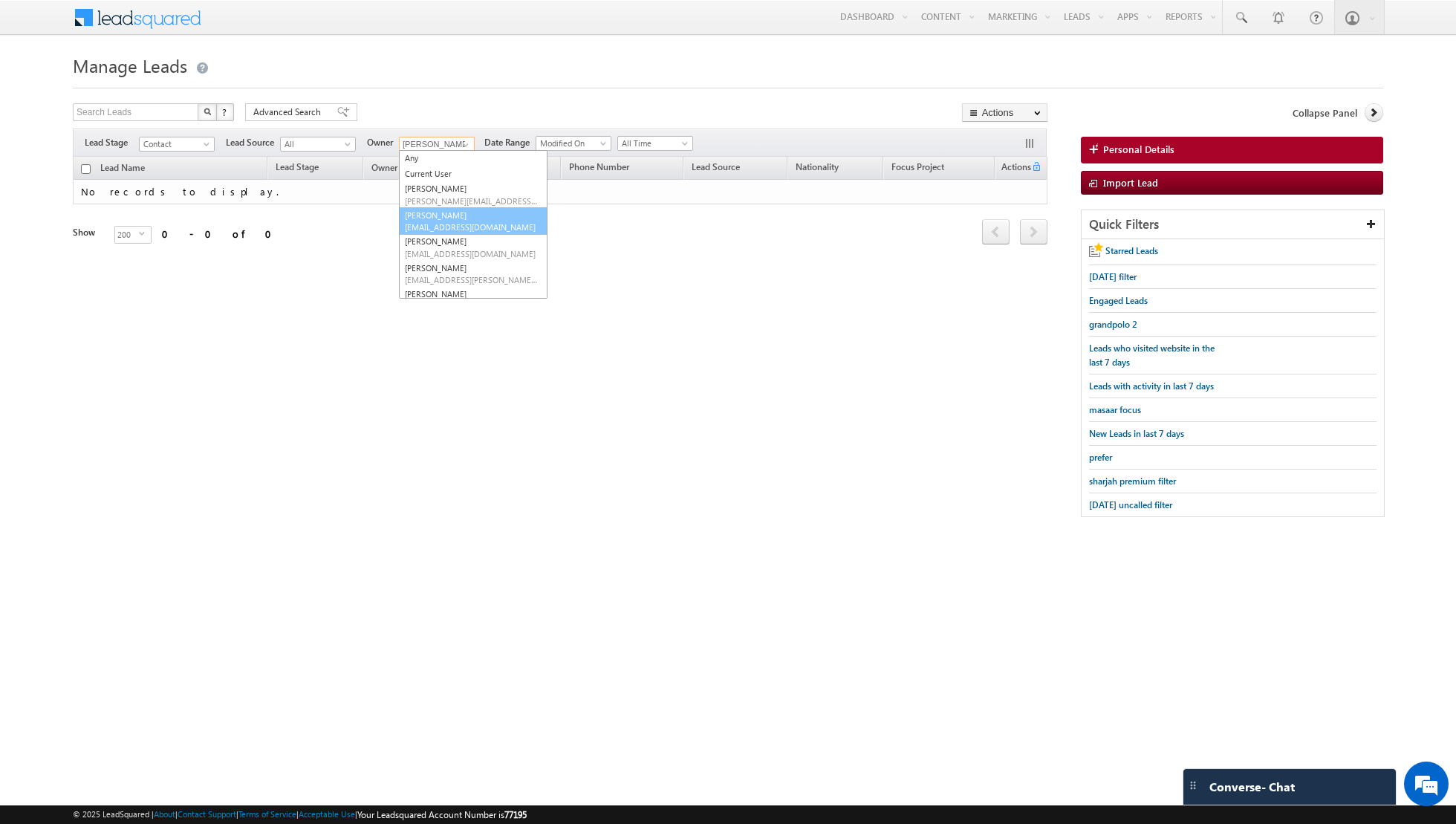
click at [427, 217] on link "[PERSON_NAME] [EMAIL_ADDRESS][DOMAIN_NAME]" at bounding box center [473, 221] width 149 height 28
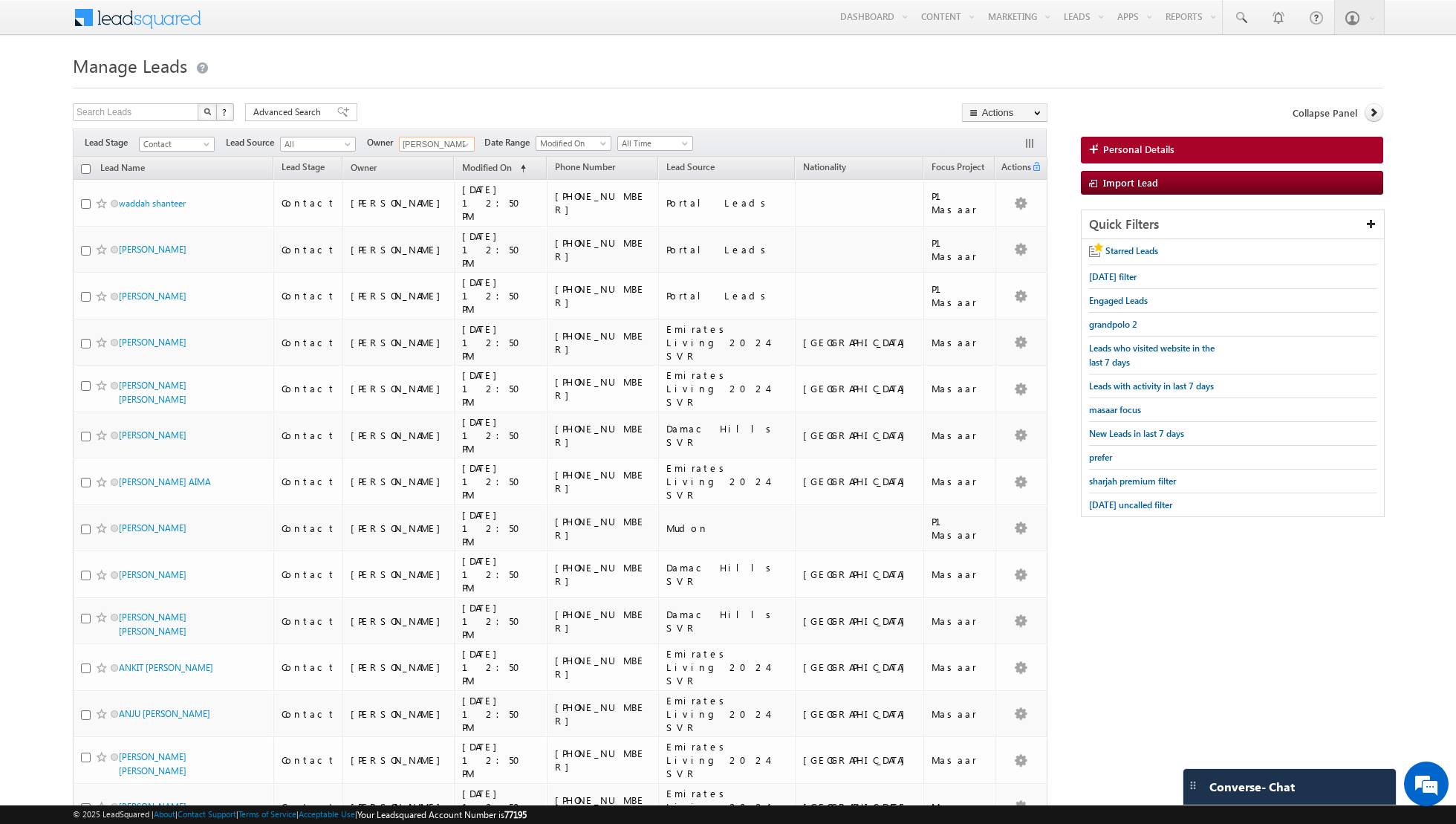
click at [81, 169] on input "checkbox" at bounding box center [86, 169] width 10 height 10
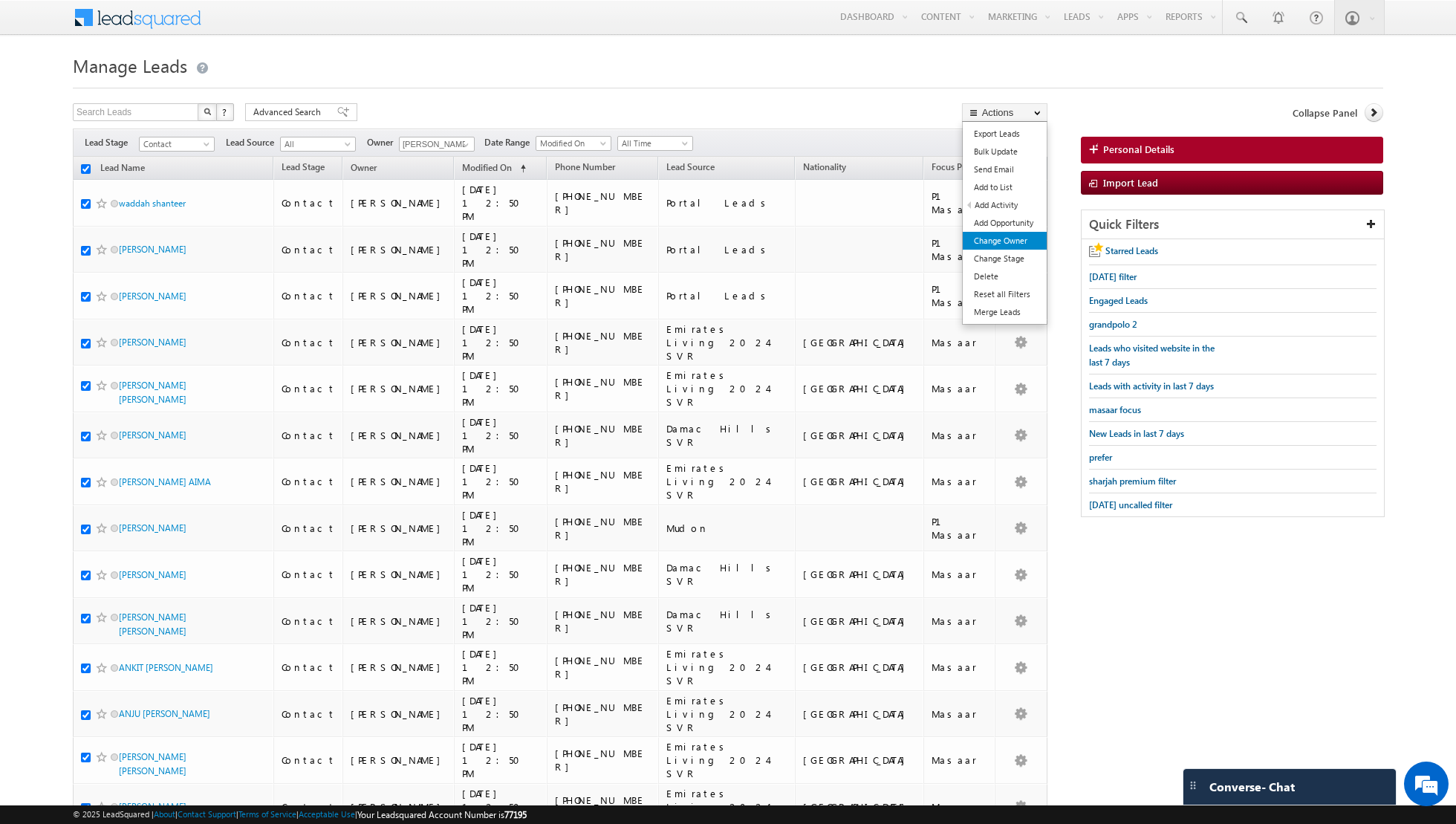
click at [1002, 246] on link "Change Owner" at bounding box center [1005, 241] width 84 height 18
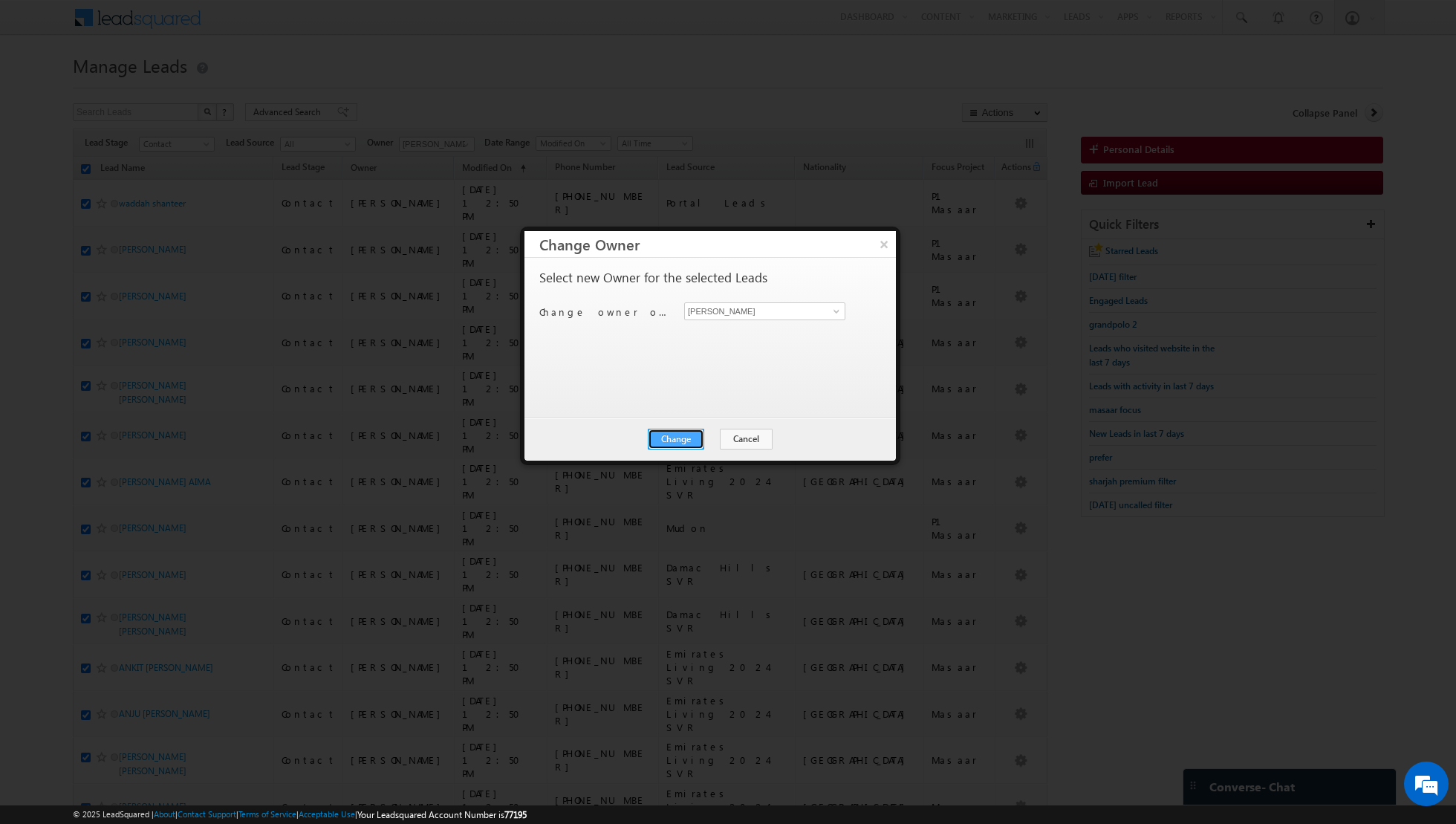
click at [689, 439] on button "Change" at bounding box center [676, 438] width 57 height 21
click at [721, 441] on button "Close" at bounding box center [712, 438] width 47 height 21
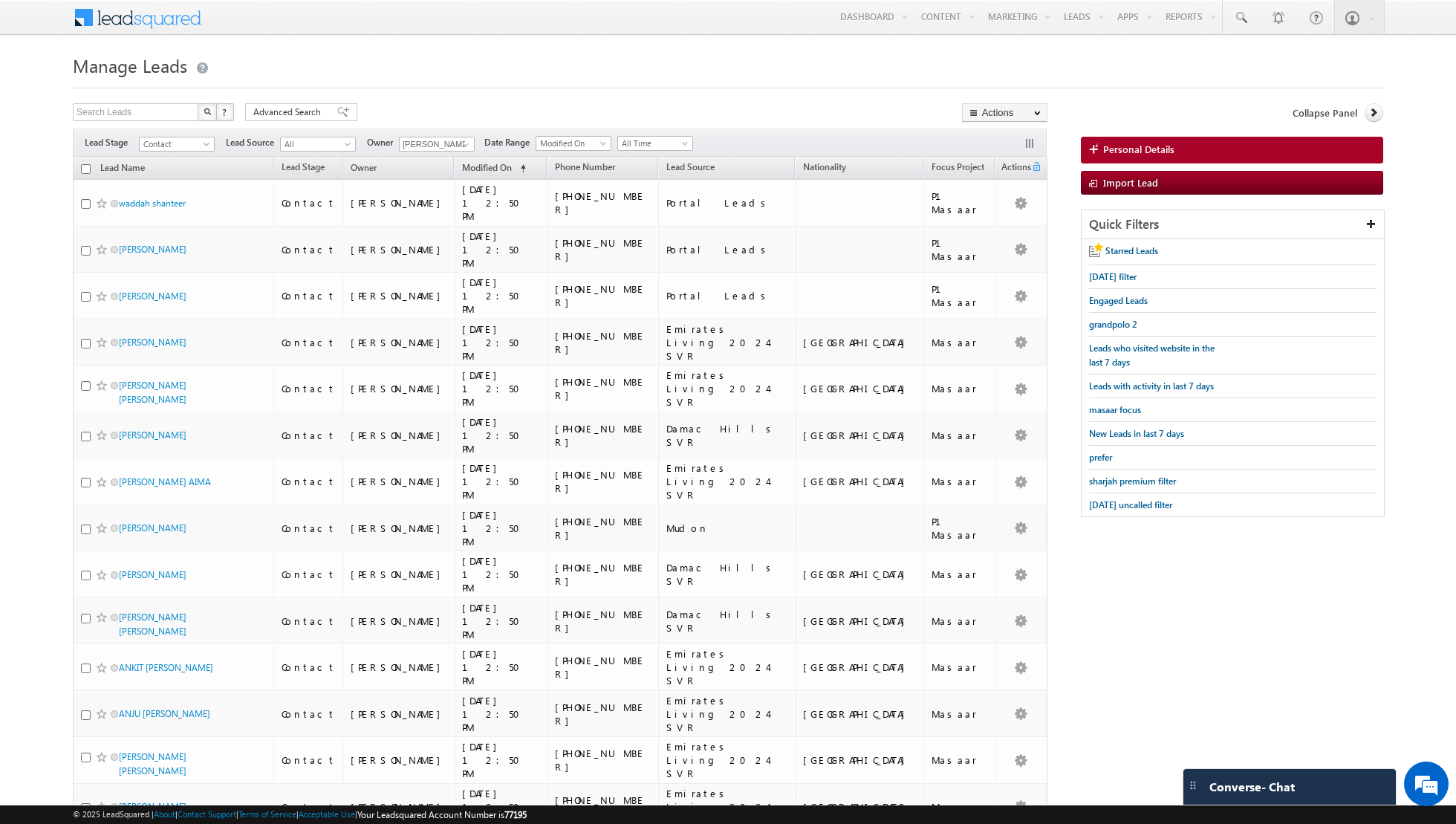
click at [81, 172] on input "checkbox" at bounding box center [86, 169] width 10 height 10
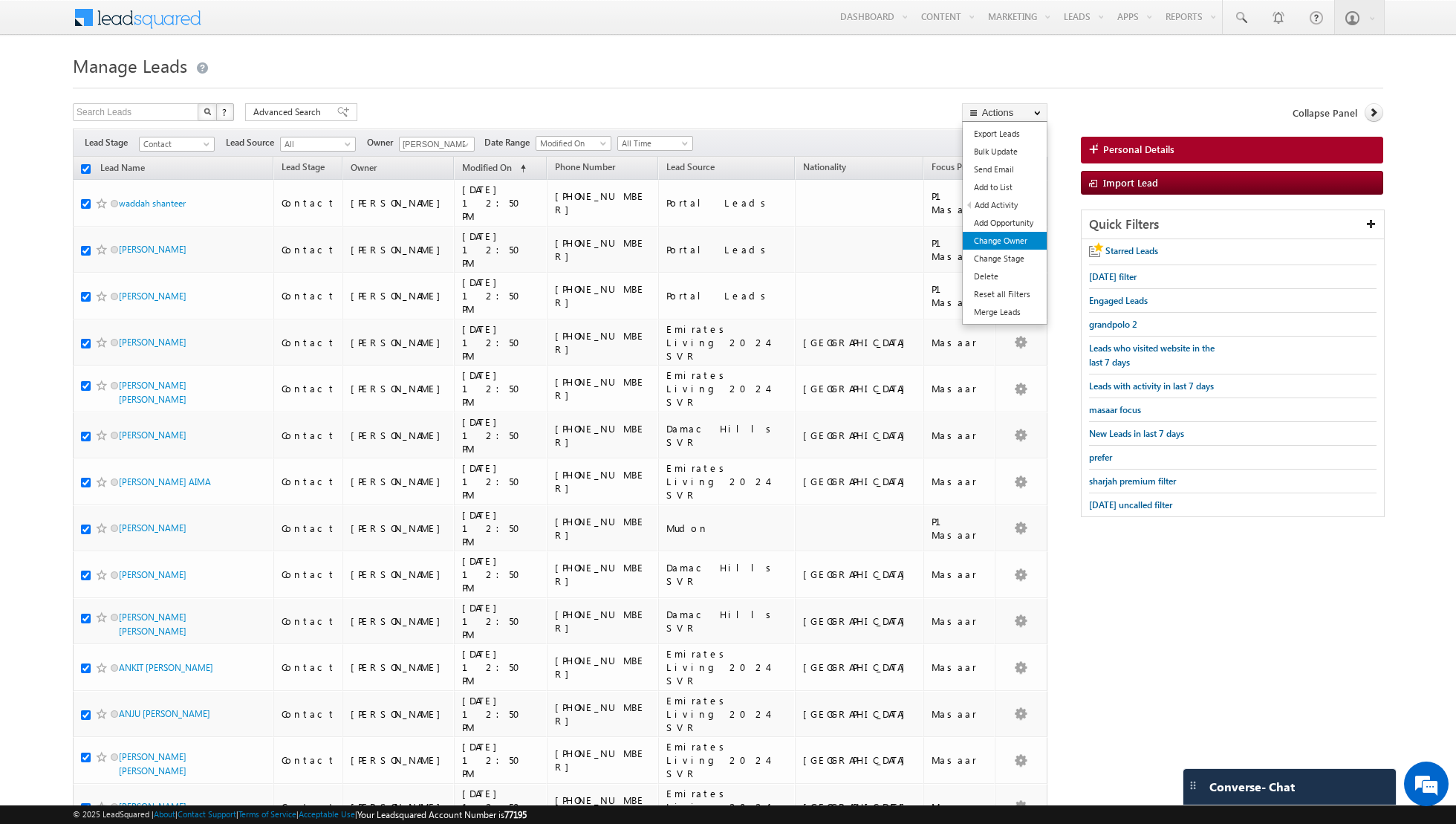
click at [1002, 238] on link "Change Owner" at bounding box center [1005, 241] width 84 height 18
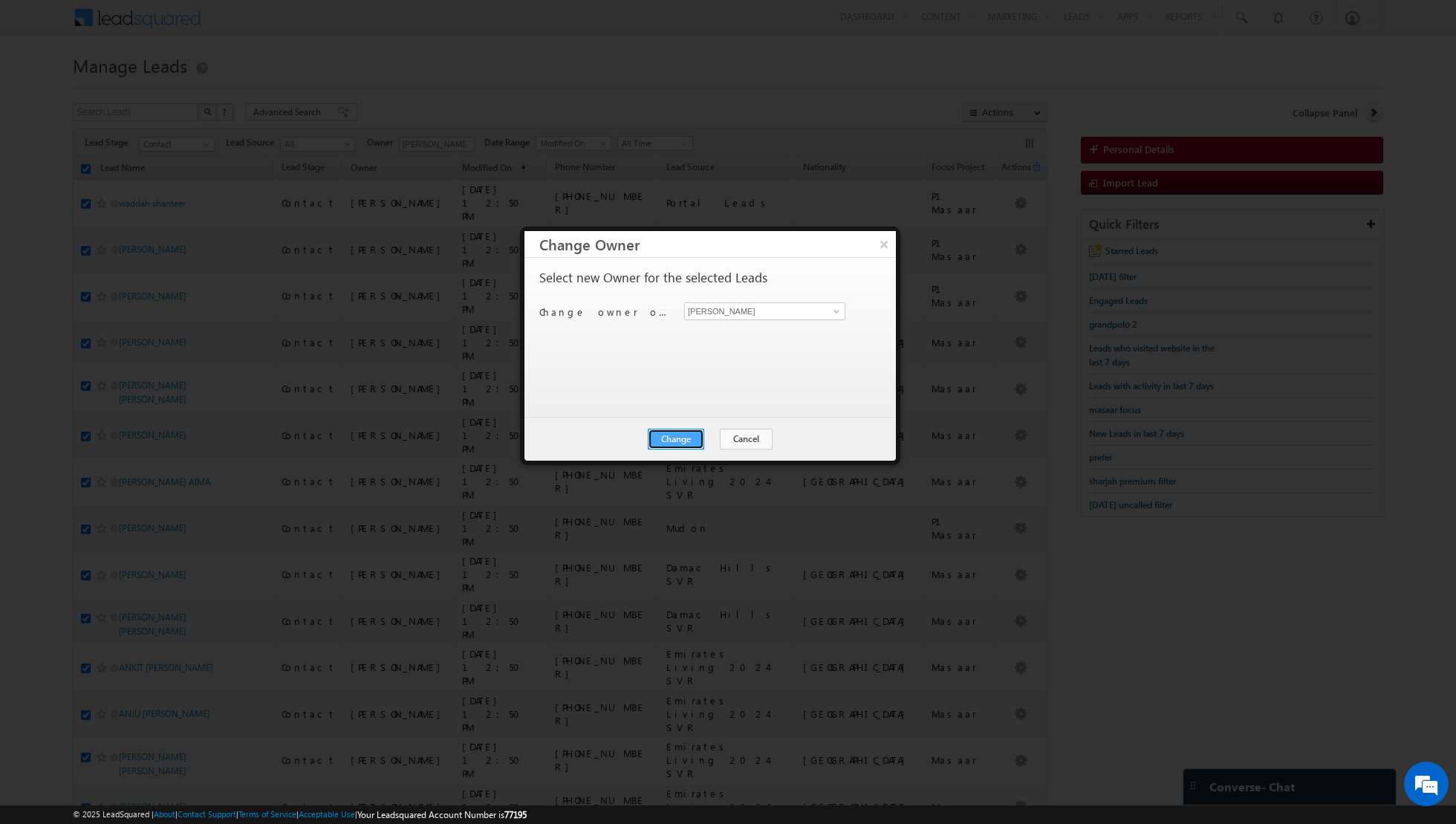
click at [683, 438] on button "Change" at bounding box center [676, 438] width 57 height 21
click at [712, 438] on button "Close" at bounding box center [712, 438] width 47 height 21
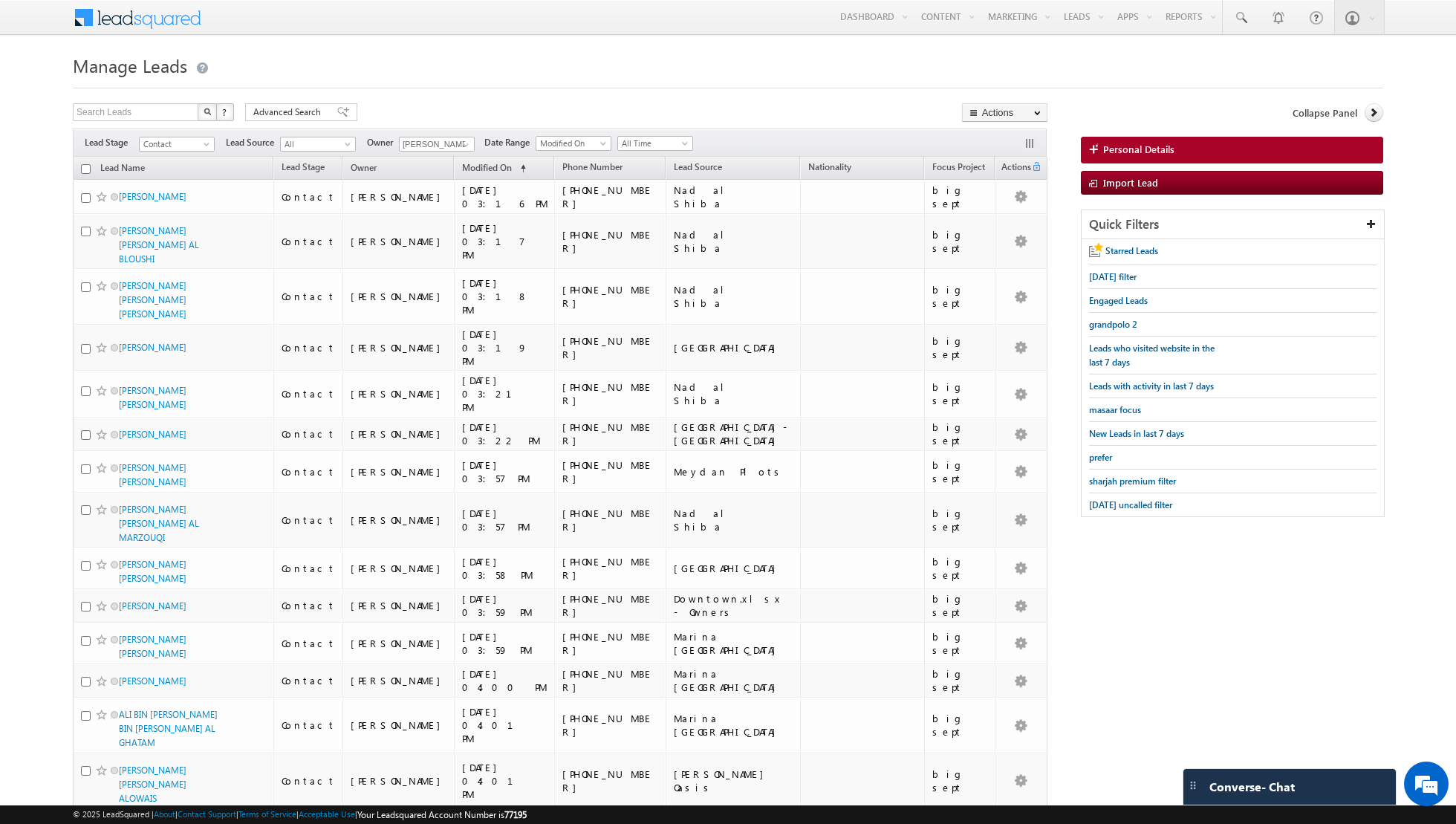
click at [87, 169] on input "checkbox" at bounding box center [86, 169] width 10 height 10
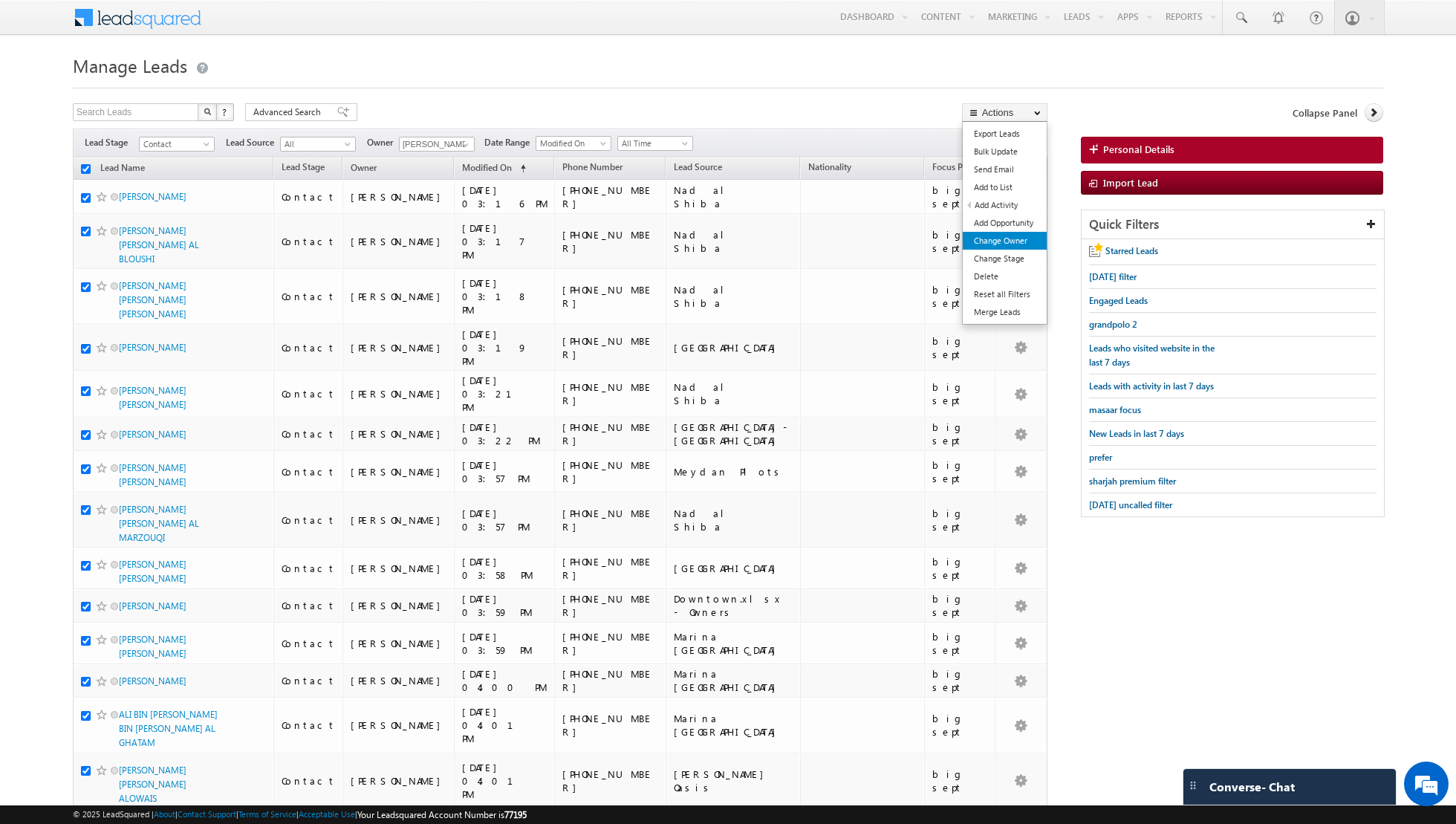
click at [1011, 240] on link "Change Owner" at bounding box center [1005, 241] width 84 height 18
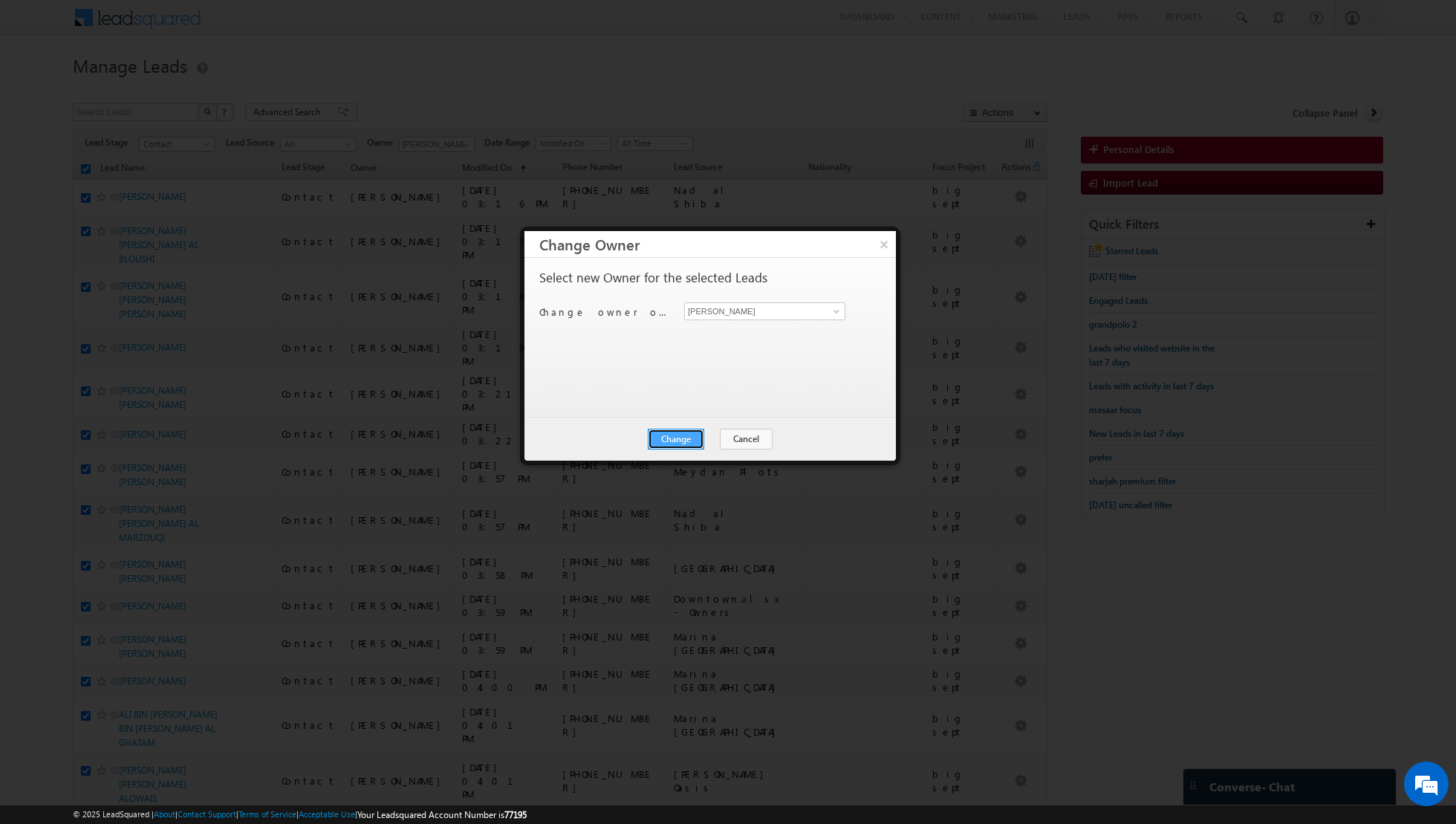
click at [678, 438] on button "Change" at bounding box center [676, 438] width 57 height 21
click at [708, 436] on button "Close" at bounding box center [712, 438] width 47 height 21
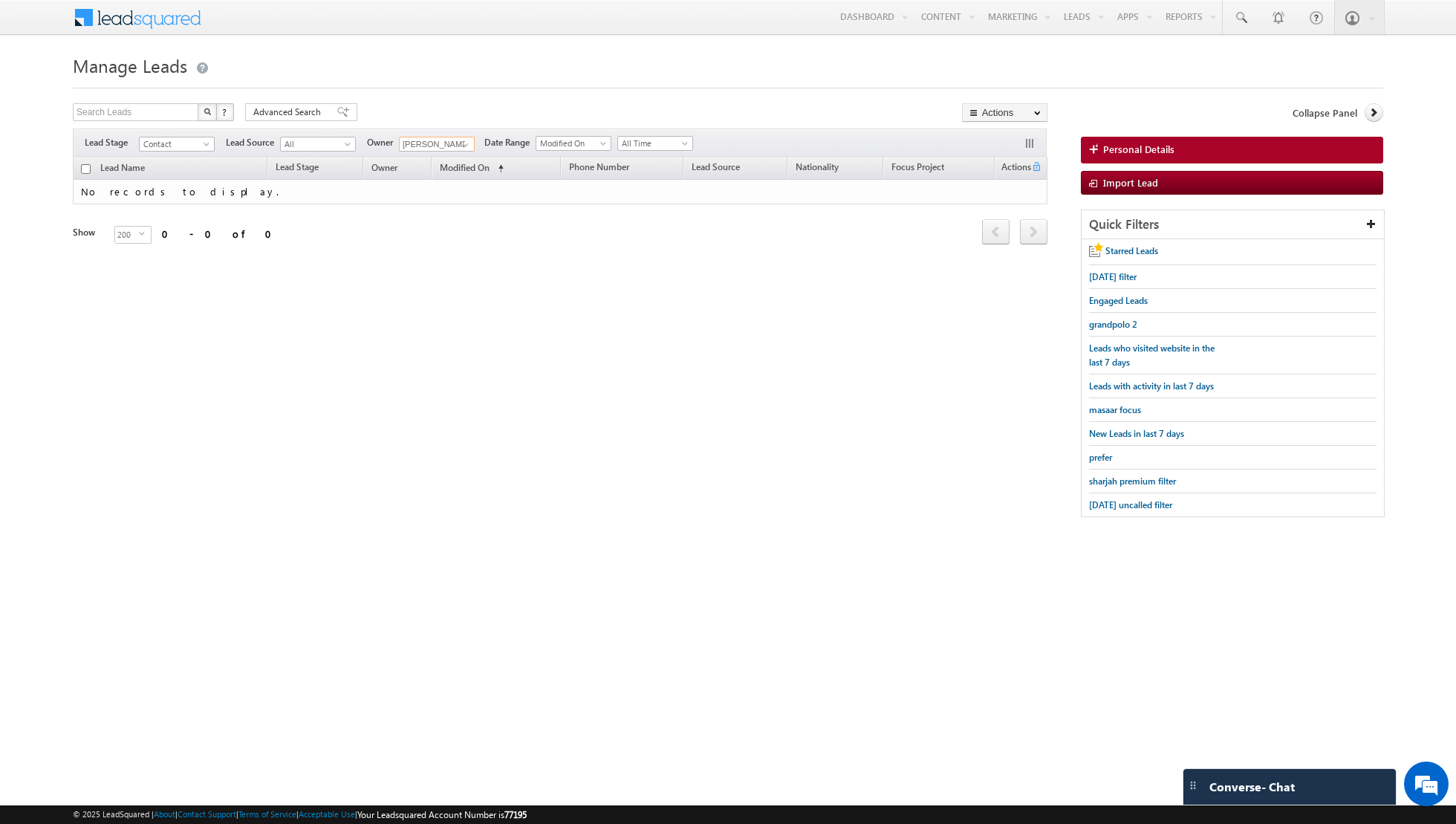
click at [446, 145] on input "[PERSON_NAME]" at bounding box center [437, 144] width 76 height 15
click at [456, 144] on link at bounding box center [464, 144] width 18 height 15
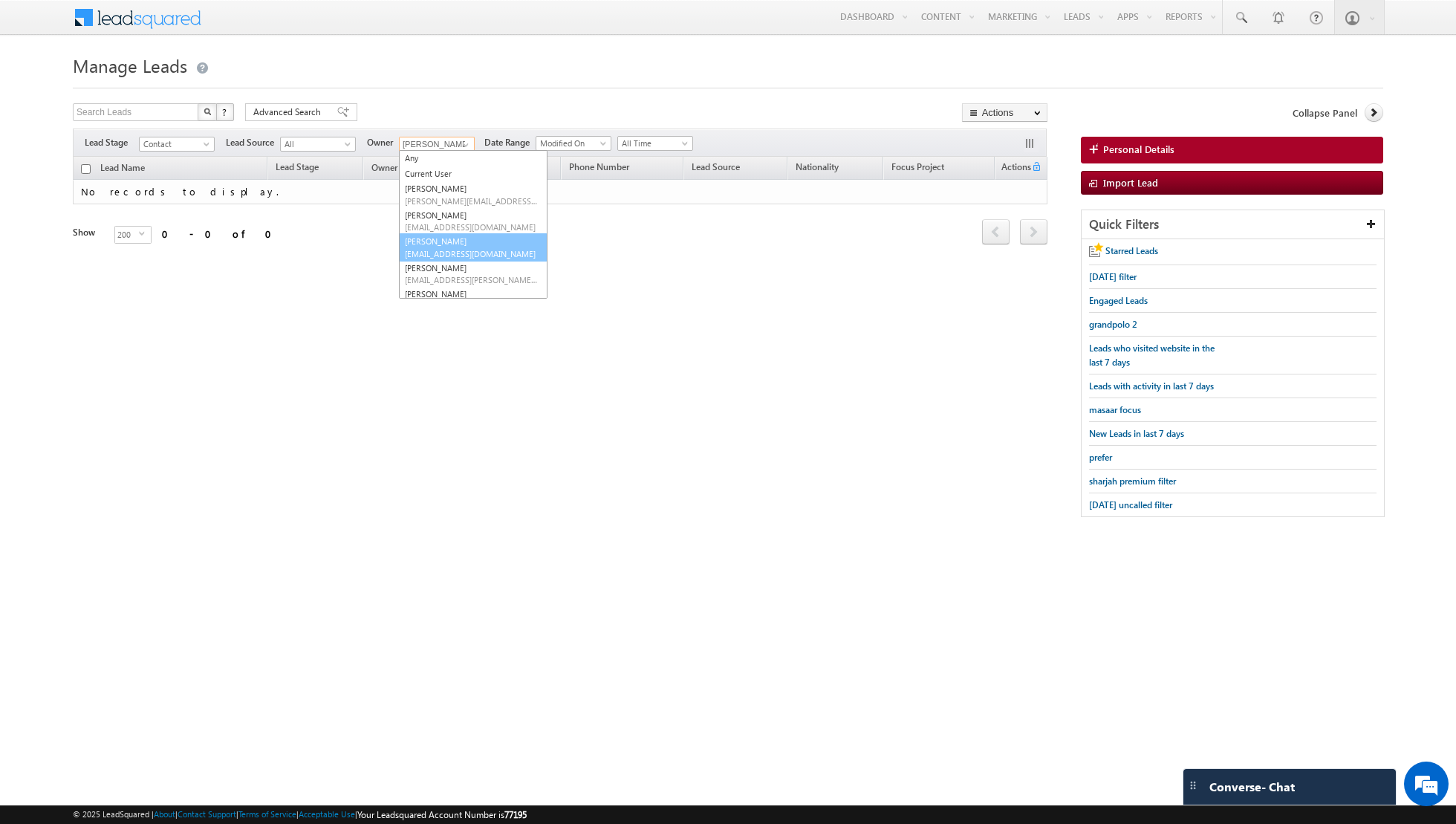
click at [442, 240] on link "[PERSON_NAME] [PERSON_NAME][EMAIL_ADDRESS][DOMAIN_NAME]" at bounding box center [473, 247] width 149 height 28
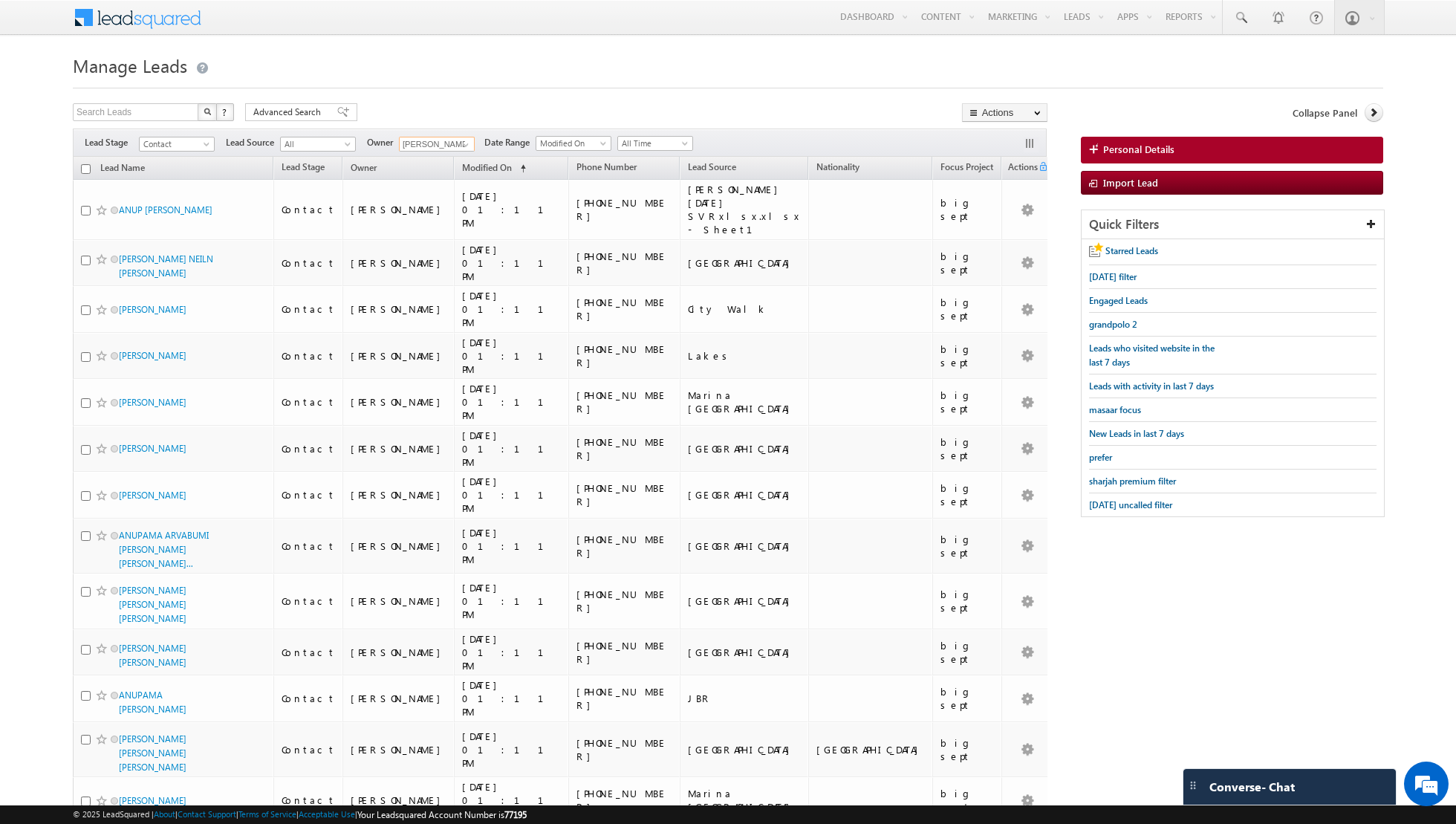
click at [86, 167] on input "checkbox" at bounding box center [86, 169] width 10 height 10
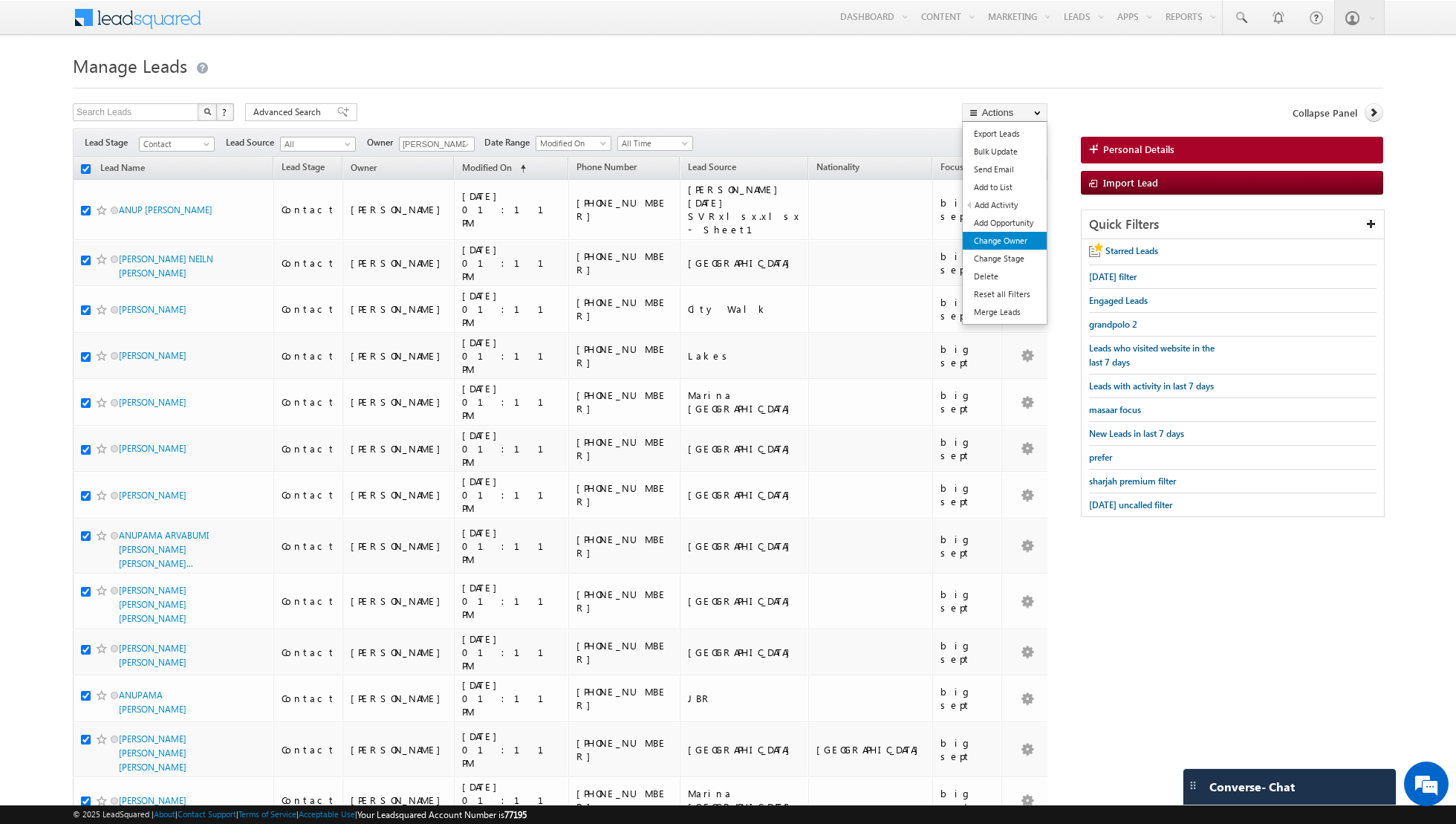
click at [1007, 237] on link "Change Owner" at bounding box center [1005, 241] width 84 height 18
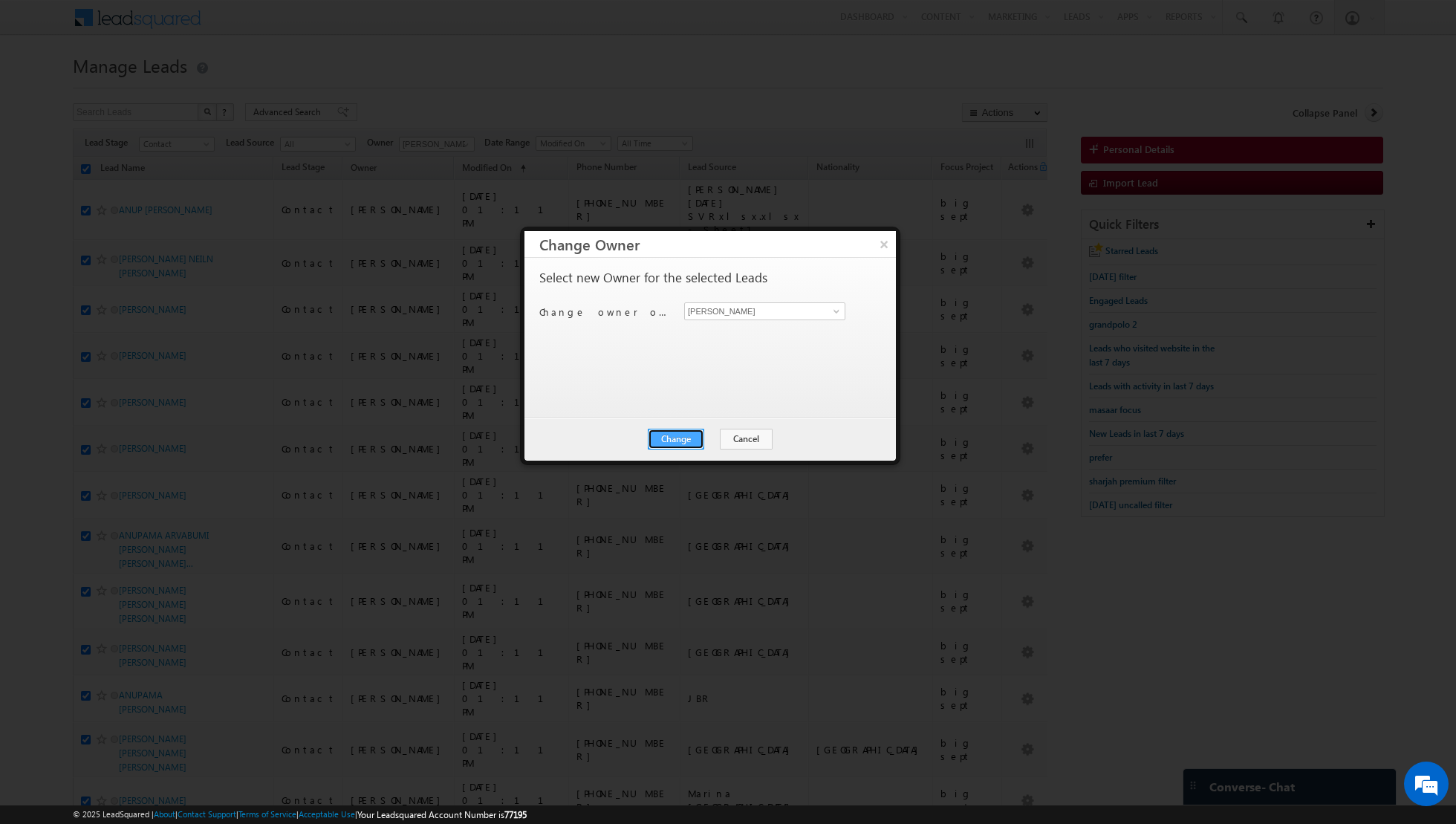
click at [673, 434] on button "Change" at bounding box center [676, 438] width 57 height 21
click at [707, 436] on button "Close" at bounding box center [712, 438] width 47 height 21
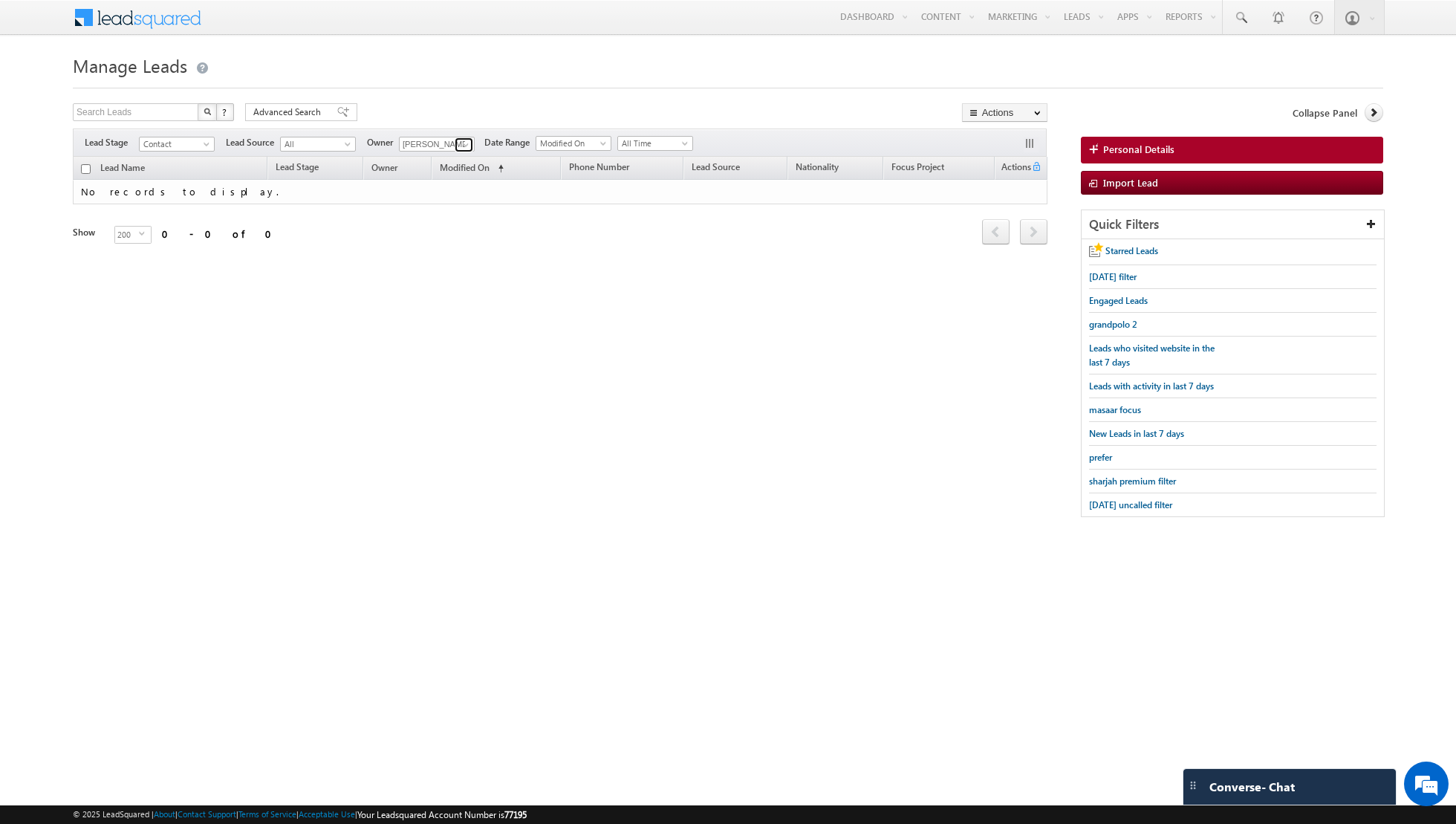
click at [456, 141] on link at bounding box center [464, 144] width 18 height 15
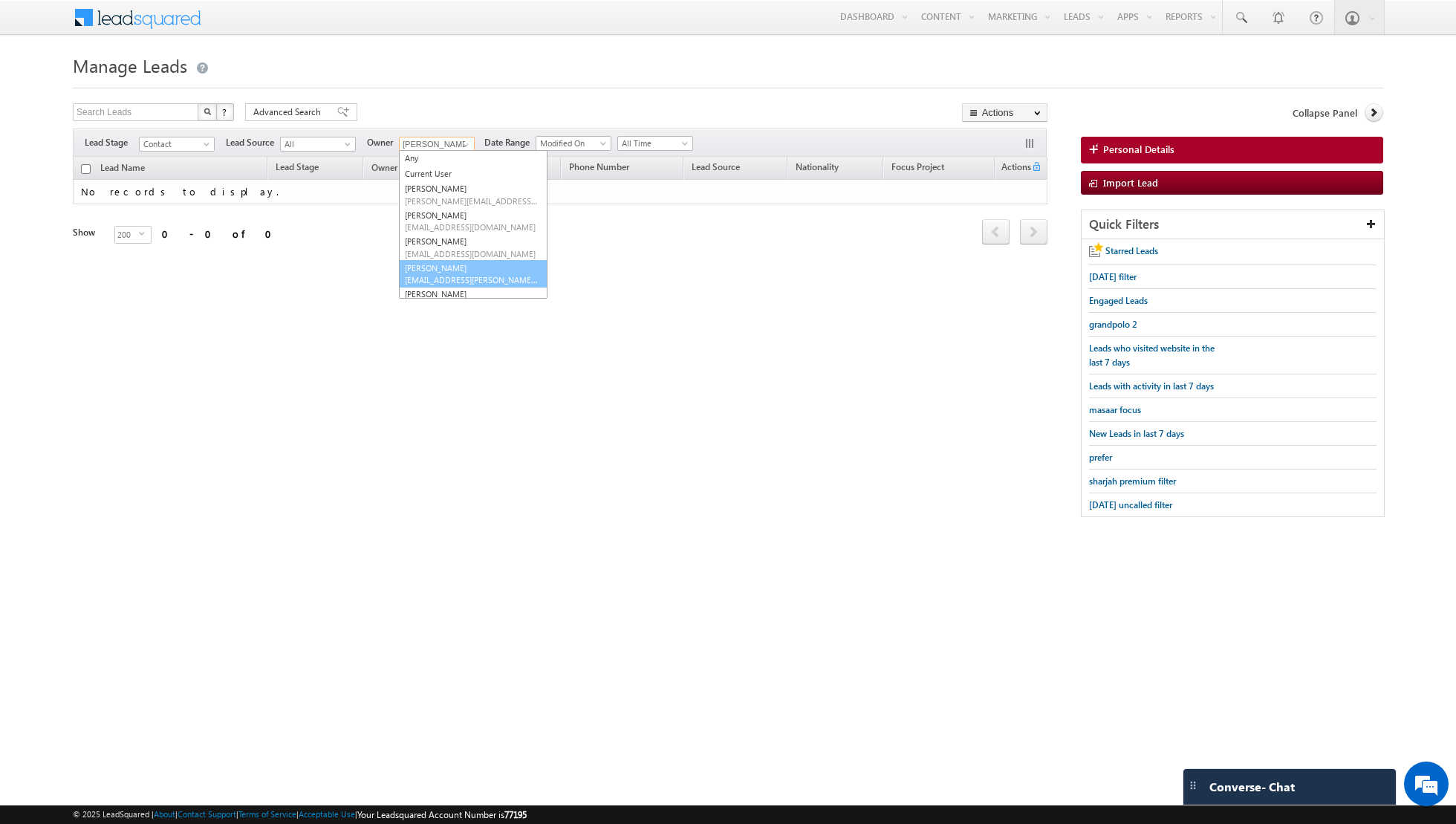
click at [451, 263] on link "[PERSON_NAME] [EMAIL_ADDRESS][PERSON_NAME][DOMAIN_NAME]" at bounding box center [473, 274] width 149 height 28
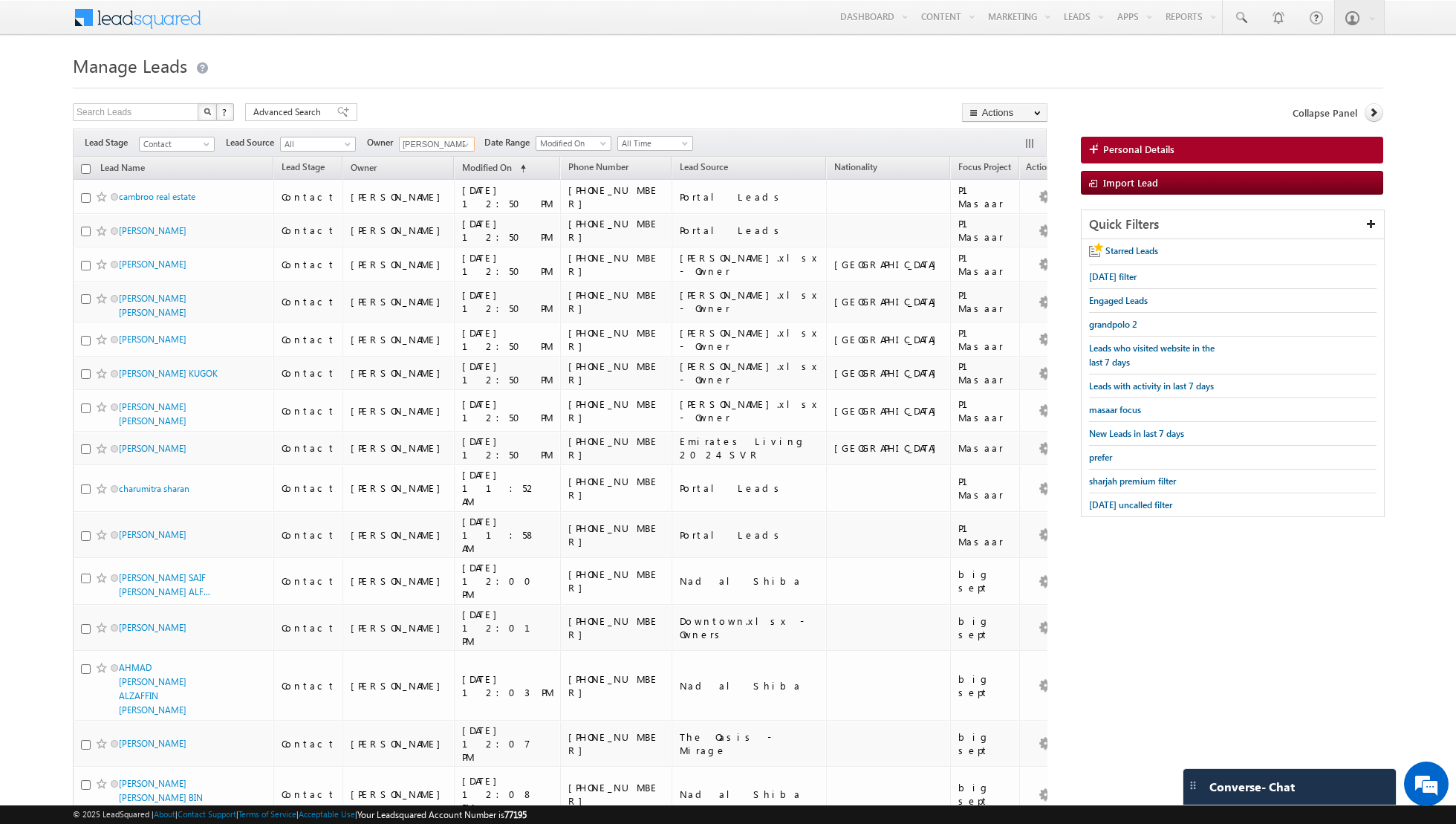
click at [84, 167] on input "checkbox" at bounding box center [86, 169] width 10 height 10
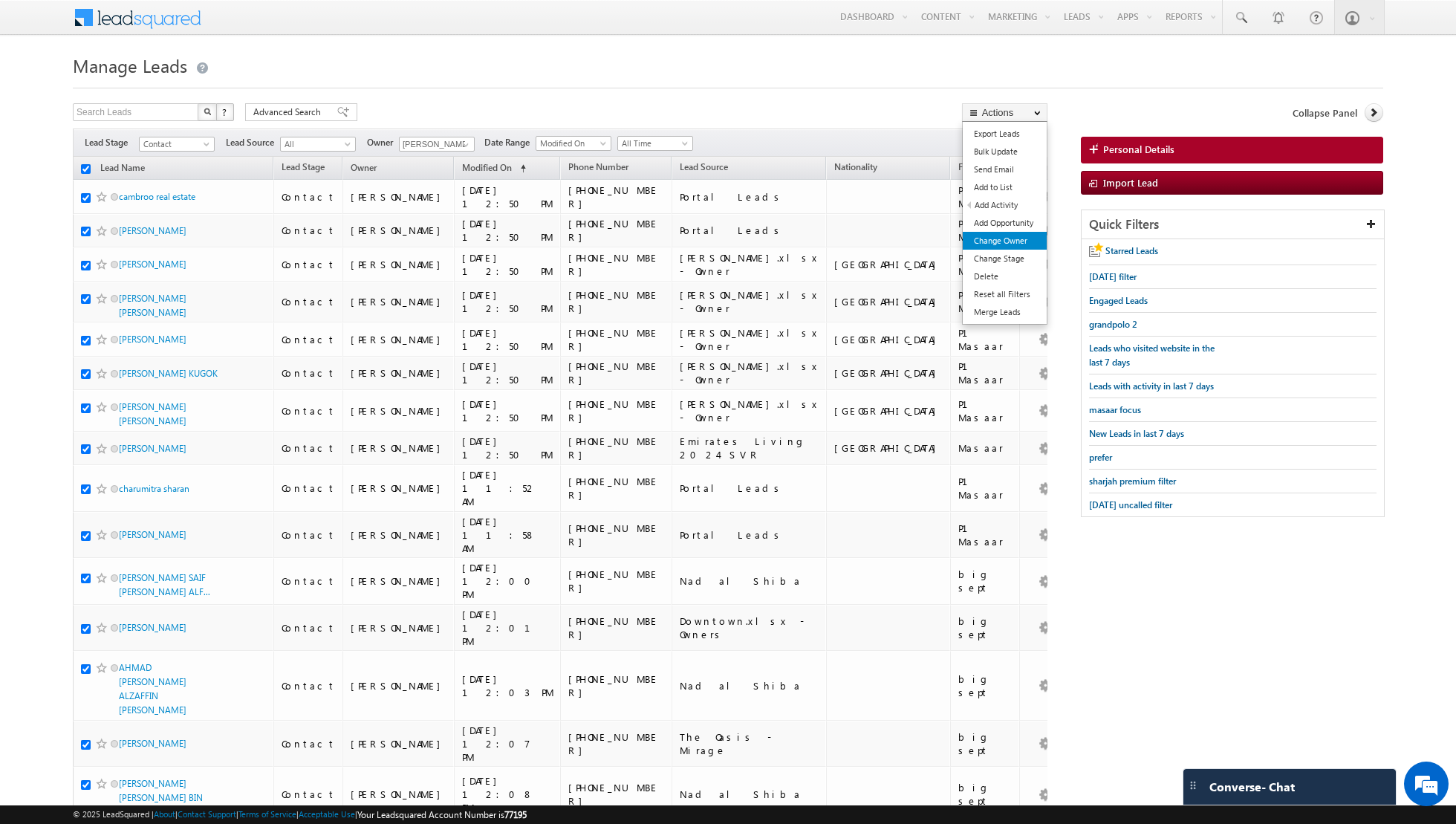
click at [993, 236] on link "Change Owner" at bounding box center [1005, 241] width 84 height 18
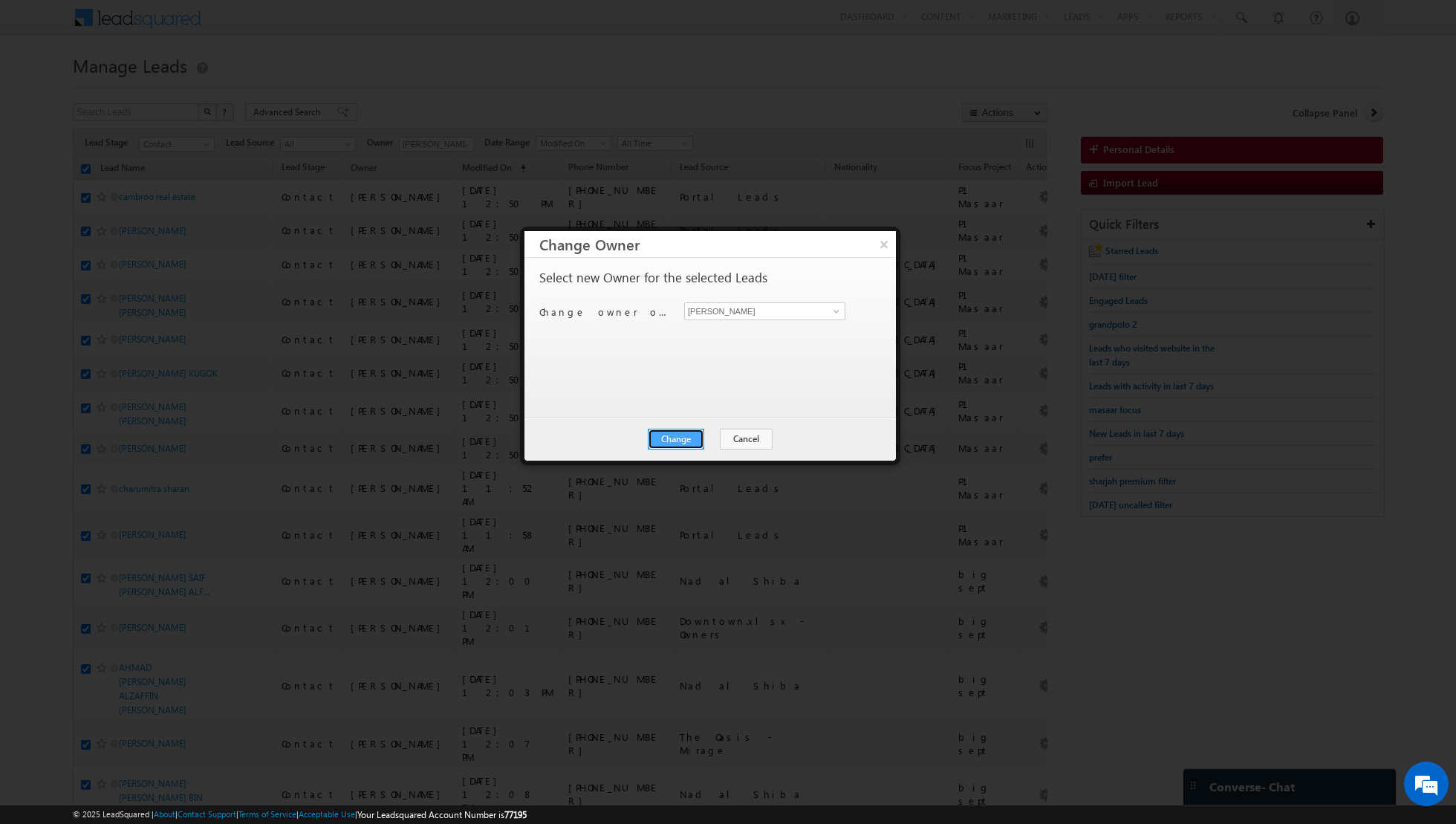
click at [674, 438] on button "Change" at bounding box center [676, 438] width 57 height 21
click at [698, 439] on button "Close" at bounding box center [712, 438] width 47 height 21
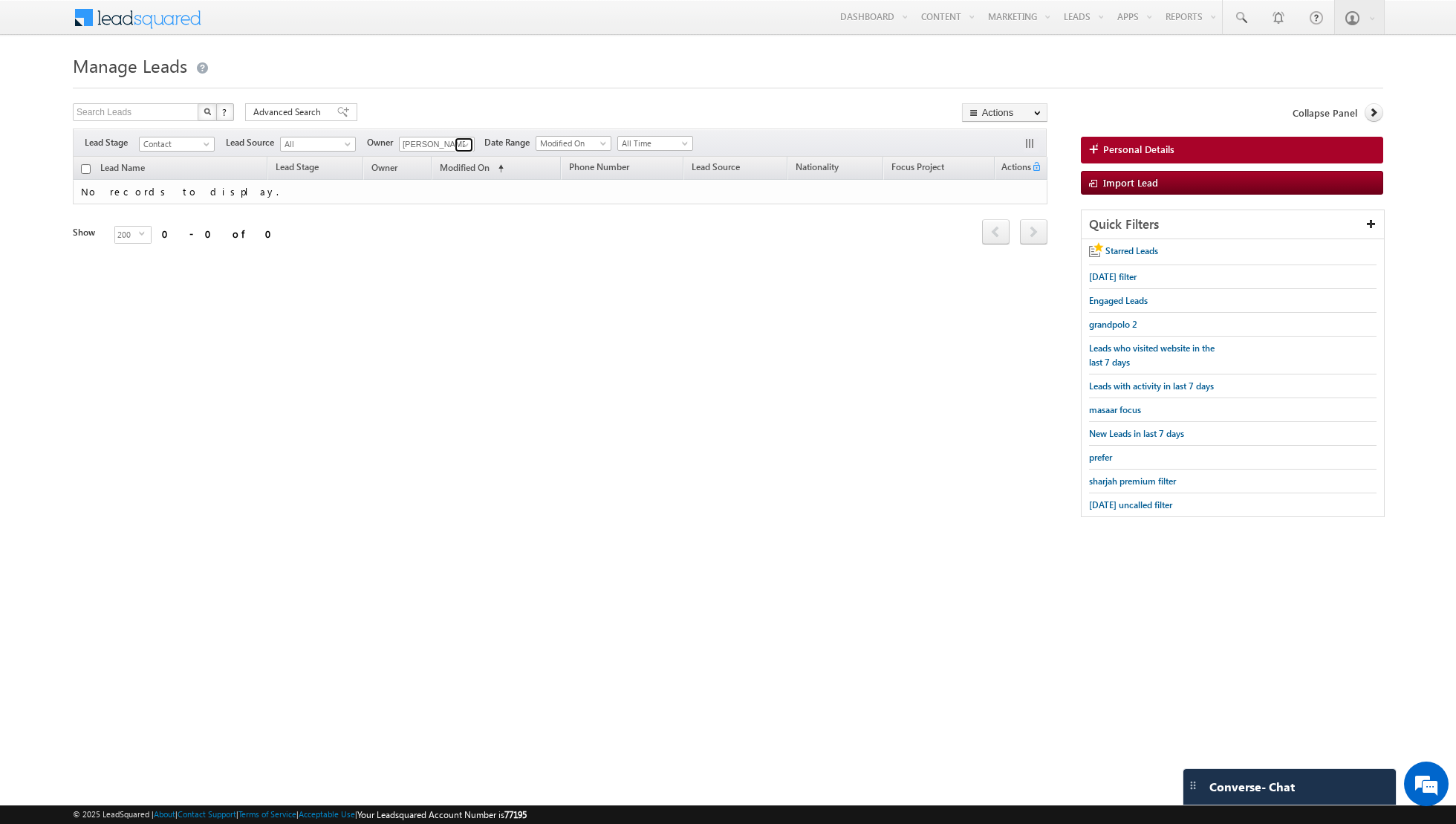
click at [455, 144] on link at bounding box center [464, 144] width 18 height 15
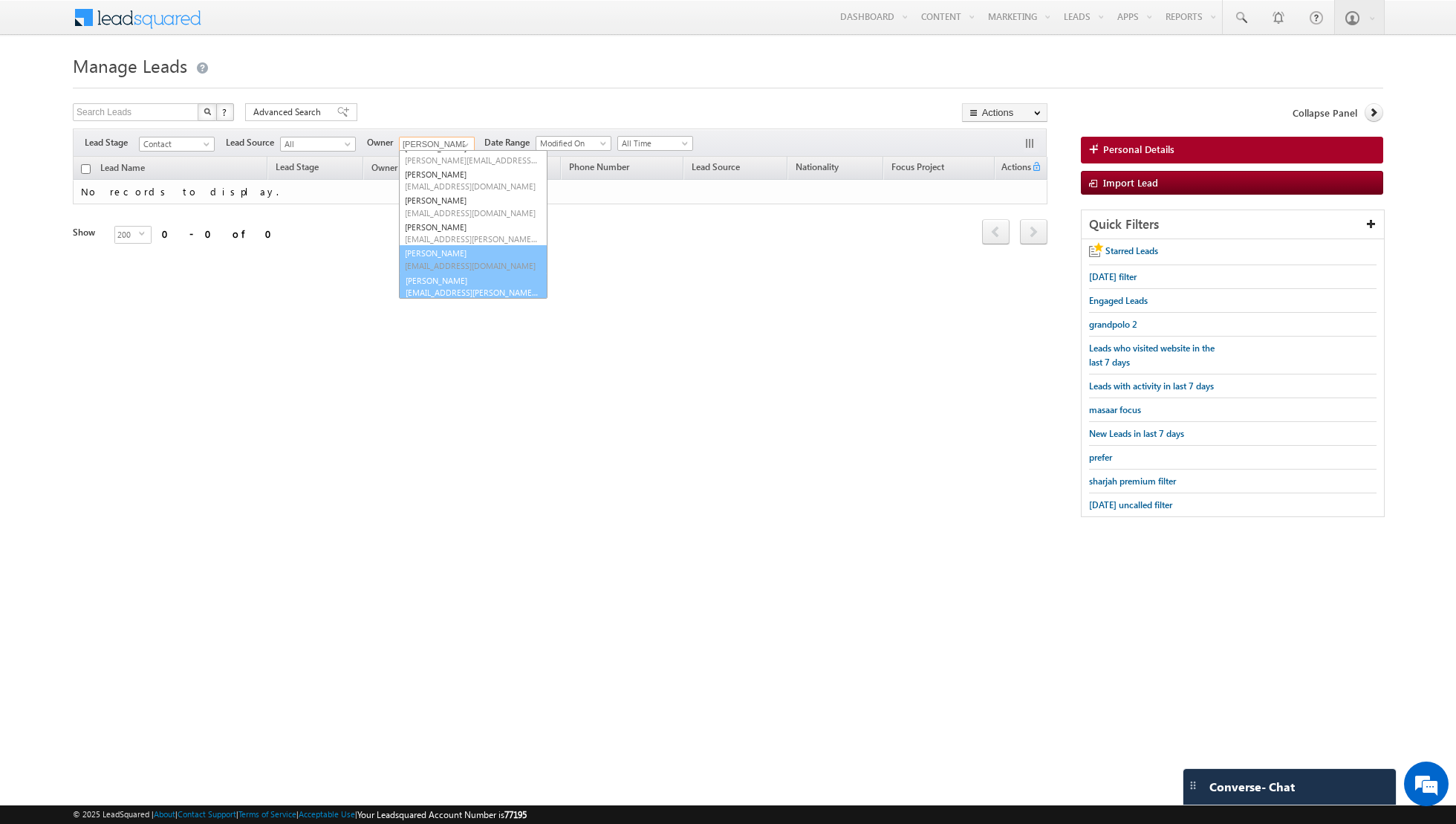
scroll to position [42, 0]
click at [425, 285] on span "[EMAIL_ADDRESS][PERSON_NAME][DOMAIN_NAME]" at bounding box center [471, 291] width 133 height 11
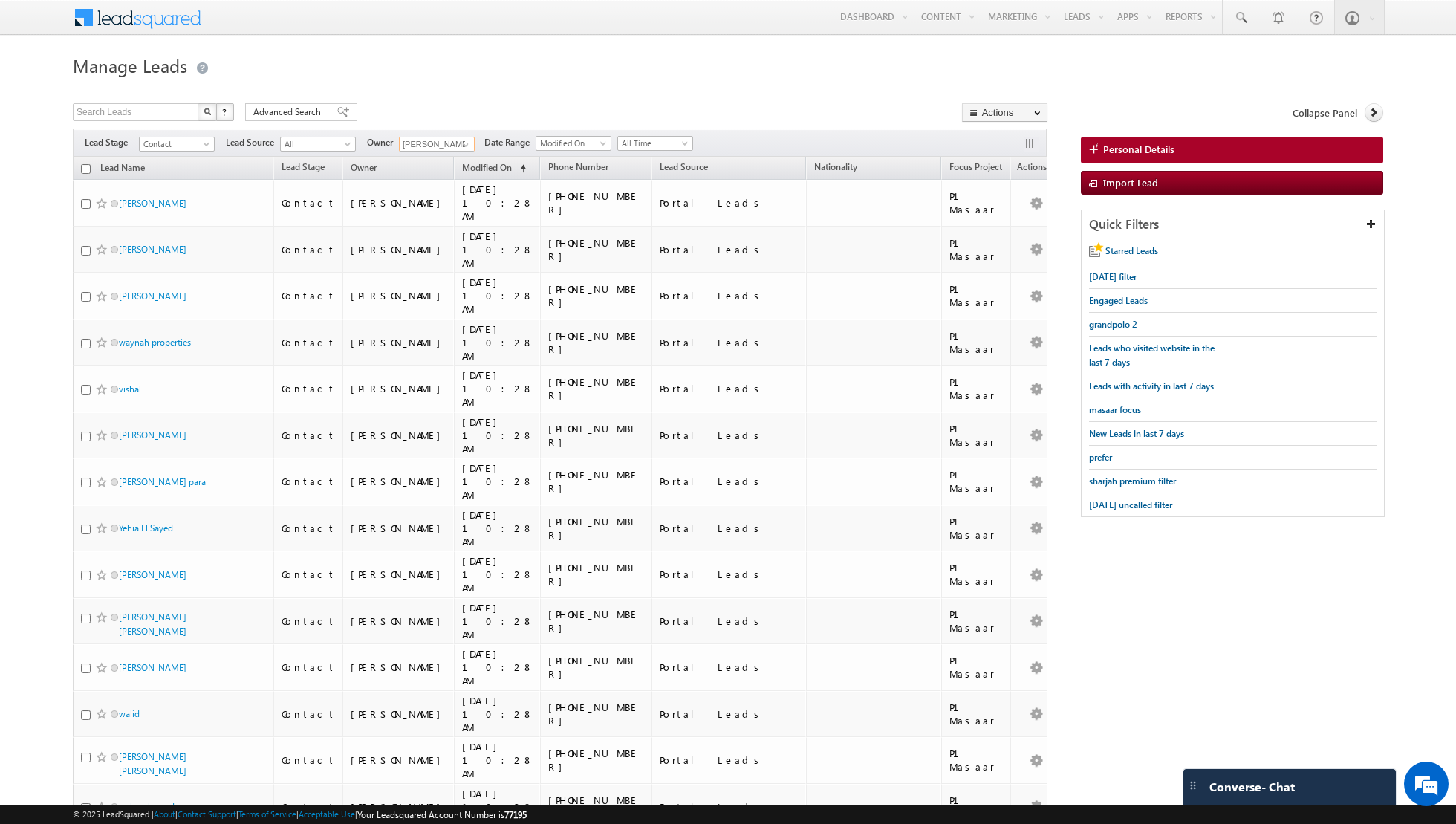
click at [86, 168] on input "checkbox" at bounding box center [86, 169] width 10 height 10
click at [87, 167] on input "checkbox" at bounding box center [86, 169] width 10 height 10
click at [337, 113] on span at bounding box center [343, 111] width 12 height 10
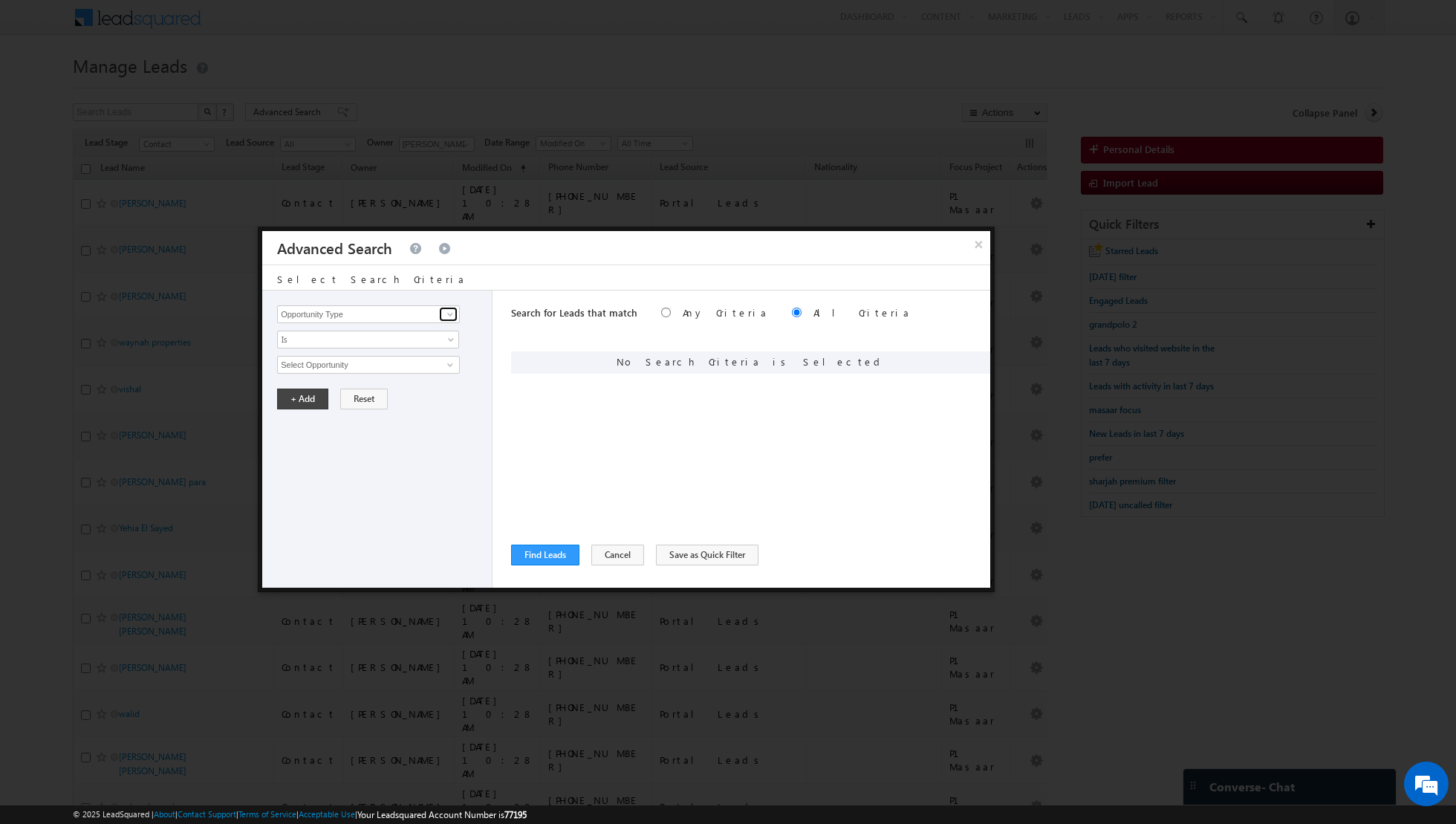
click at [449, 316] on span at bounding box center [449, 313] width 12 height 12
click at [382, 342] on link "Lead Source" at bounding box center [368, 344] width 183 height 17
click at [436, 366] on span "None Selected" at bounding box center [362, 364] width 169 height 16
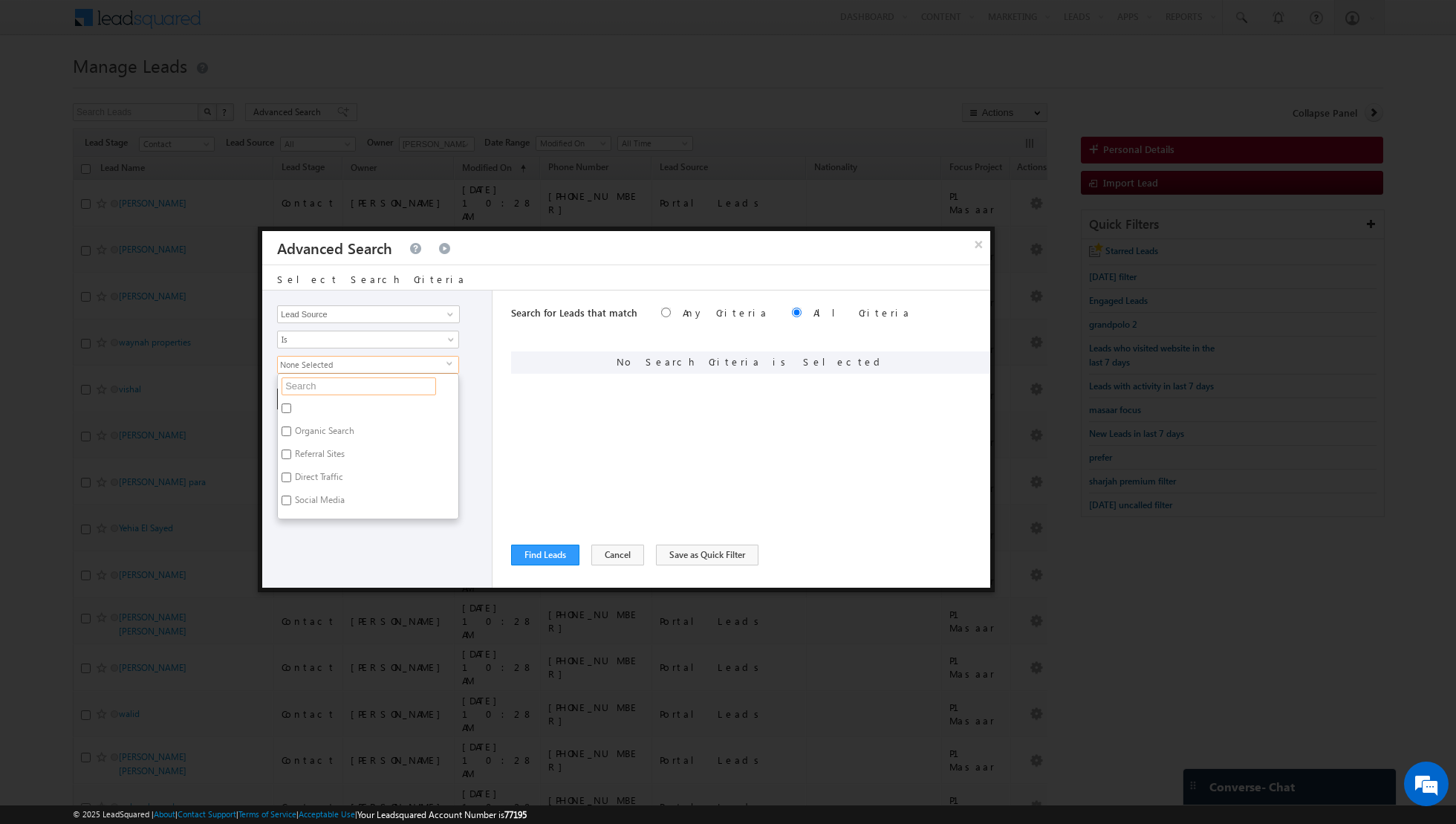
click at [377, 392] on input "text" at bounding box center [358, 386] width 154 height 18
click at [286, 491] on label "[GEOGRAPHIC_DATA]" at bounding box center [335, 502] width 116 height 23
click at [286, 495] on input "[GEOGRAPHIC_DATA]" at bounding box center [286, 500] width 10 height 10
click at [326, 561] on div "Opportunity Type Lead Activity Task Sales Group Prospect Id Address 1 Address 2…" at bounding box center [377, 438] width 230 height 297
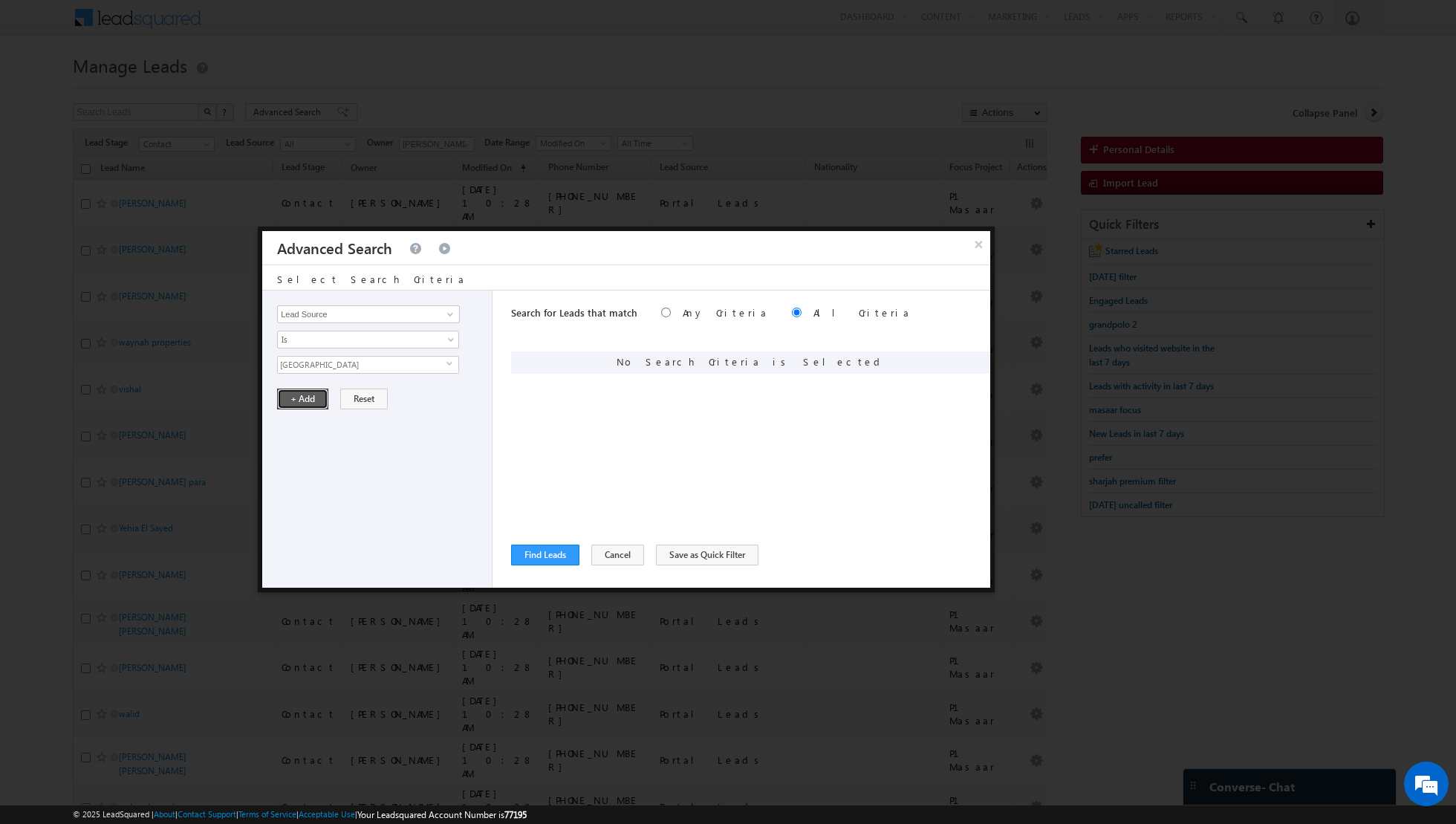
click at [292, 402] on button "+ Add" at bounding box center [302, 398] width 51 height 21
click at [535, 555] on button "Find Leads" at bounding box center [545, 555] width 69 height 21
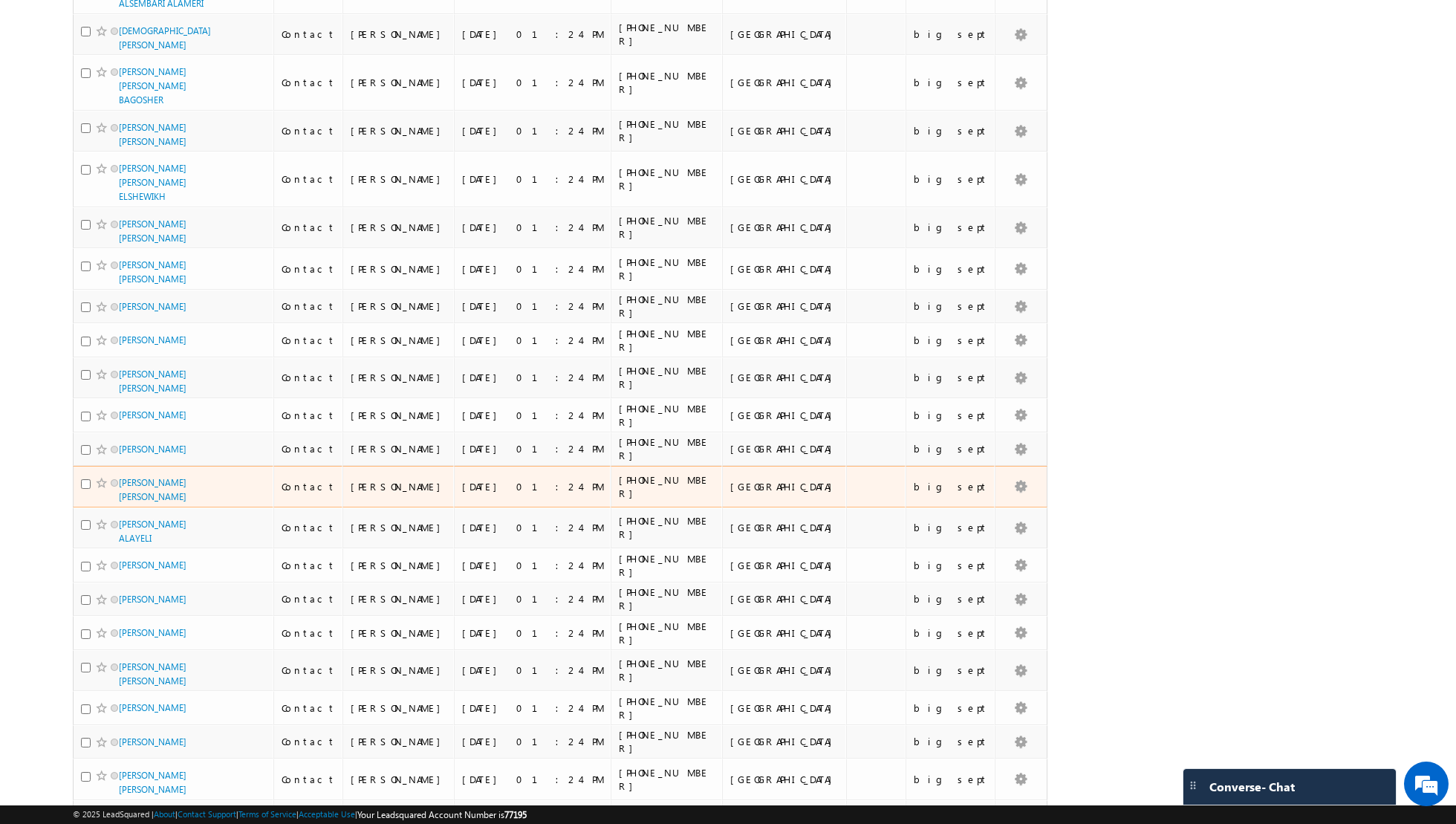
scroll to position [0, 0]
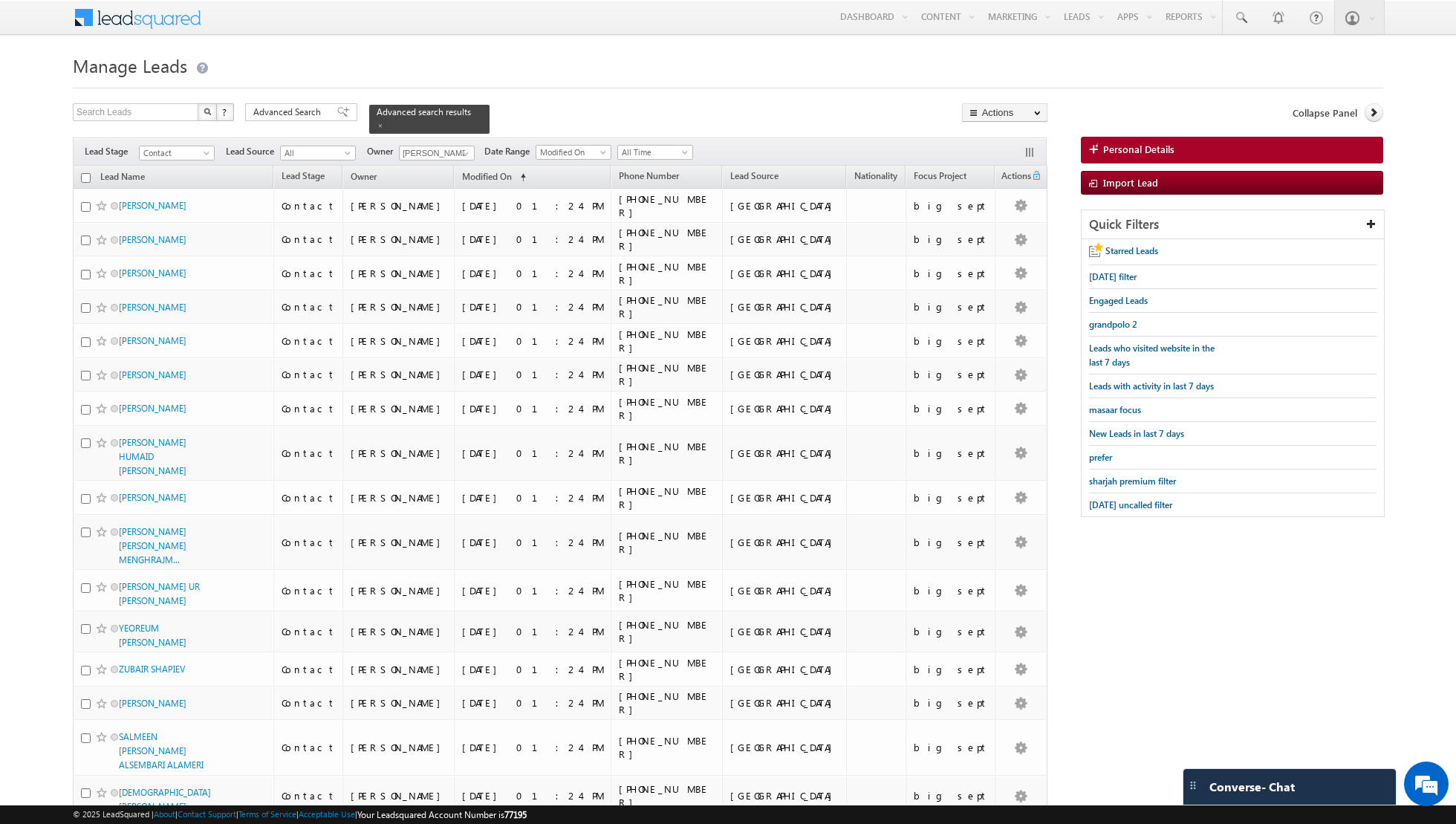
click at [337, 115] on span at bounding box center [343, 111] width 12 height 10
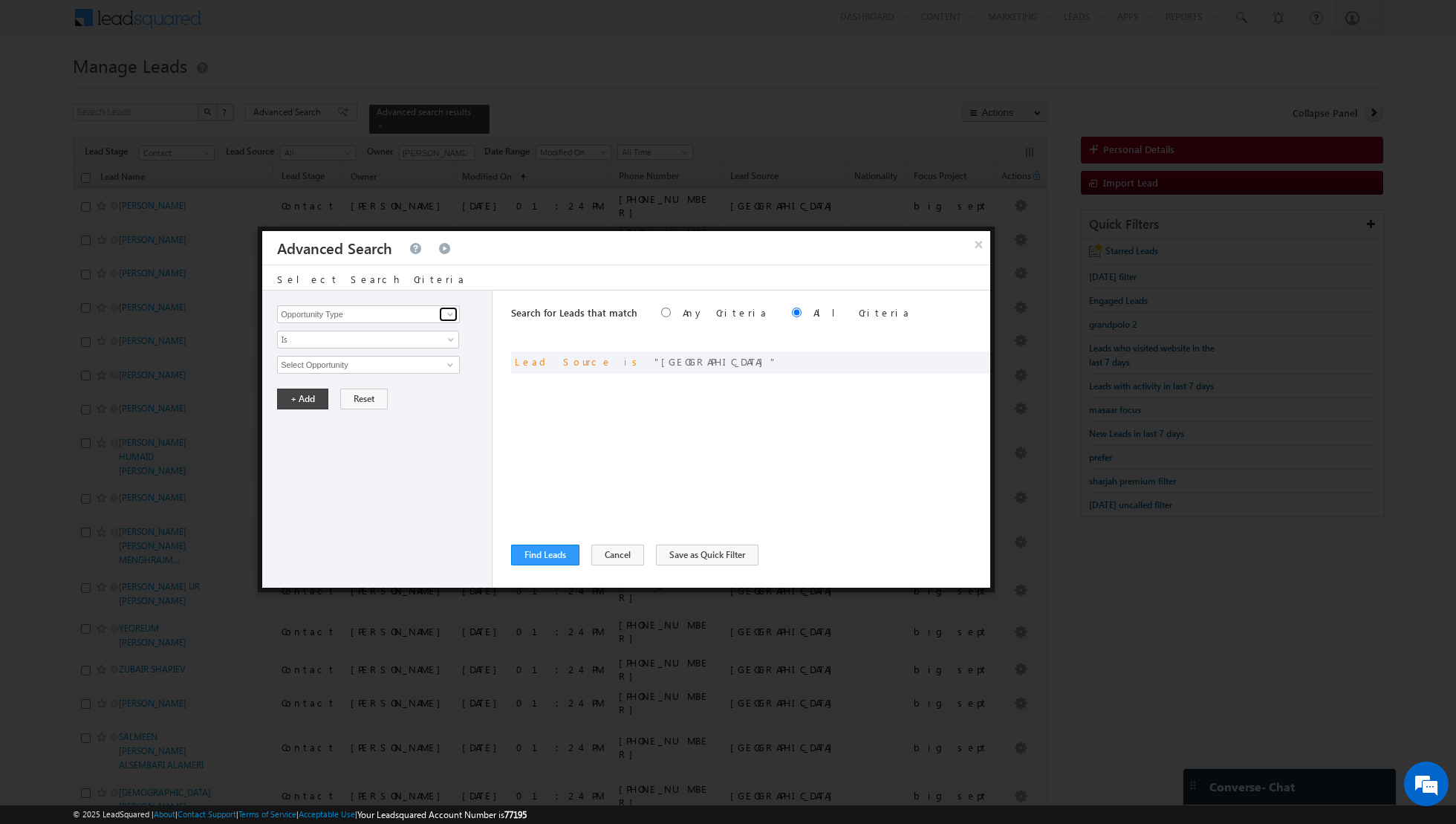
click at [448, 312] on span at bounding box center [449, 313] width 12 height 12
click at [316, 332] on link "Lead Activity" at bounding box center [368, 331] width 183 height 17
click at [343, 337] on span "Is" at bounding box center [358, 339] width 161 height 14
click at [328, 366] on link "Is Not" at bounding box center [368, 370] width 181 height 14
click at [444, 363] on span at bounding box center [449, 364] width 12 height 12
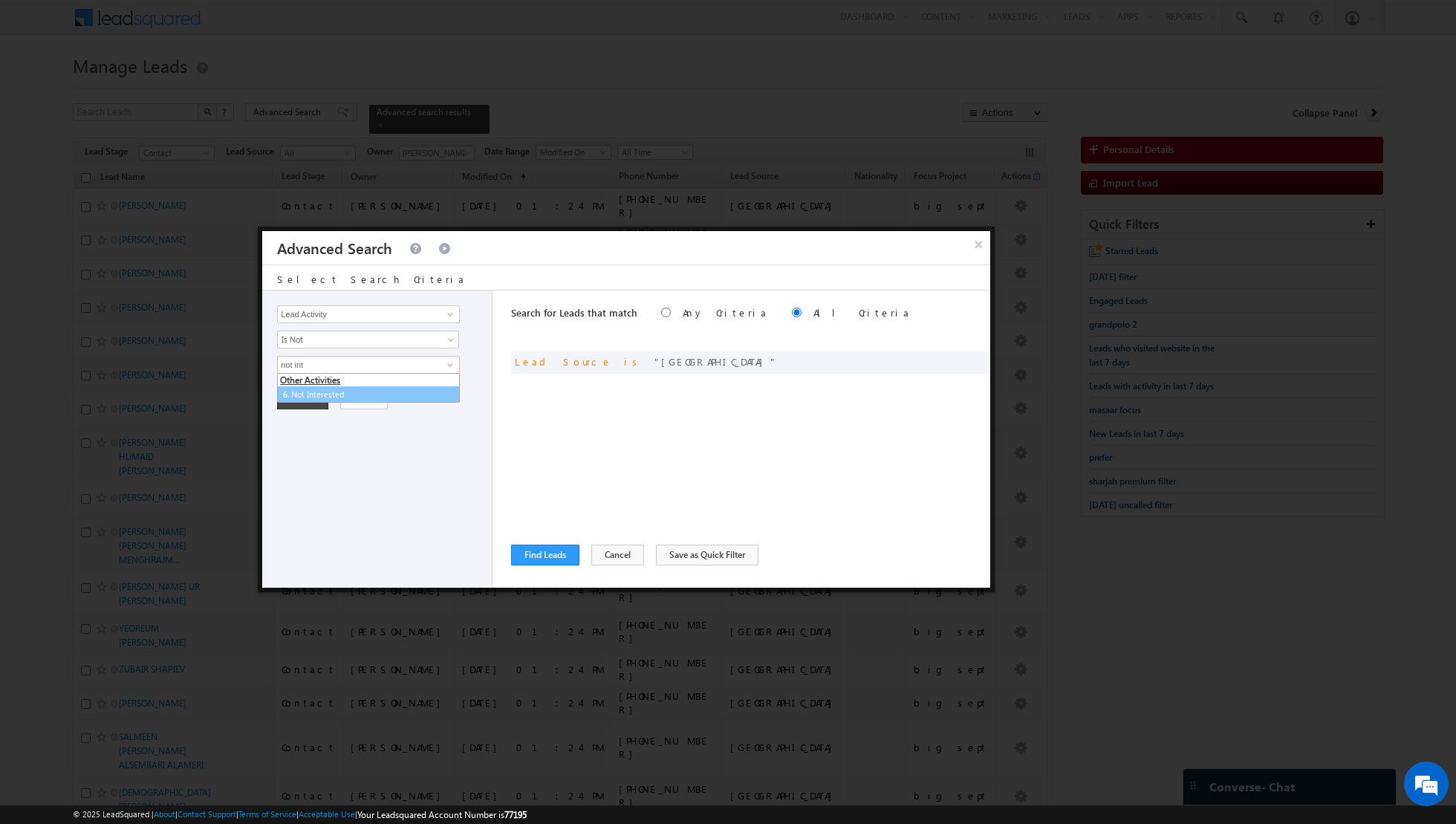
click at [372, 388] on link "6. Not Interested" at bounding box center [368, 395] width 183 height 17
click at [294, 439] on button "+ Add" at bounding box center [302, 449] width 51 height 21
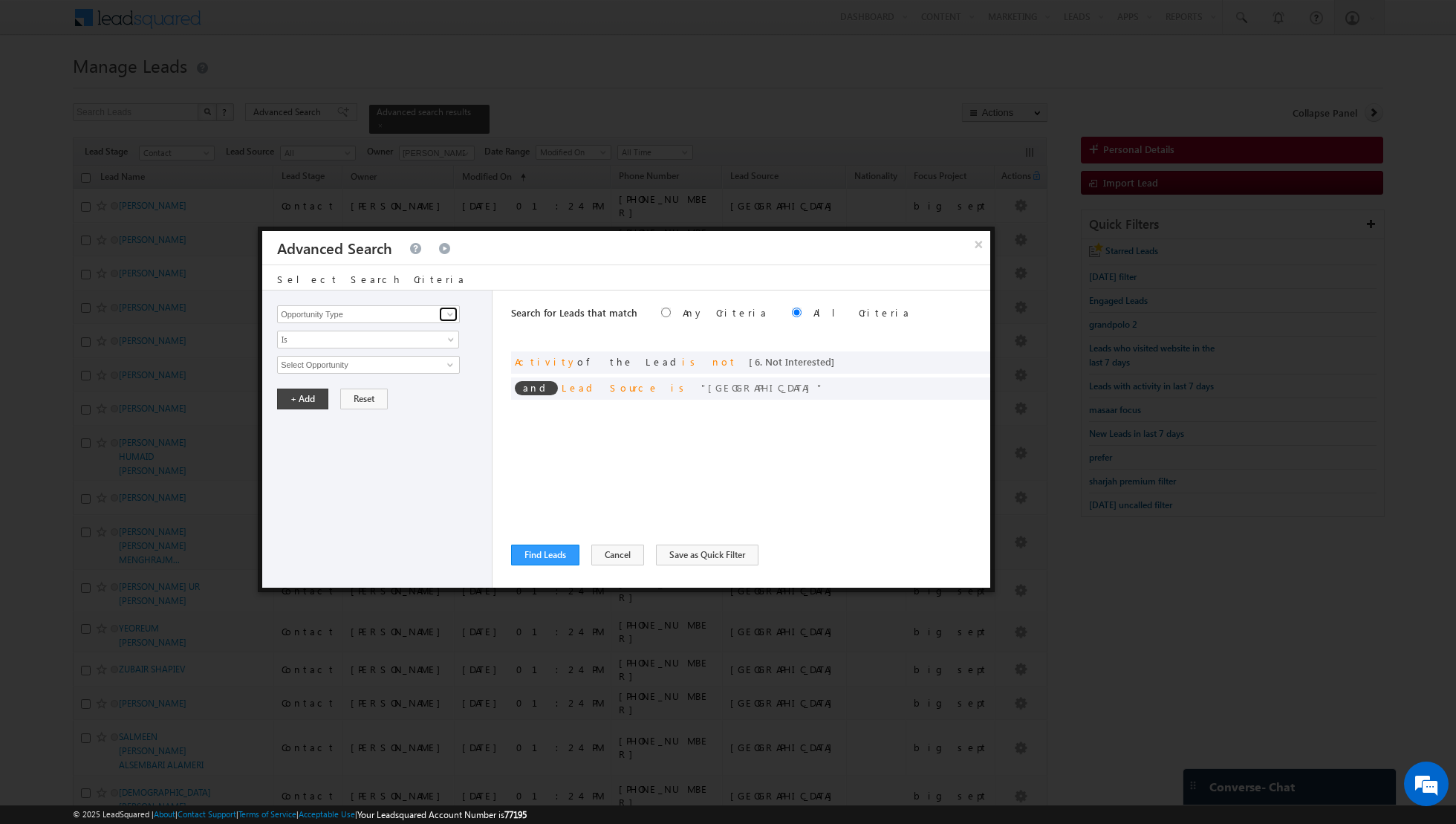
click at [448, 310] on span at bounding box center [449, 313] width 12 height 12
click at [372, 338] on link "Is" at bounding box center [367, 340] width 182 height 18
click at [387, 324] on div "Opportunity Type Lead Activity Task Sales Group Prospect Id Address 1 Address 2…" at bounding box center [377, 438] width 230 height 297
click at [393, 317] on input at bounding box center [368, 314] width 183 height 18
click at [325, 329] on link "Lead Activity" at bounding box center [368, 331] width 183 height 17
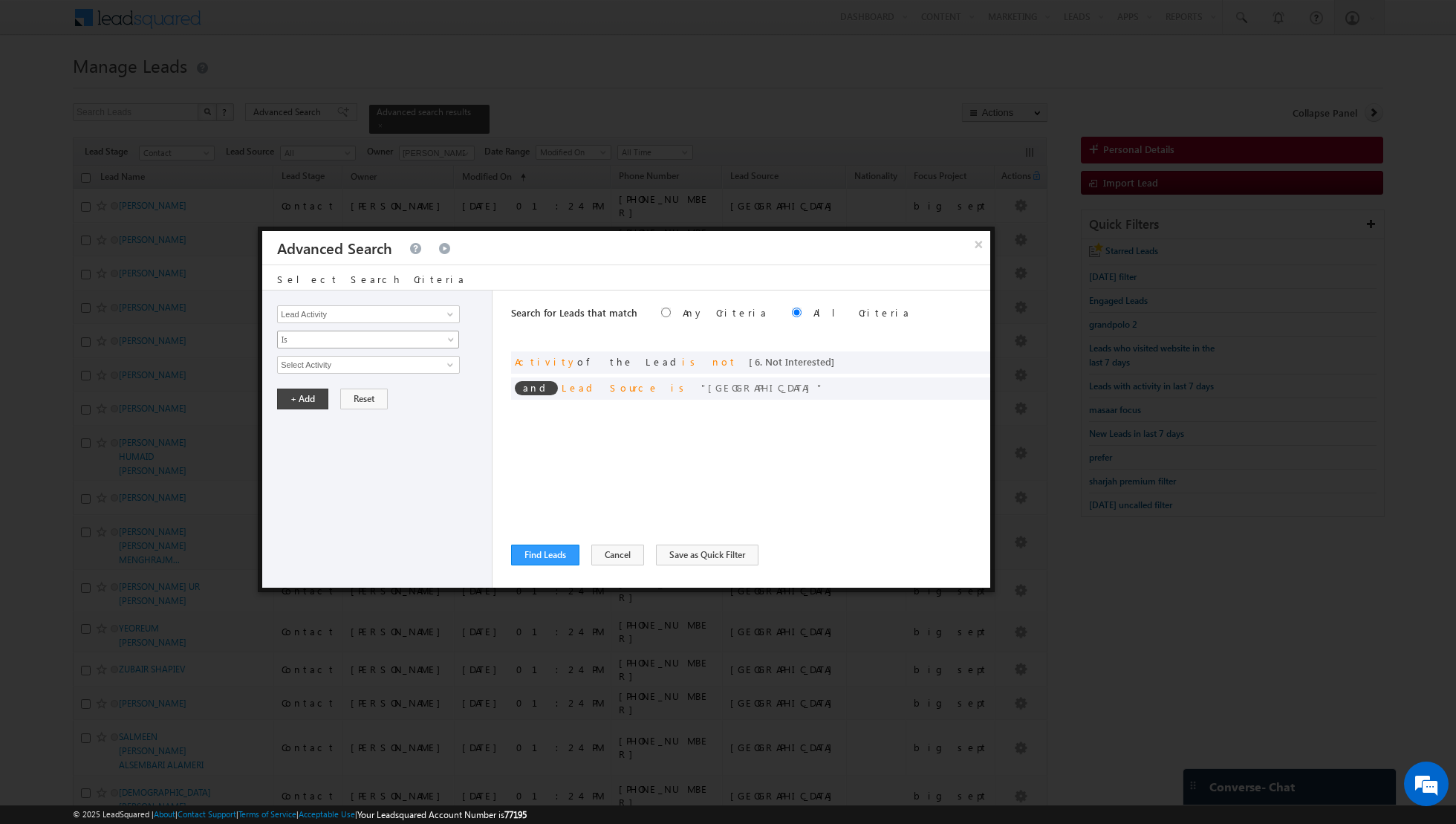
click at [439, 335] on link "Is" at bounding box center [367, 340] width 182 height 18
click at [392, 372] on link "Is Not" at bounding box center [368, 370] width 181 height 14
click at [440, 365] on link at bounding box center [448, 364] width 18 height 15
click at [399, 393] on link "7. Junk / Not Reachable / Invalid" at bounding box center [368, 395] width 183 height 17
click at [308, 453] on button "+ Add" at bounding box center [302, 449] width 51 height 21
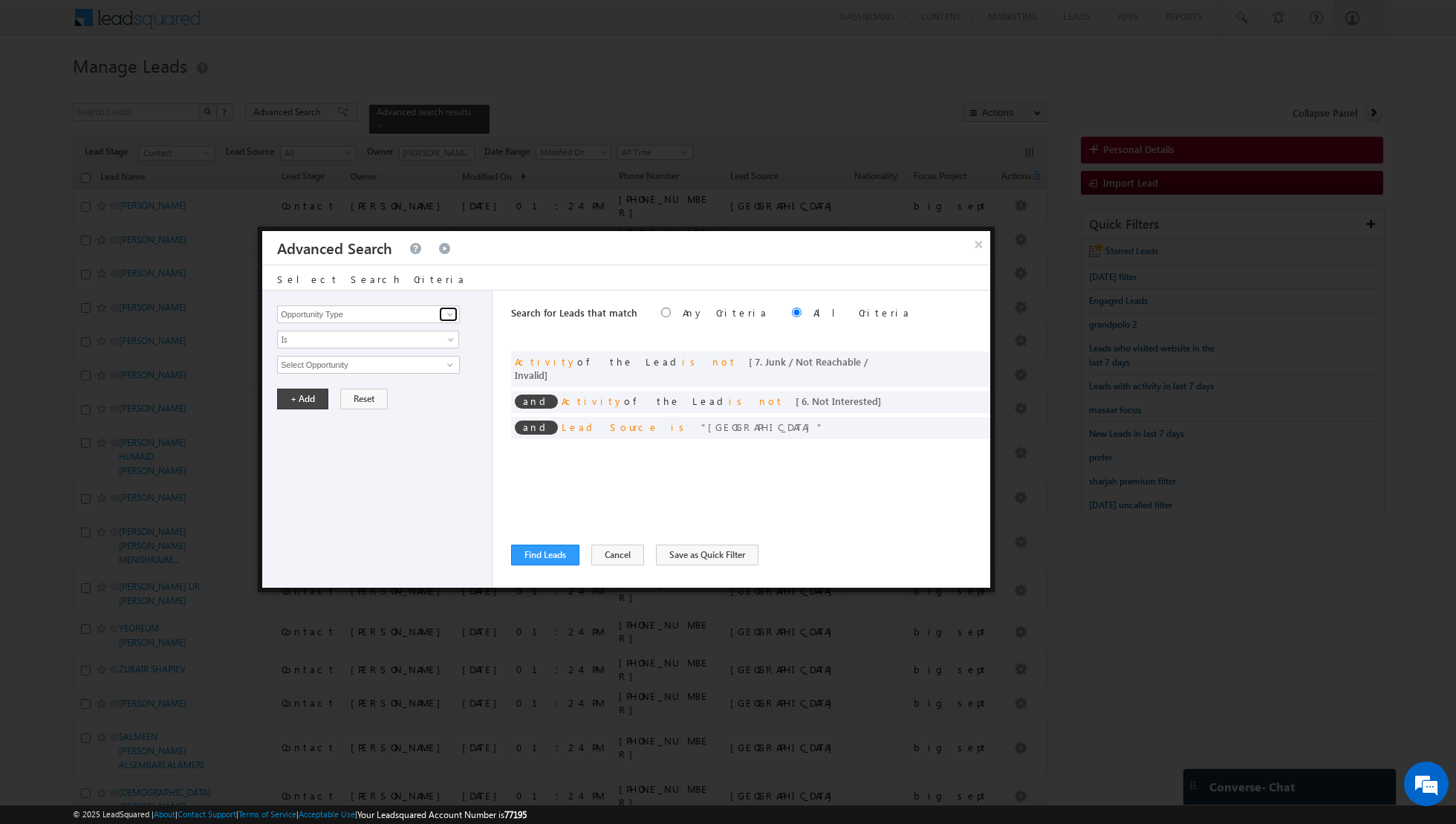
click at [452, 315] on span at bounding box center [449, 313] width 12 height 12
click at [396, 332] on link "Lead Activity" at bounding box center [368, 331] width 183 height 17
click at [419, 368] on input "Select Activity" at bounding box center [368, 365] width 183 height 18
click at [392, 391] on link "Outbound Phone Call Activity" at bounding box center [368, 395] width 183 height 17
click at [454, 387] on span at bounding box center [452, 393] width 12 height 12
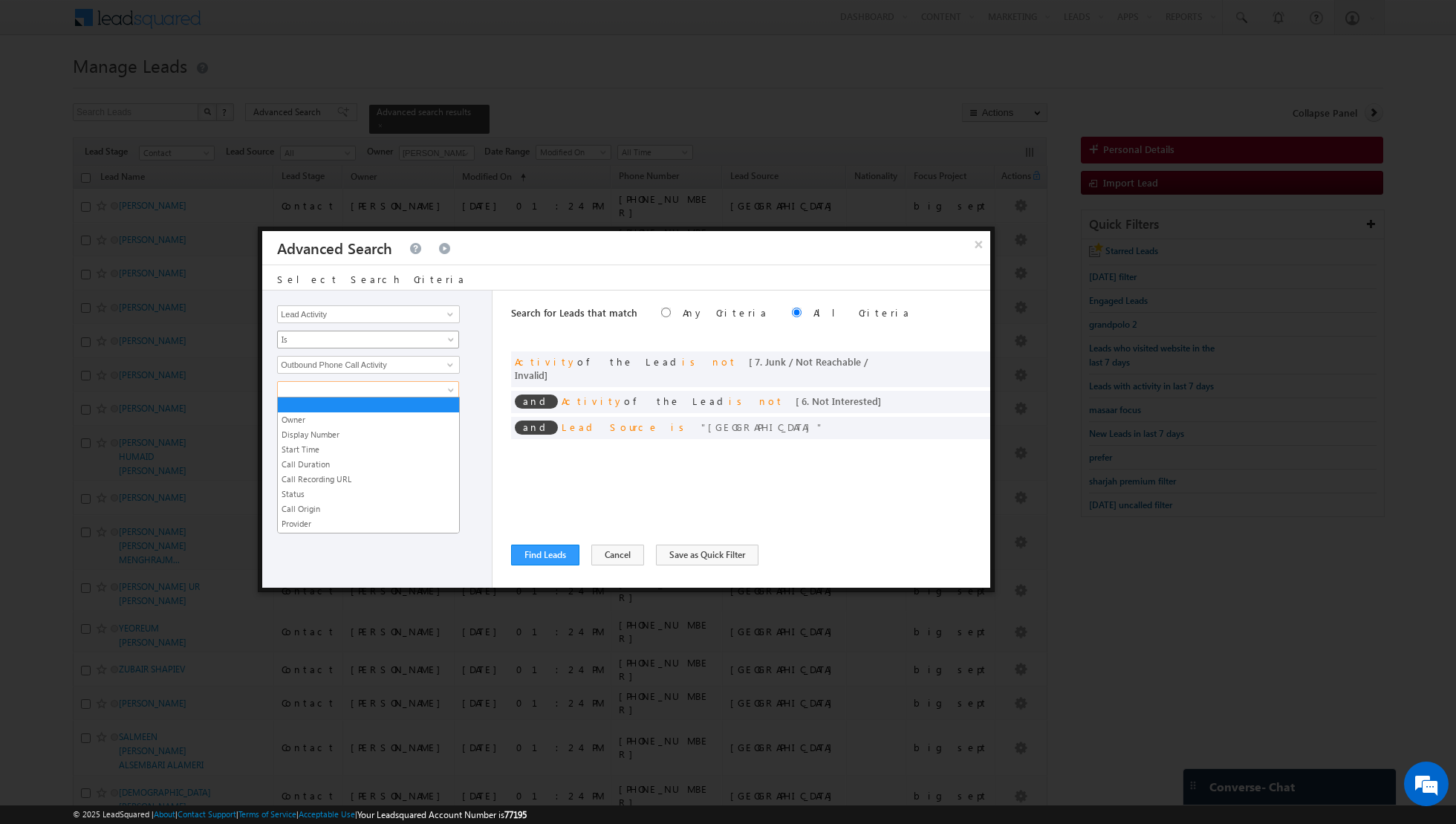
click at [444, 343] on link "Is" at bounding box center [367, 340] width 182 height 18
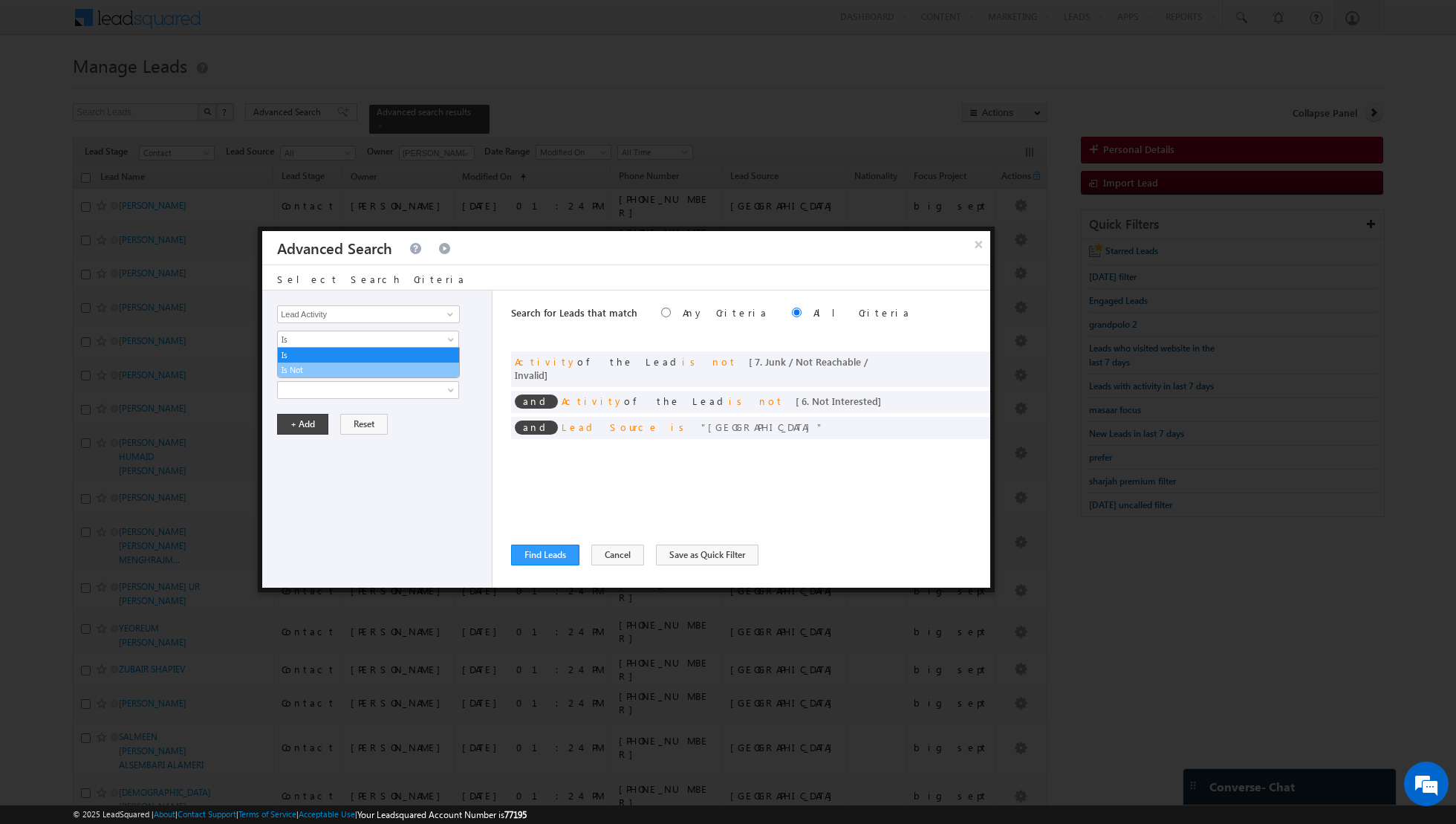
click at [406, 368] on link "Is Not" at bounding box center [368, 370] width 181 height 14
click at [444, 364] on span at bounding box center [449, 364] width 12 height 12
click at [387, 392] on link "Outbound Phone Call Activity" at bounding box center [368, 395] width 183 height 17
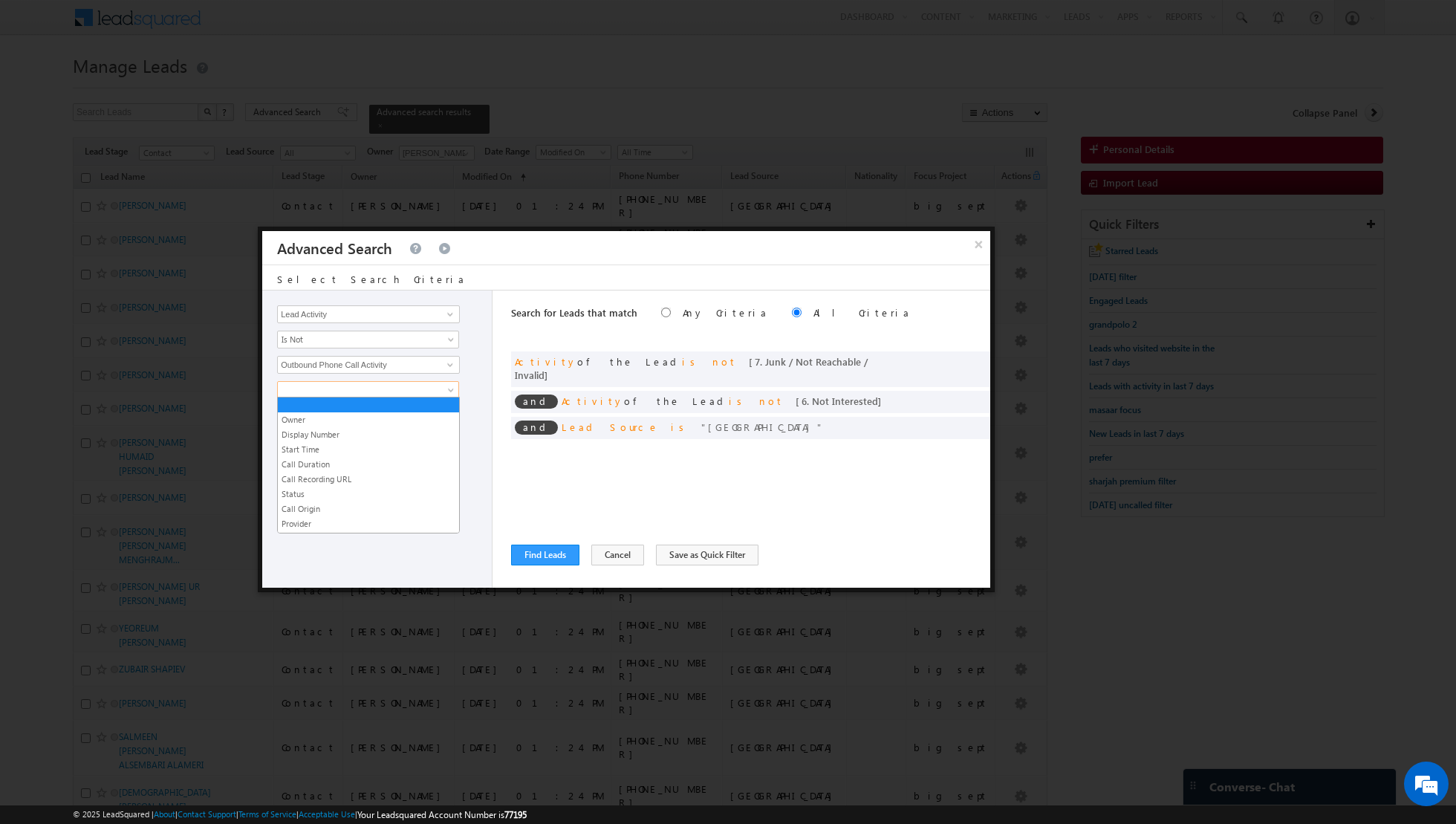
click at [425, 384] on span at bounding box center [358, 390] width 161 height 14
click at [344, 449] on link "Start Time" at bounding box center [368, 449] width 181 height 14
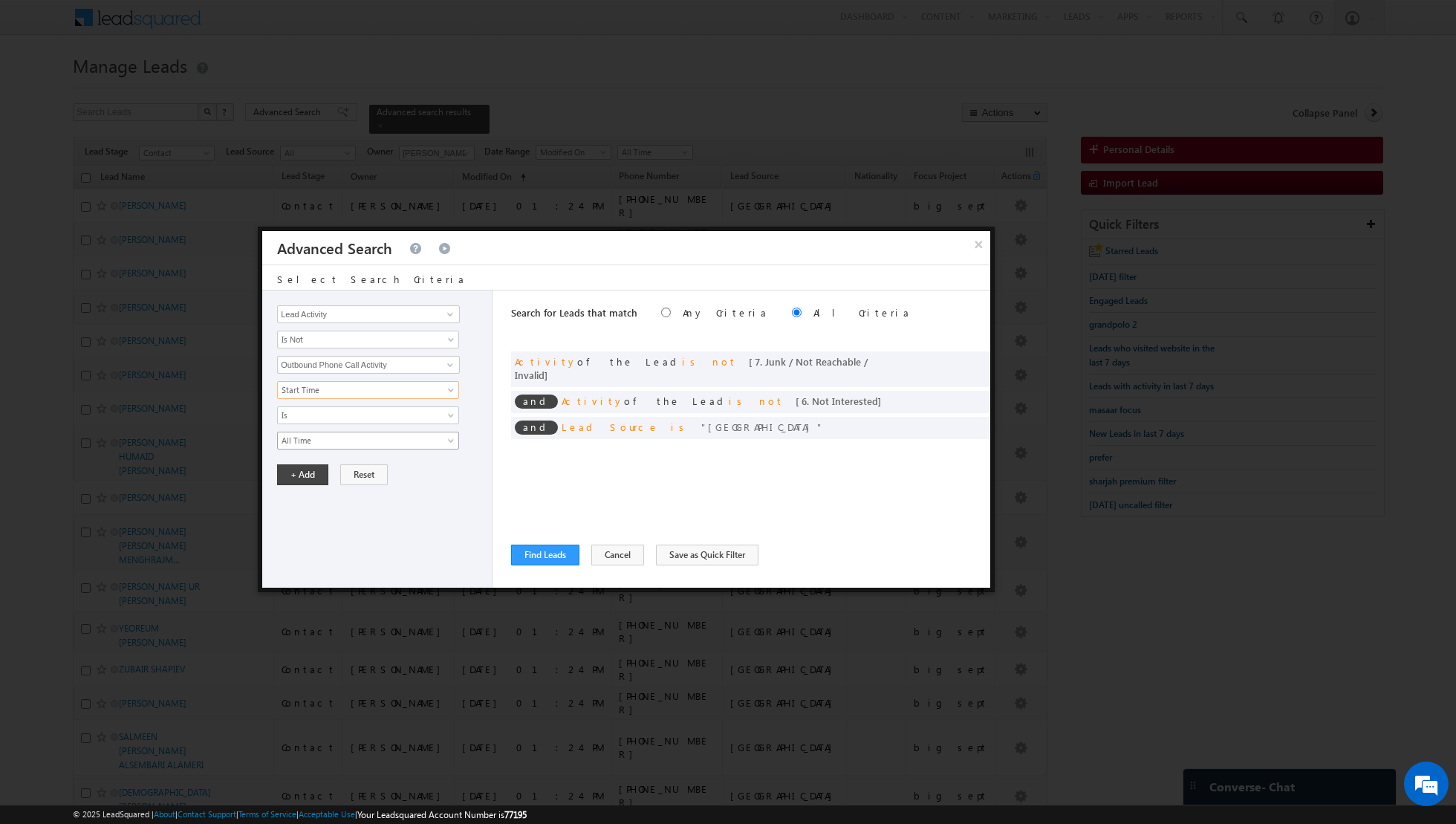
click at [386, 436] on span "All Time" at bounding box center [358, 440] width 161 height 14
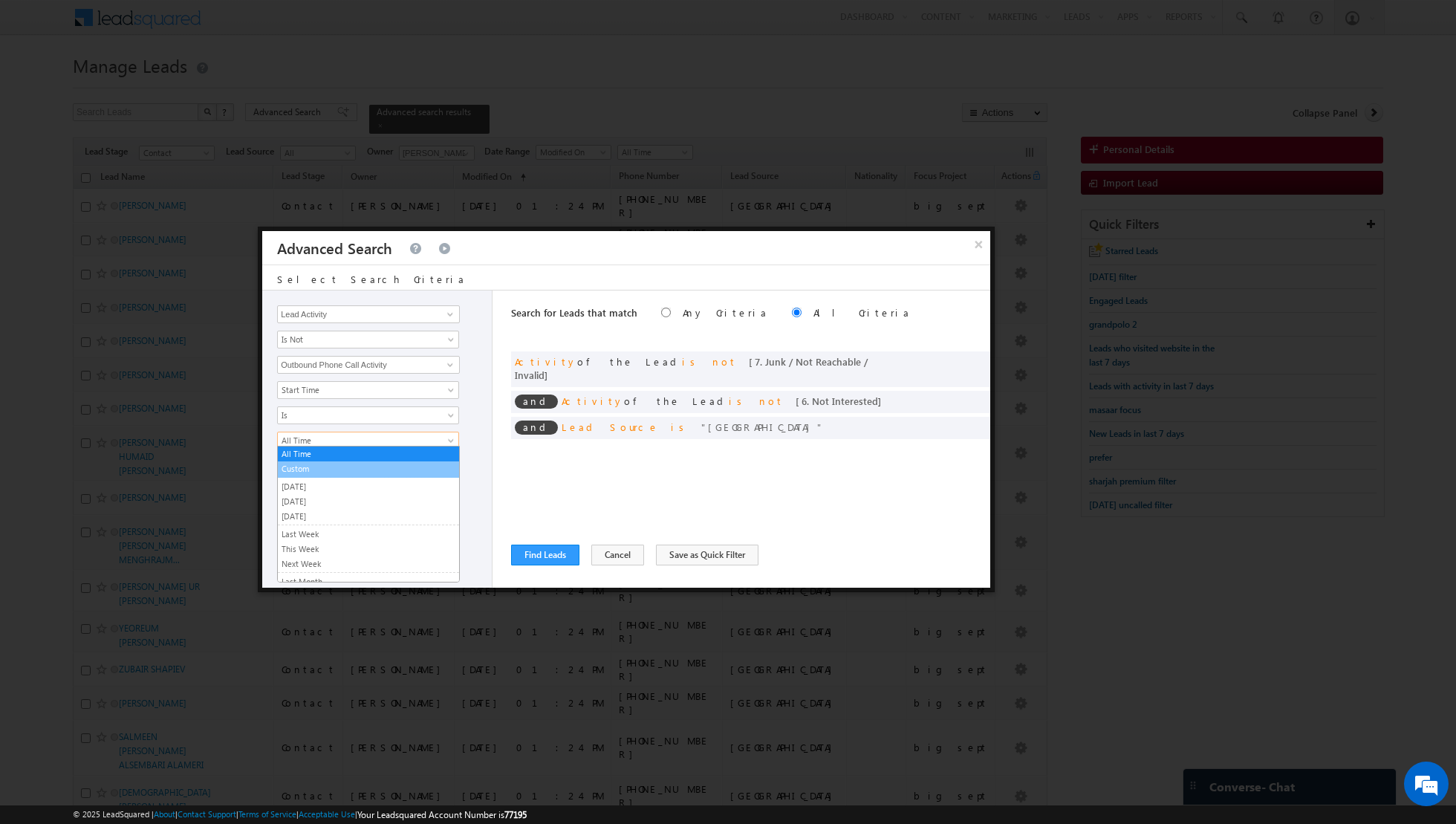
click at [345, 470] on link "Custom" at bounding box center [368, 469] width 181 height 14
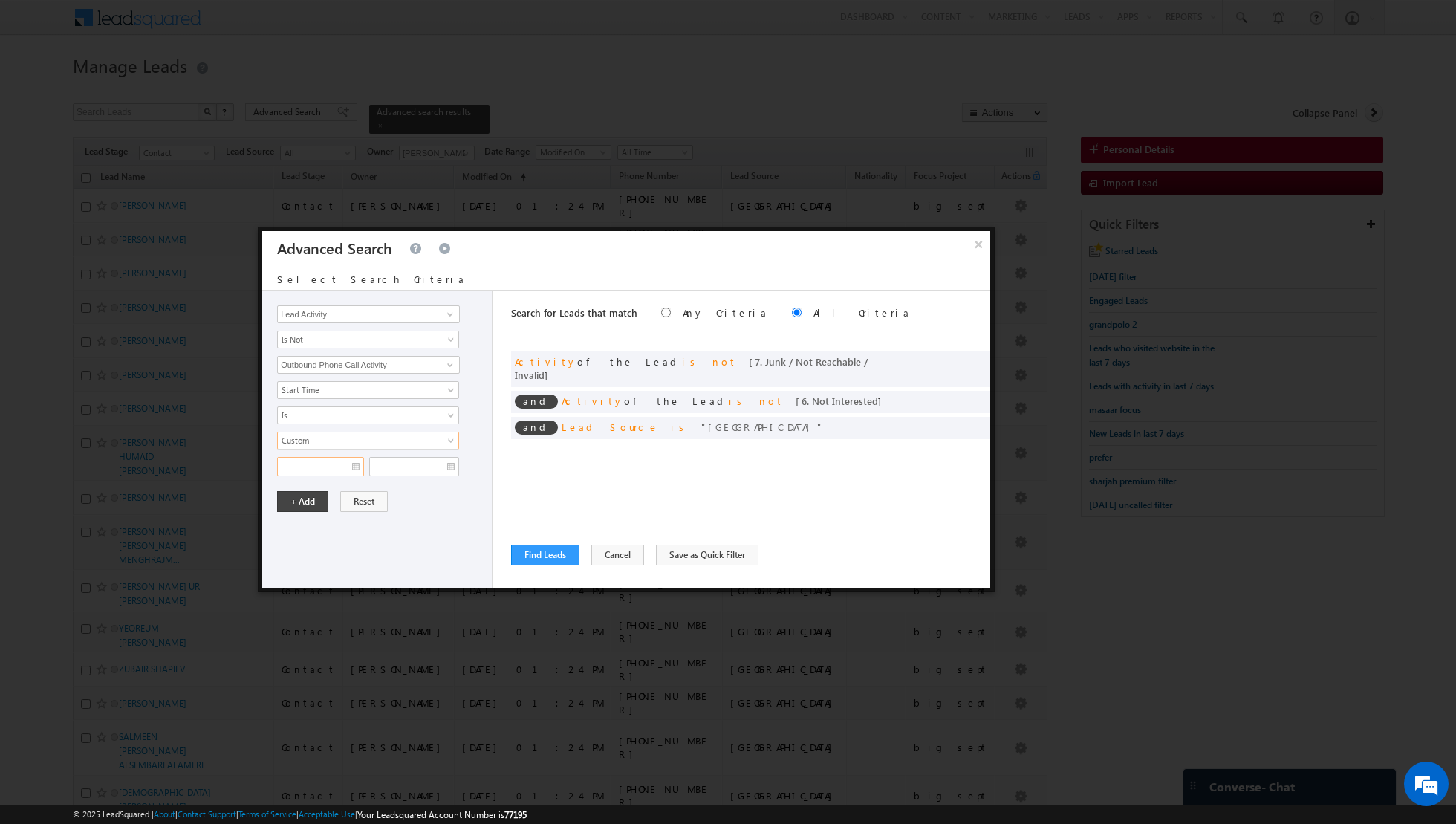
click at [357, 467] on input "text" at bounding box center [320, 466] width 87 height 19
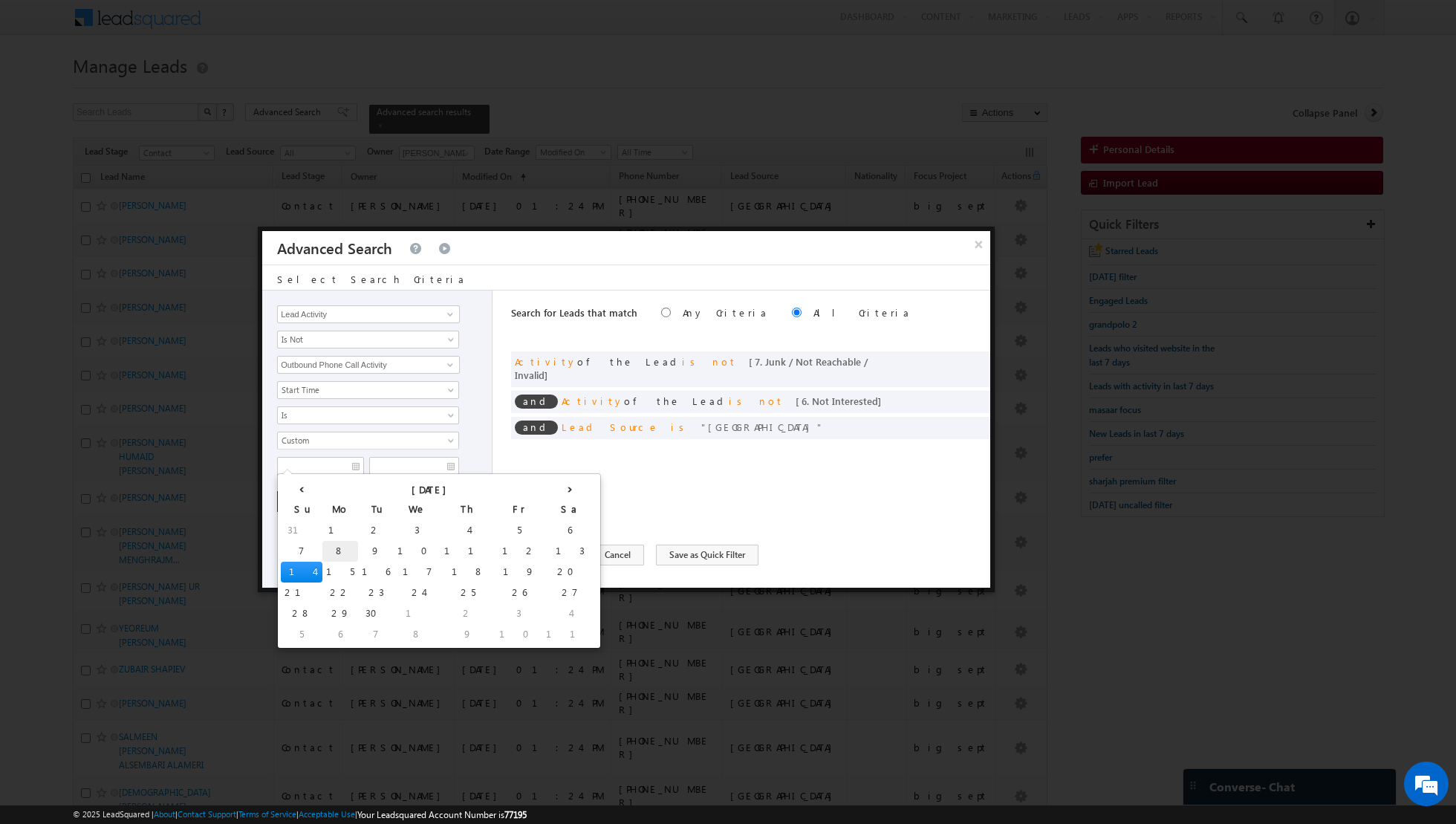
click at [322, 547] on td "8" at bounding box center [340, 551] width 36 height 21
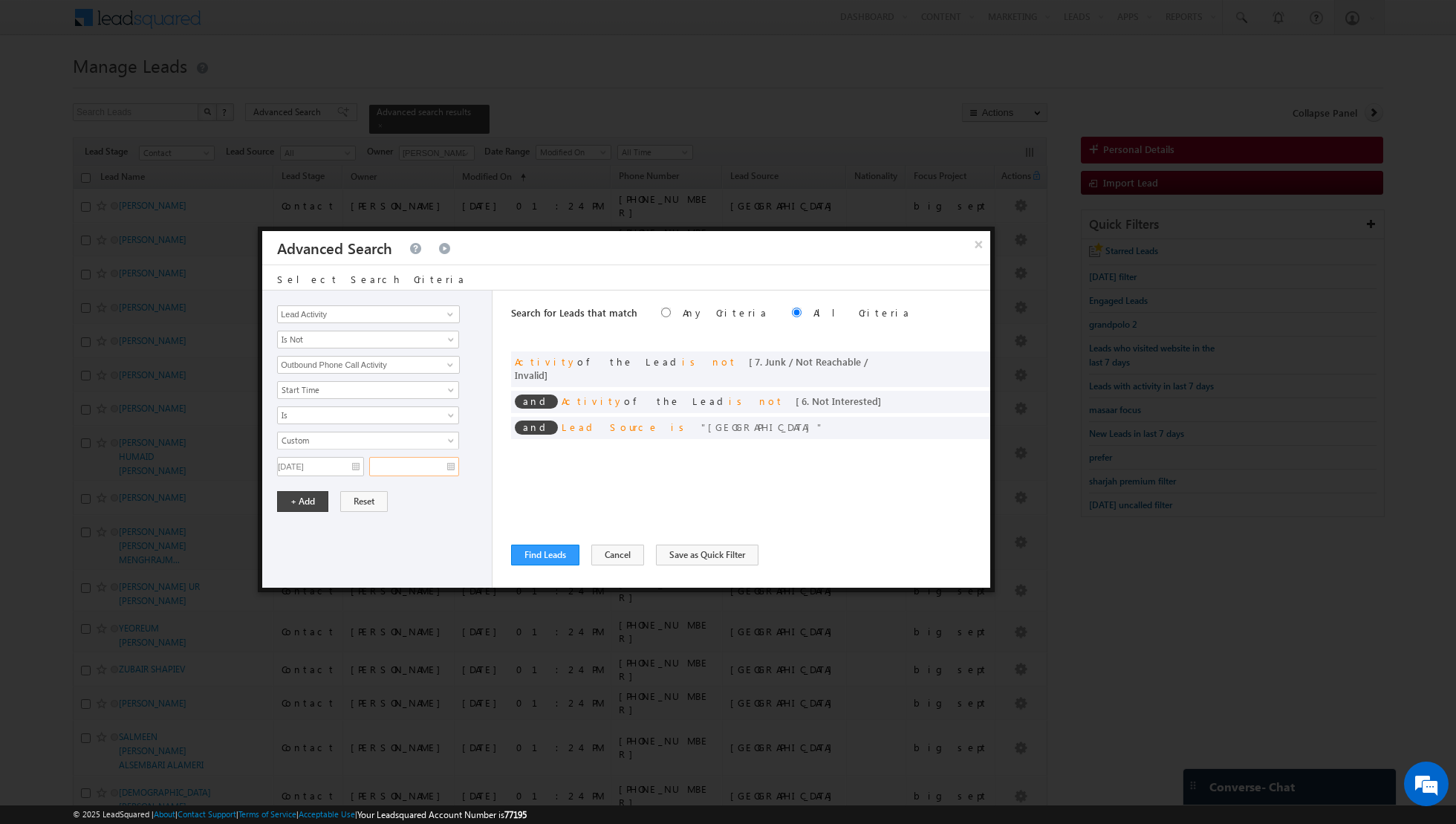
click at [448, 462] on input "text" at bounding box center [414, 466] width 90 height 19
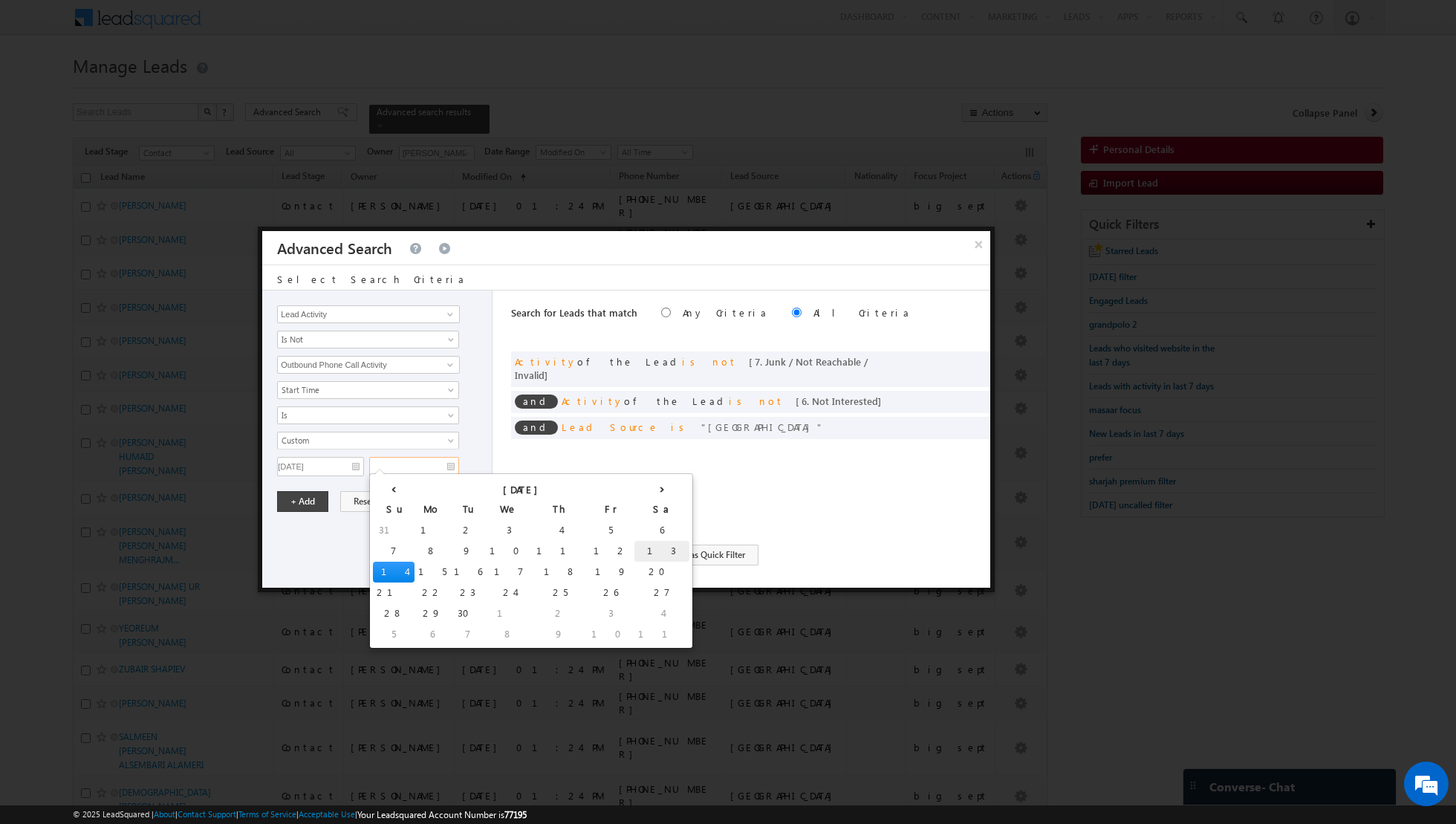
click at [635, 545] on td "13" at bounding box center [662, 551] width 55 height 21
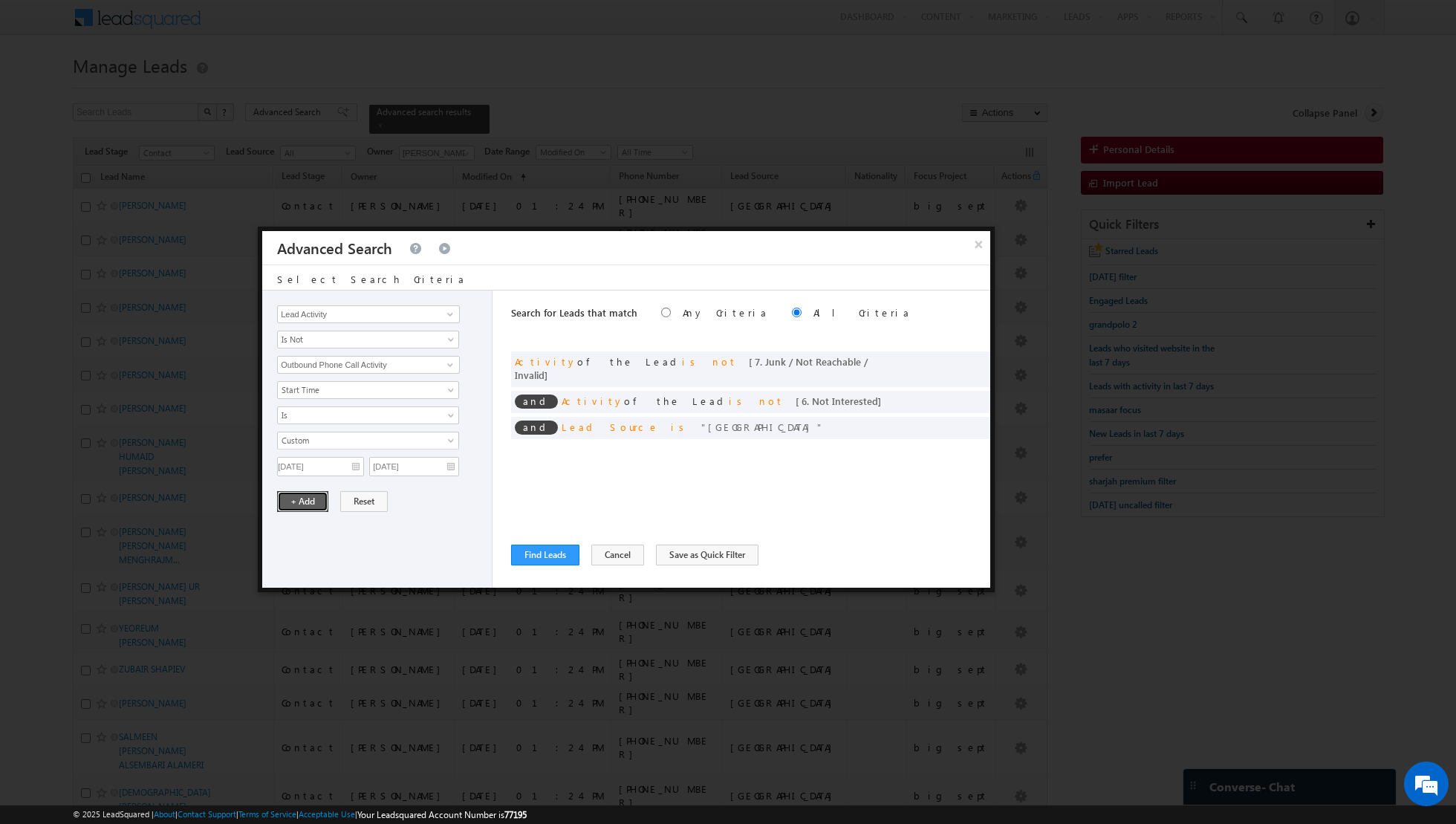
click at [300, 496] on button "+ Add" at bounding box center [302, 502] width 51 height 21
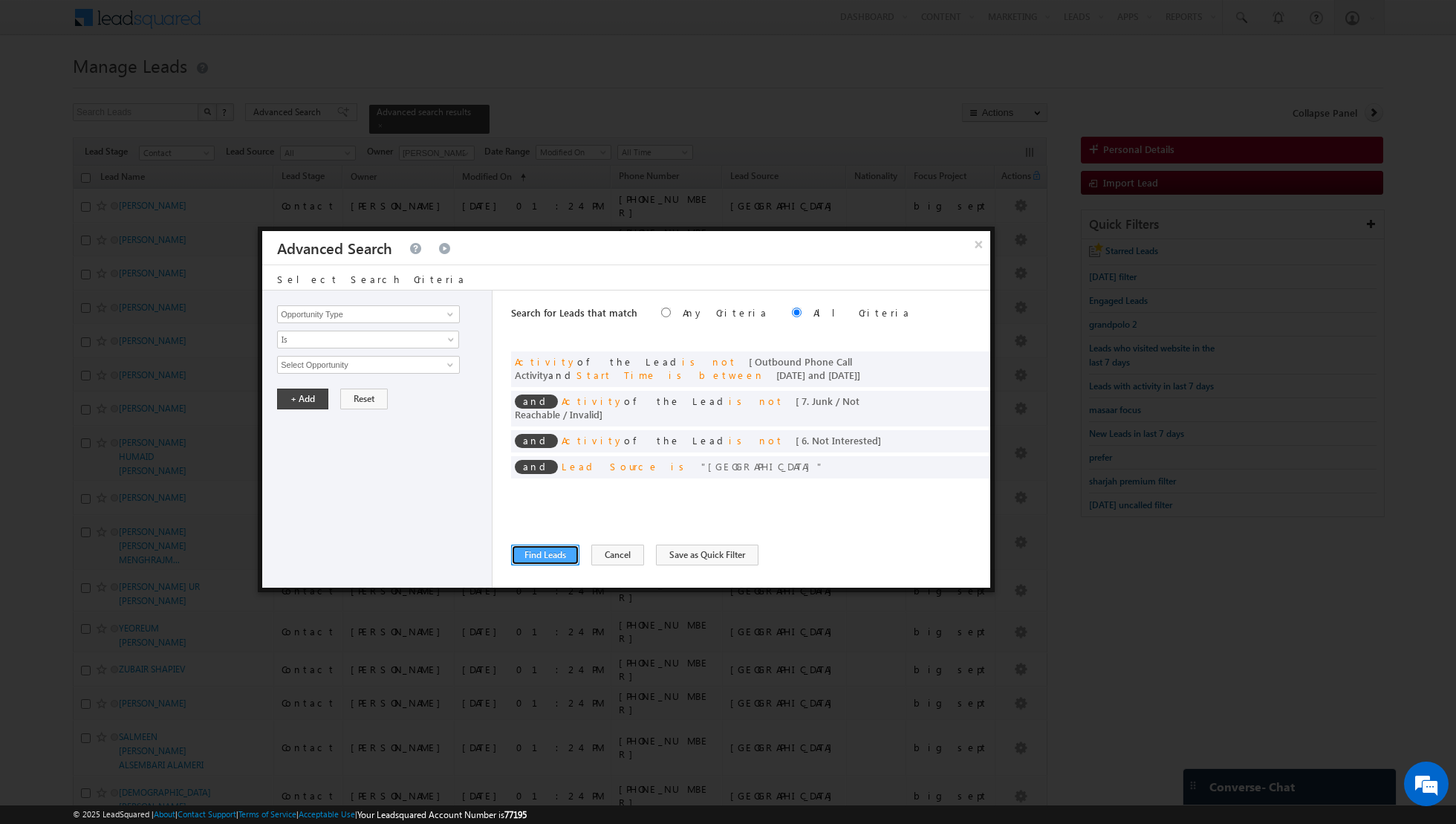
click at [536, 555] on button "Find Leads" at bounding box center [545, 555] width 69 height 21
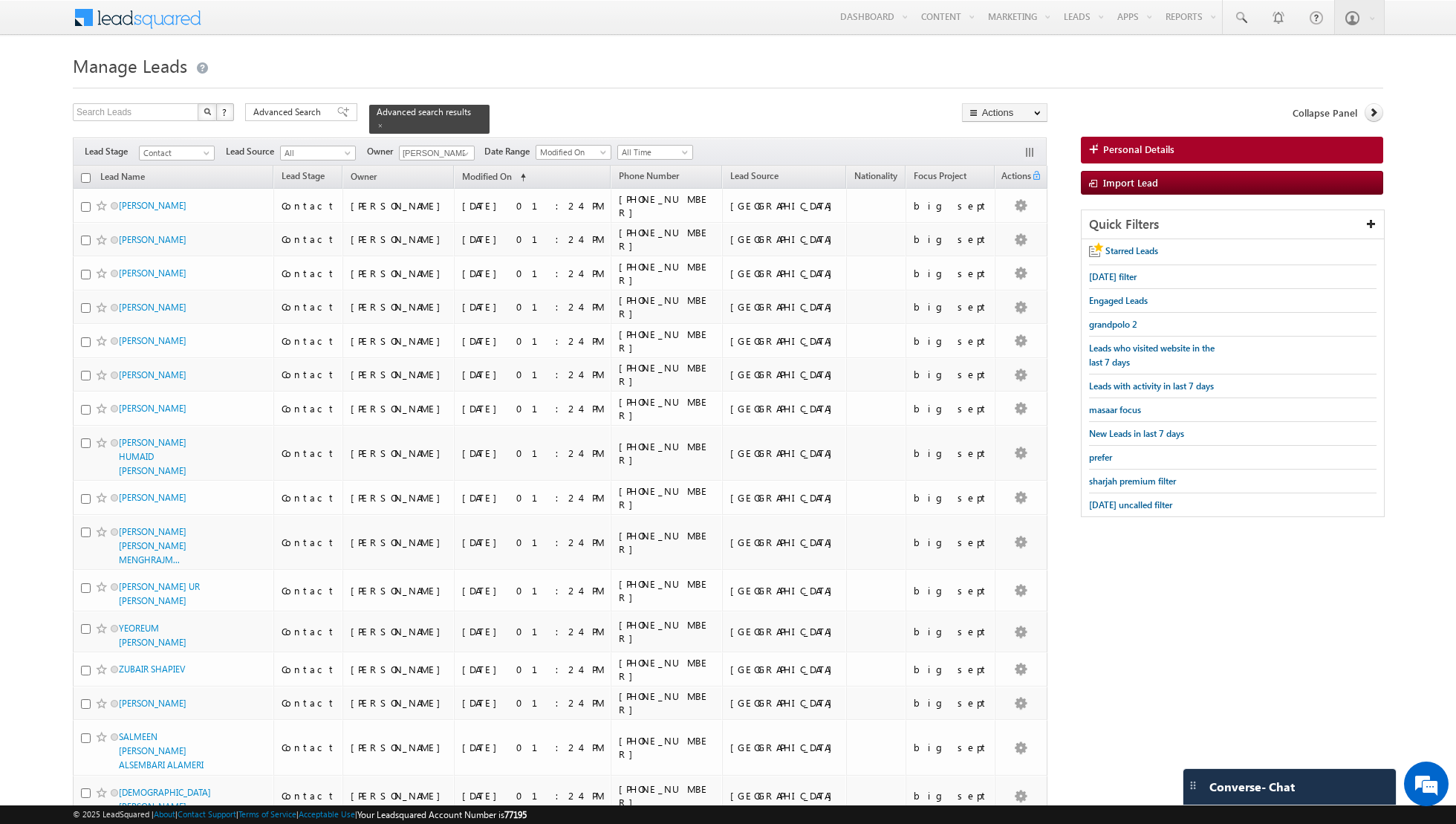
click at [90, 177] on input "checkbox" at bounding box center [86, 177] width 10 height 10
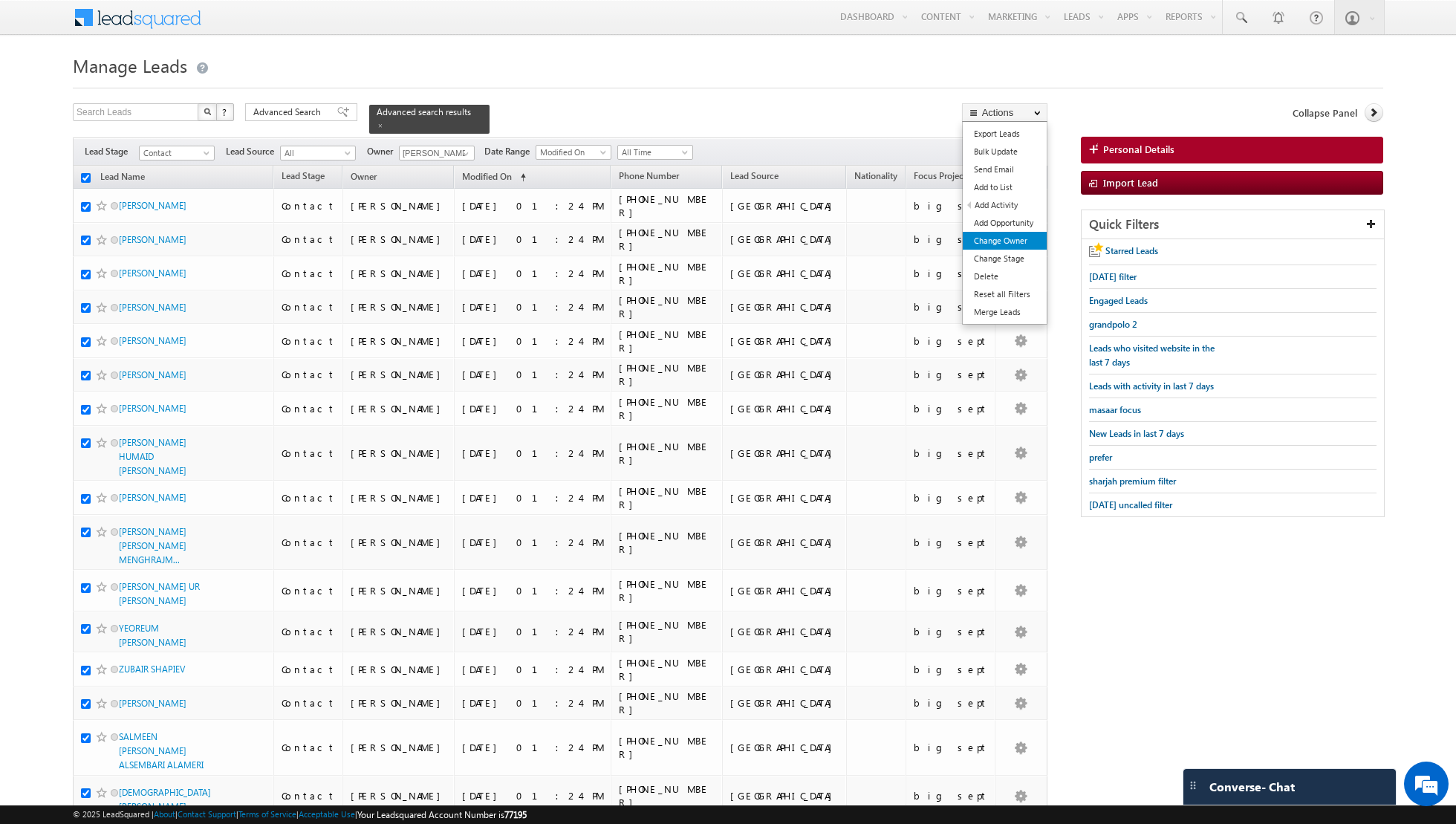
click at [1008, 238] on link "Change Owner" at bounding box center [1005, 241] width 84 height 18
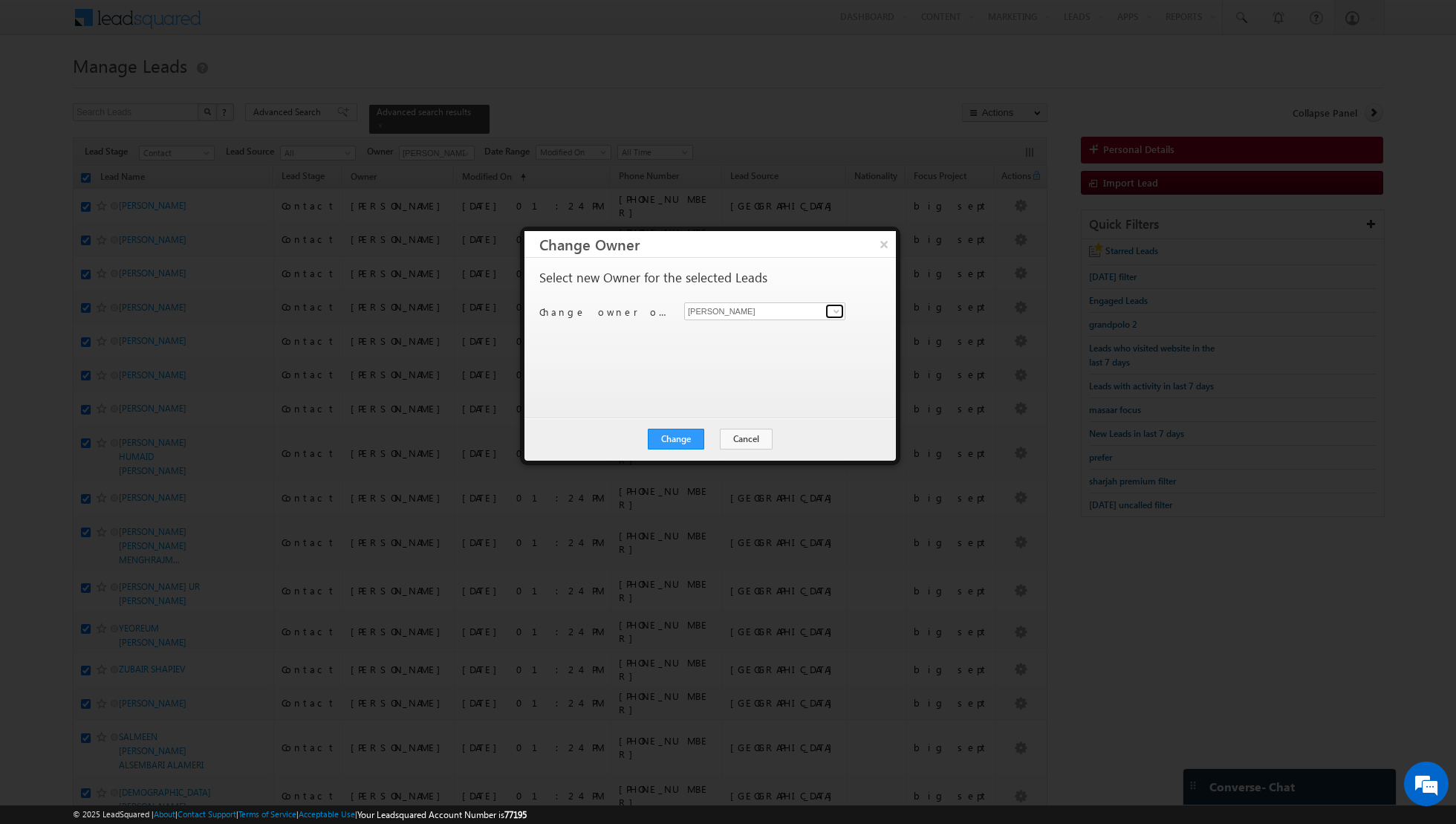
click at [838, 308] on span at bounding box center [836, 311] width 12 height 12
click at [749, 331] on link "[PERSON_NAME] [PERSON_NAME][EMAIL_ADDRESS][PERSON_NAME][DOMAIN_NAME]" at bounding box center [765, 333] width 161 height 28
click at [674, 443] on button "Change" at bounding box center [676, 438] width 57 height 21
click at [713, 439] on button "Close" at bounding box center [712, 438] width 47 height 21
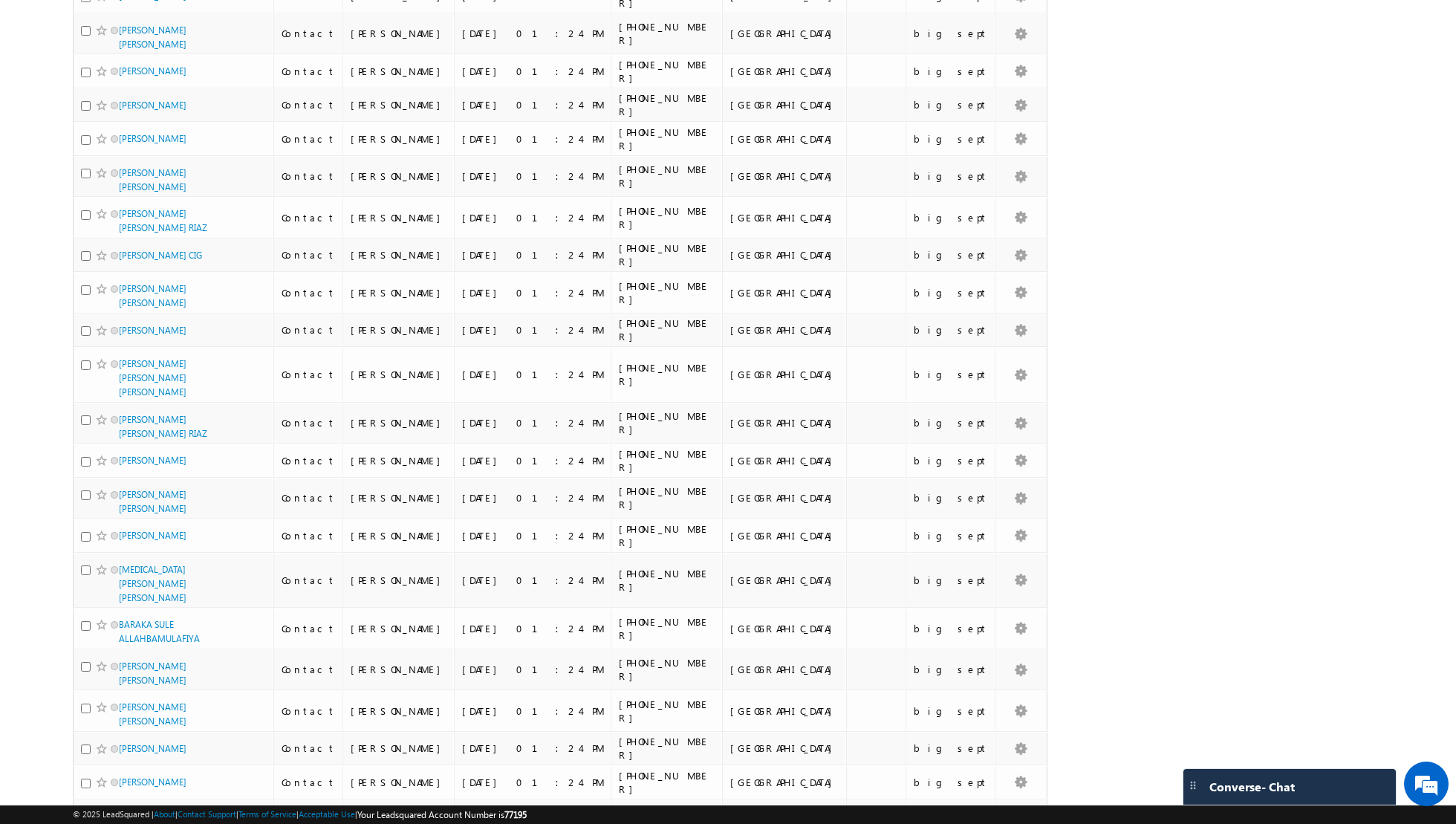
scroll to position [6854, 0]
